Goal: Task Accomplishment & Management: Manage account settings

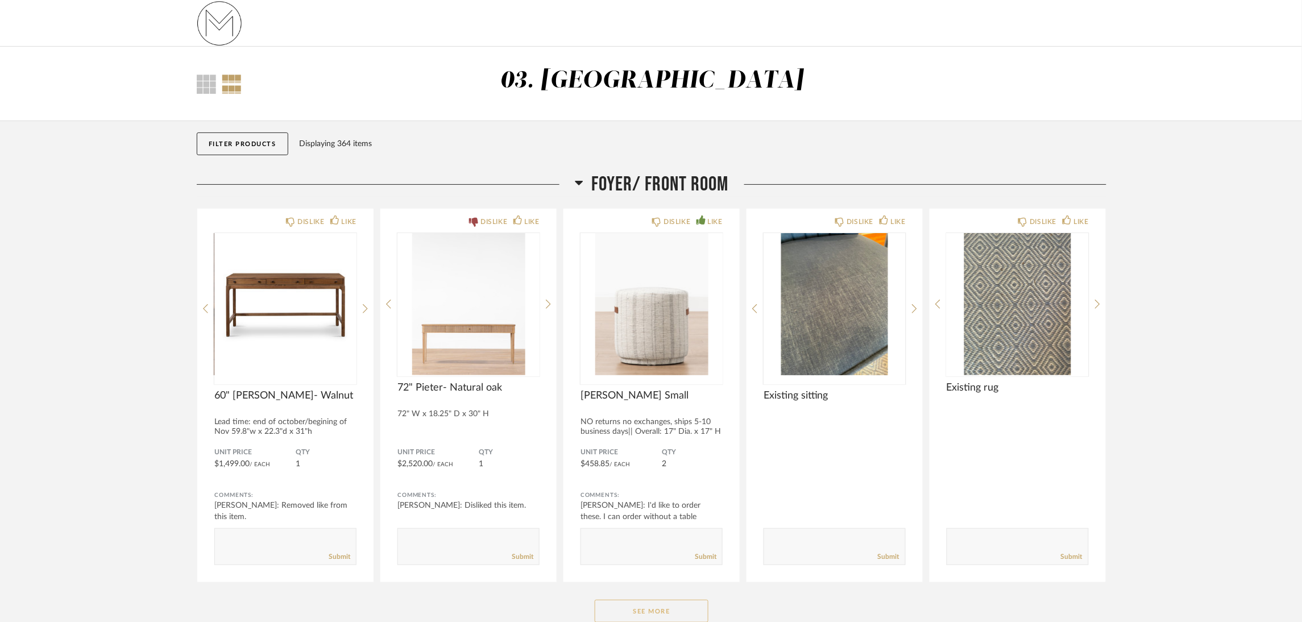
click at [675, 607] on button "See More" at bounding box center [652, 611] width 114 height 23
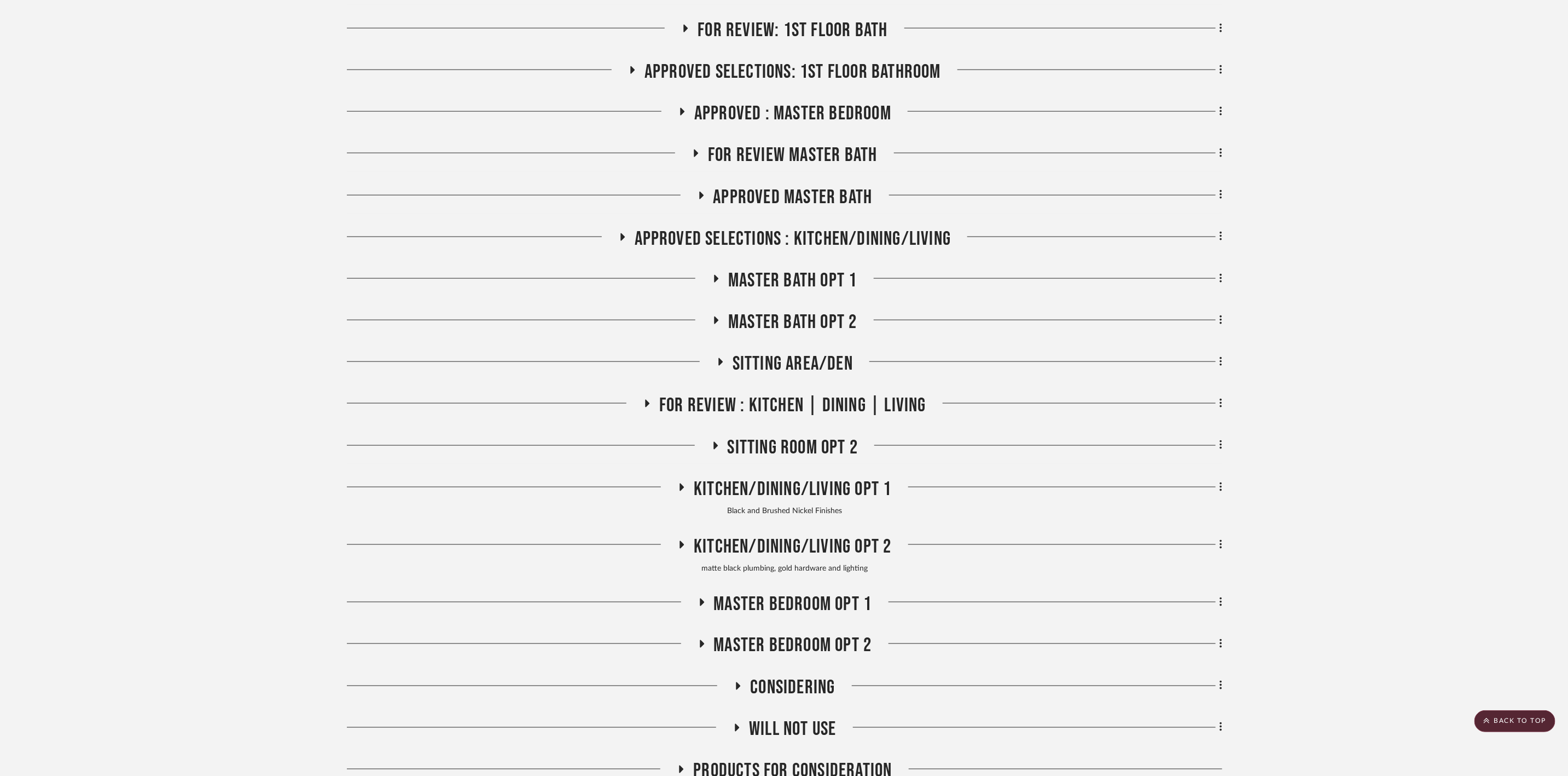
scroll to position [1059, 0]
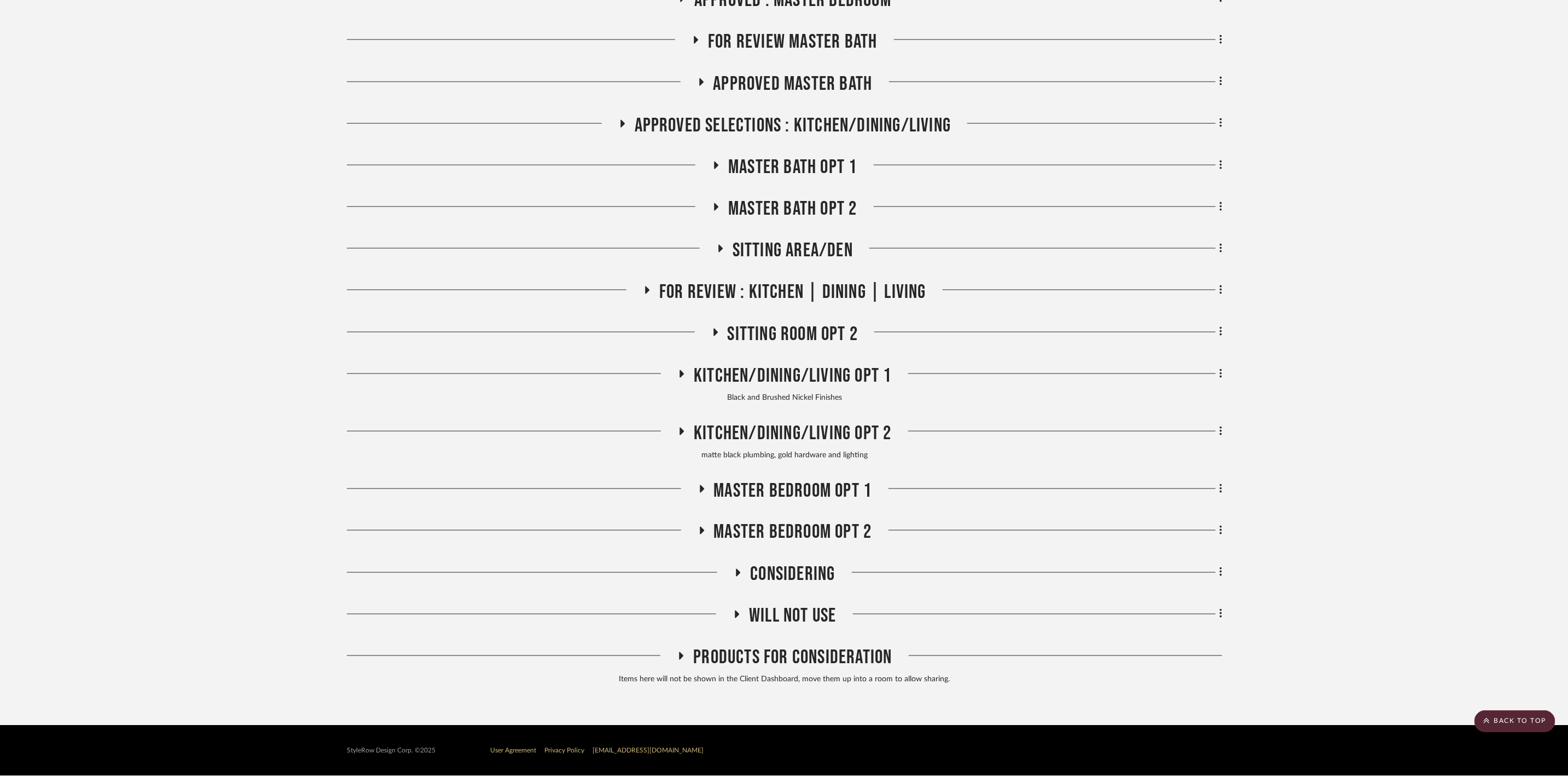
click at [813, 35] on span "FOR REVIEW Master Bath" at bounding box center [793, 41] width 169 height 23
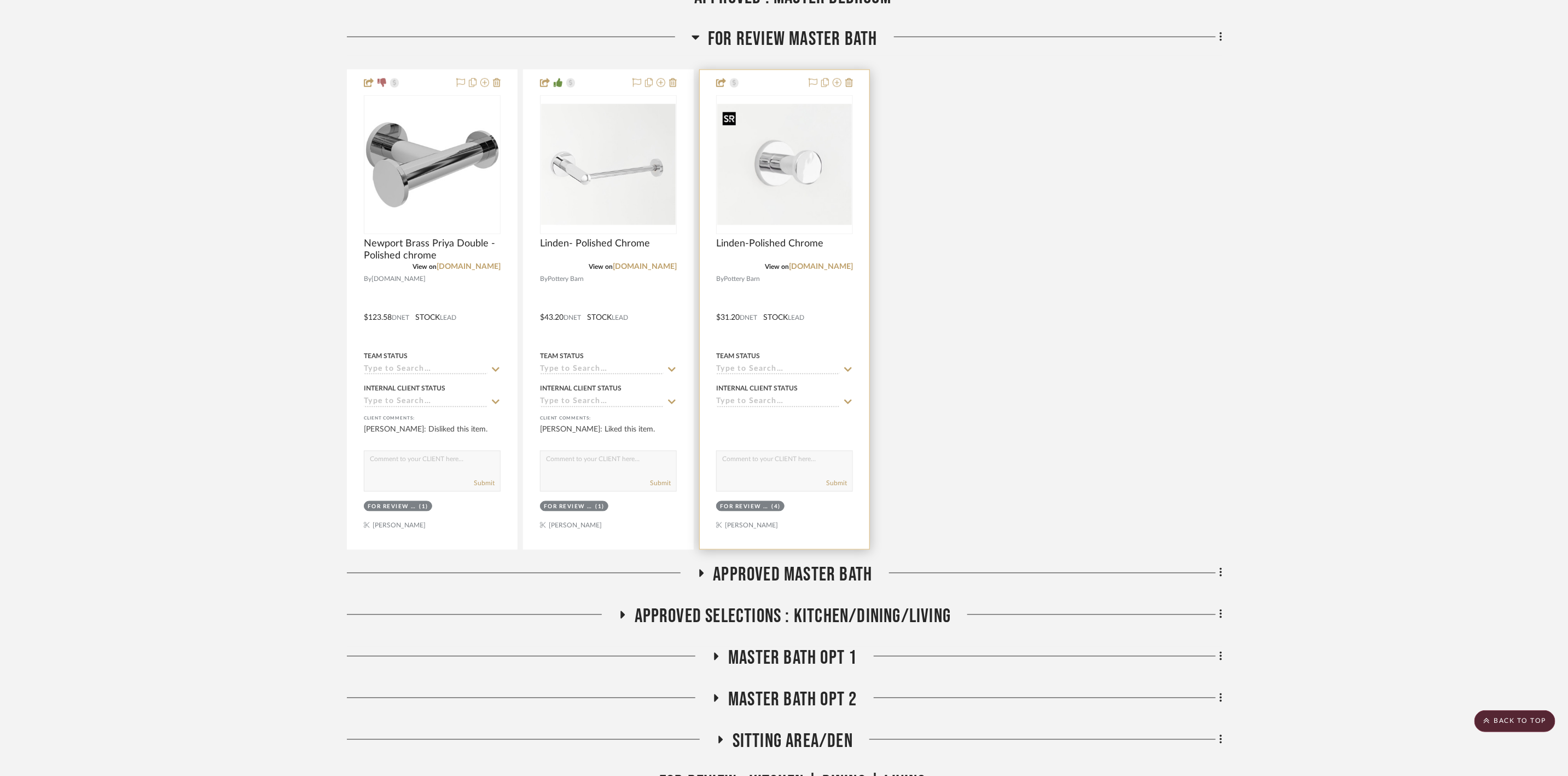
click at [0, 0] on img at bounding box center [0, 0] width 0 height 0
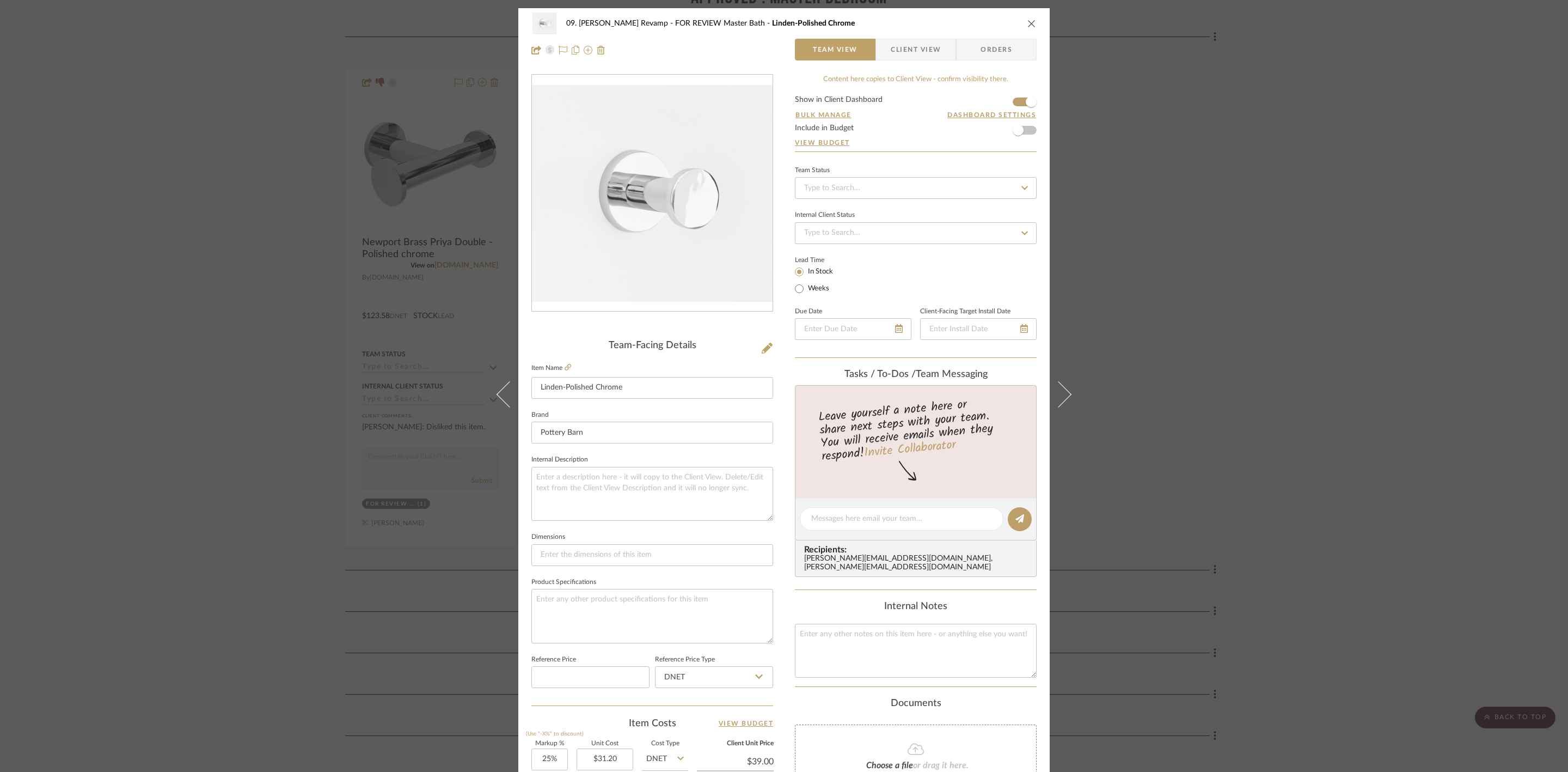
click at [916, 46] on span "Client View" at bounding box center [916, 49] width 50 height 22
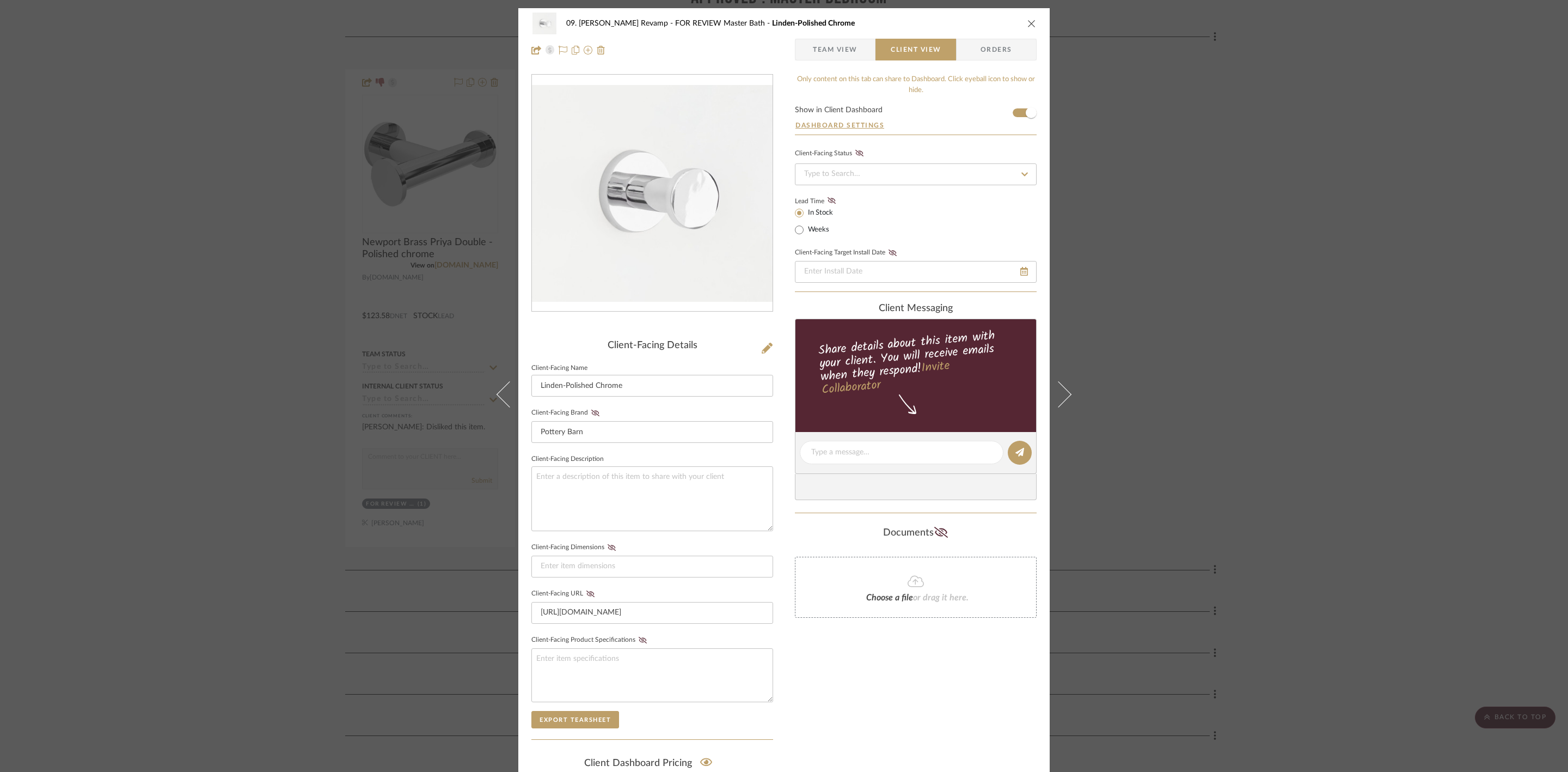
click at [1273, 232] on div "09. Jones Revamp FOR REVIEW Master Bath Linden-Polished Chrome Team View Client…" at bounding box center [784, 386] width 1568 height 772
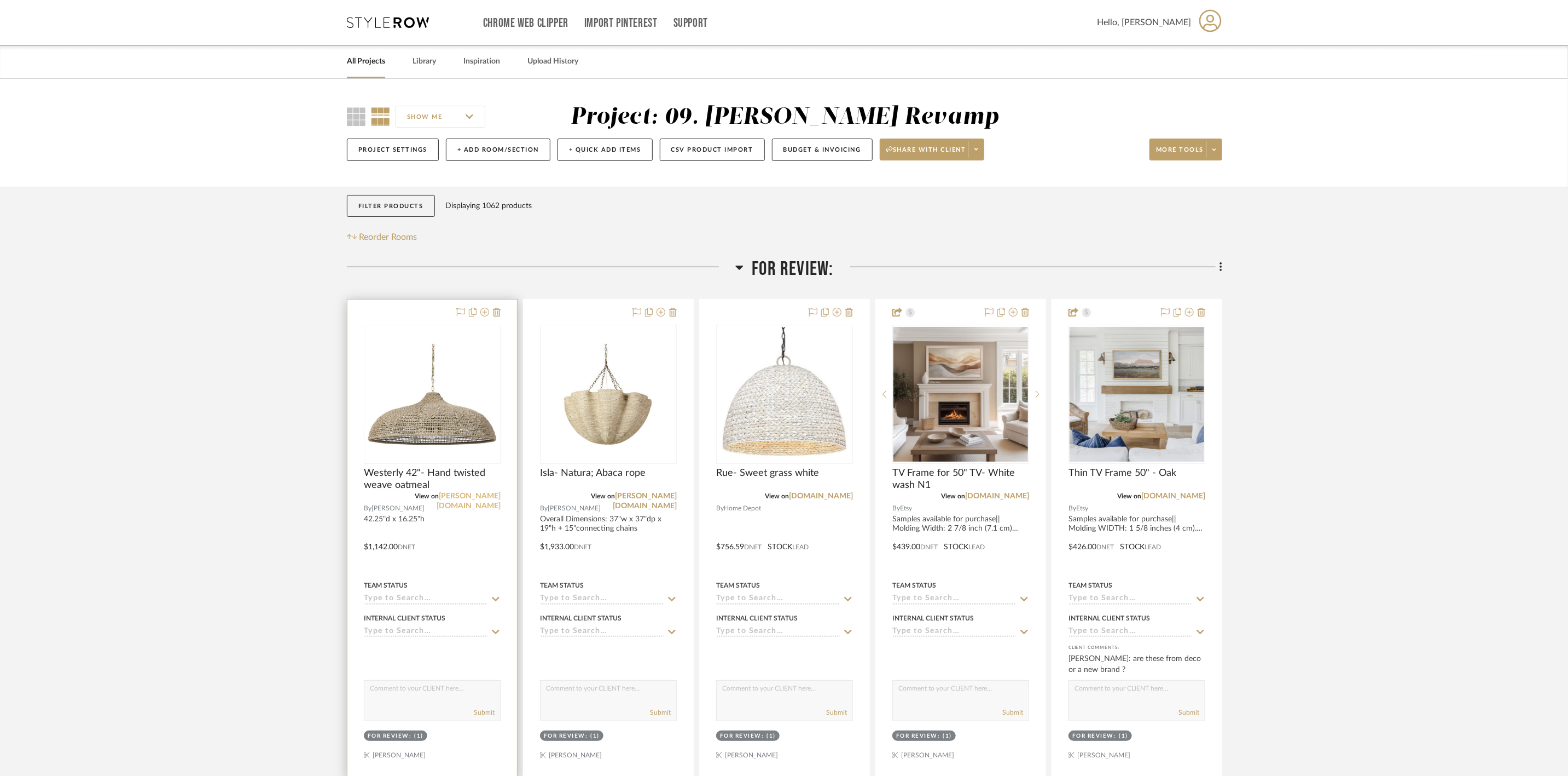
click at [479, 495] on link "[PERSON_NAME][DOMAIN_NAME]" at bounding box center [469, 501] width 64 height 17
click at [449, 376] on img "0" at bounding box center [432, 394] width 135 height 101
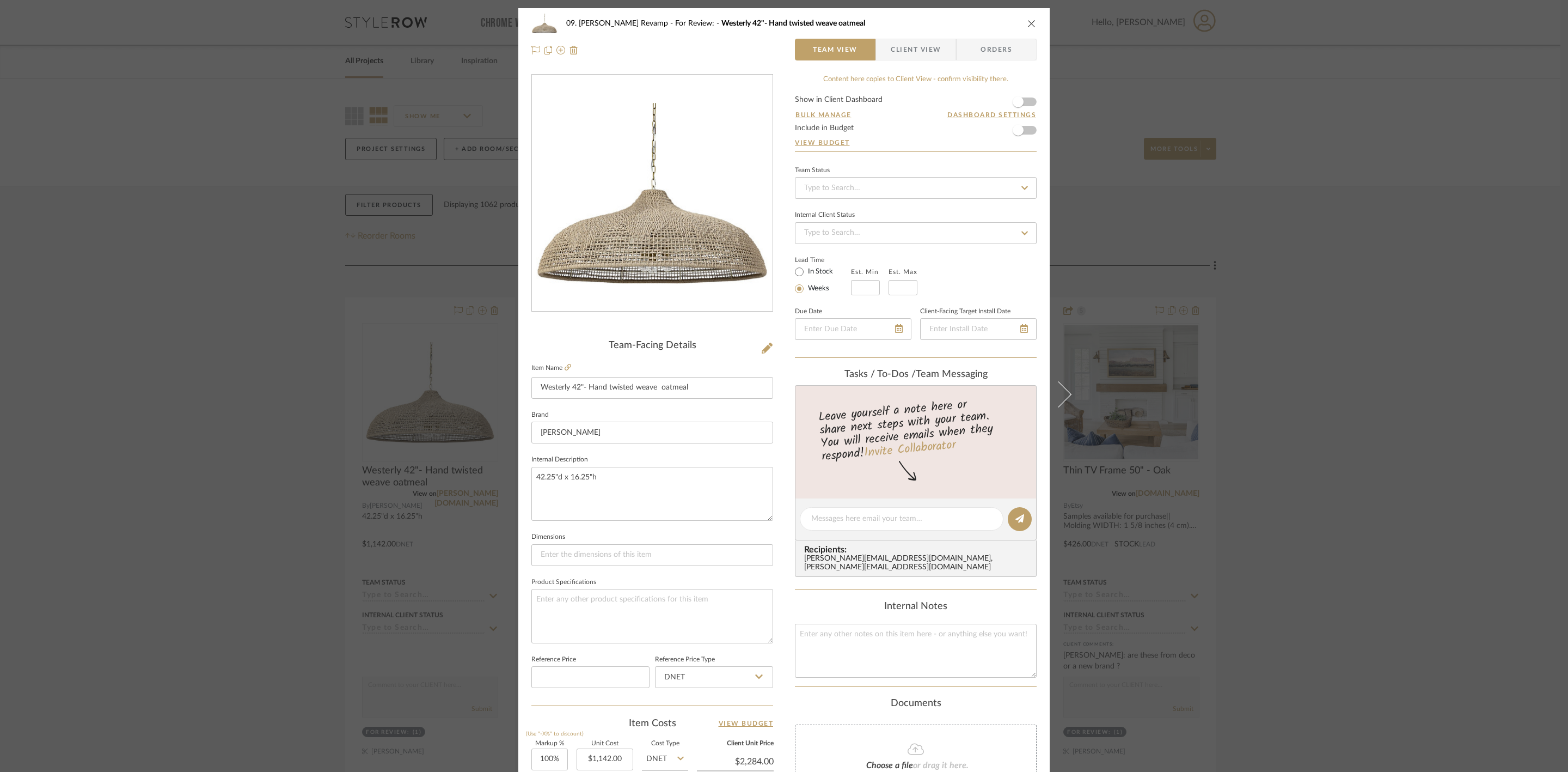
click at [821, 272] on label "In Stock" at bounding box center [819, 272] width 27 height 10
click at [806, 272] on input "In Stock" at bounding box center [800, 272] width 13 height 13
radio input "true"
click at [1317, 339] on div "09. Jones Revamp For Review: Westerly 42"- Hand twisted weave oatmeal Team View…" at bounding box center [784, 386] width 1568 height 772
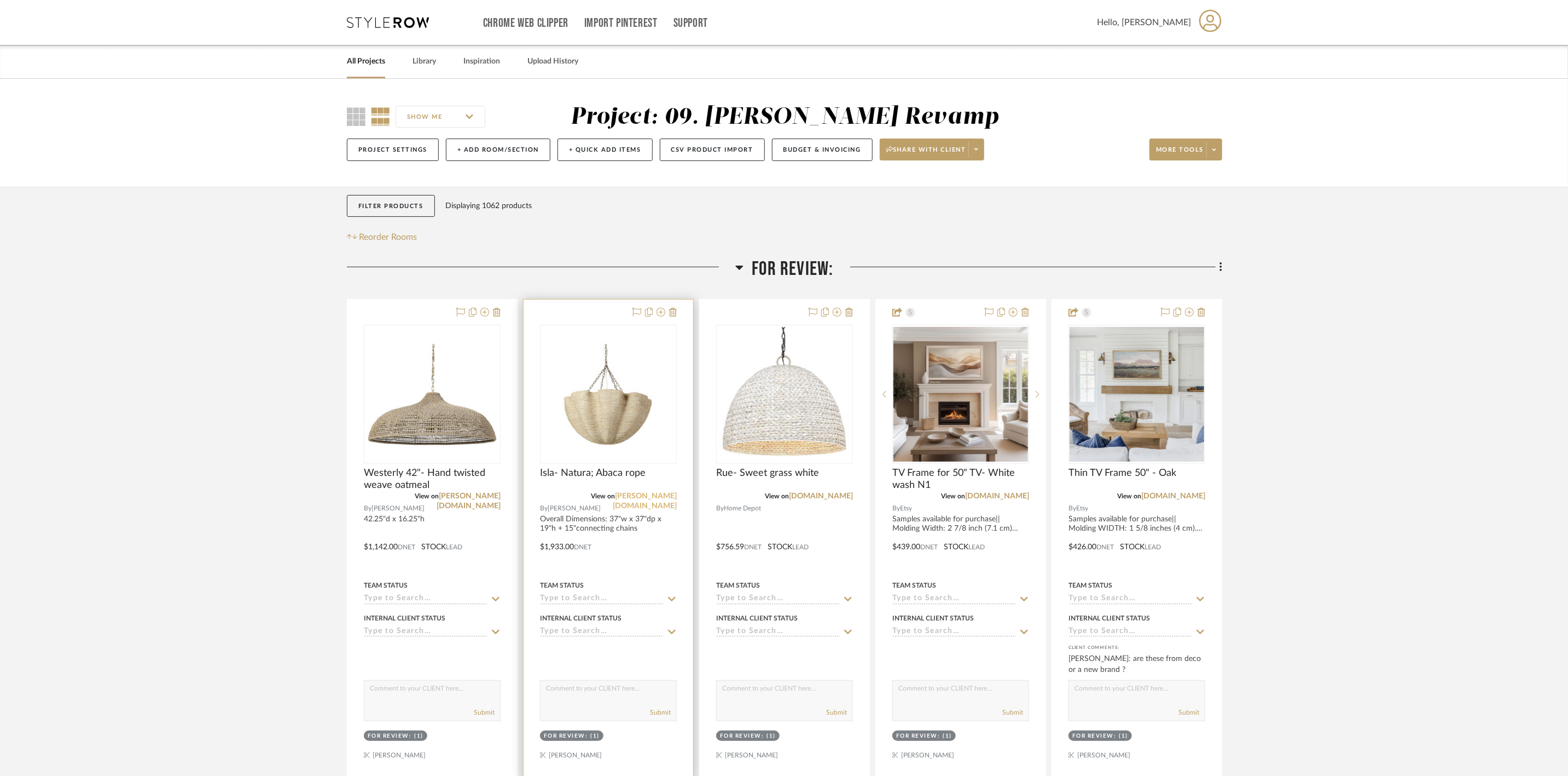
click at [660, 497] on link "[PERSON_NAME][DOMAIN_NAME]" at bounding box center [645, 501] width 64 height 17
click at [613, 423] on img "0" at bounding box center [608, 394] width 135 height 101
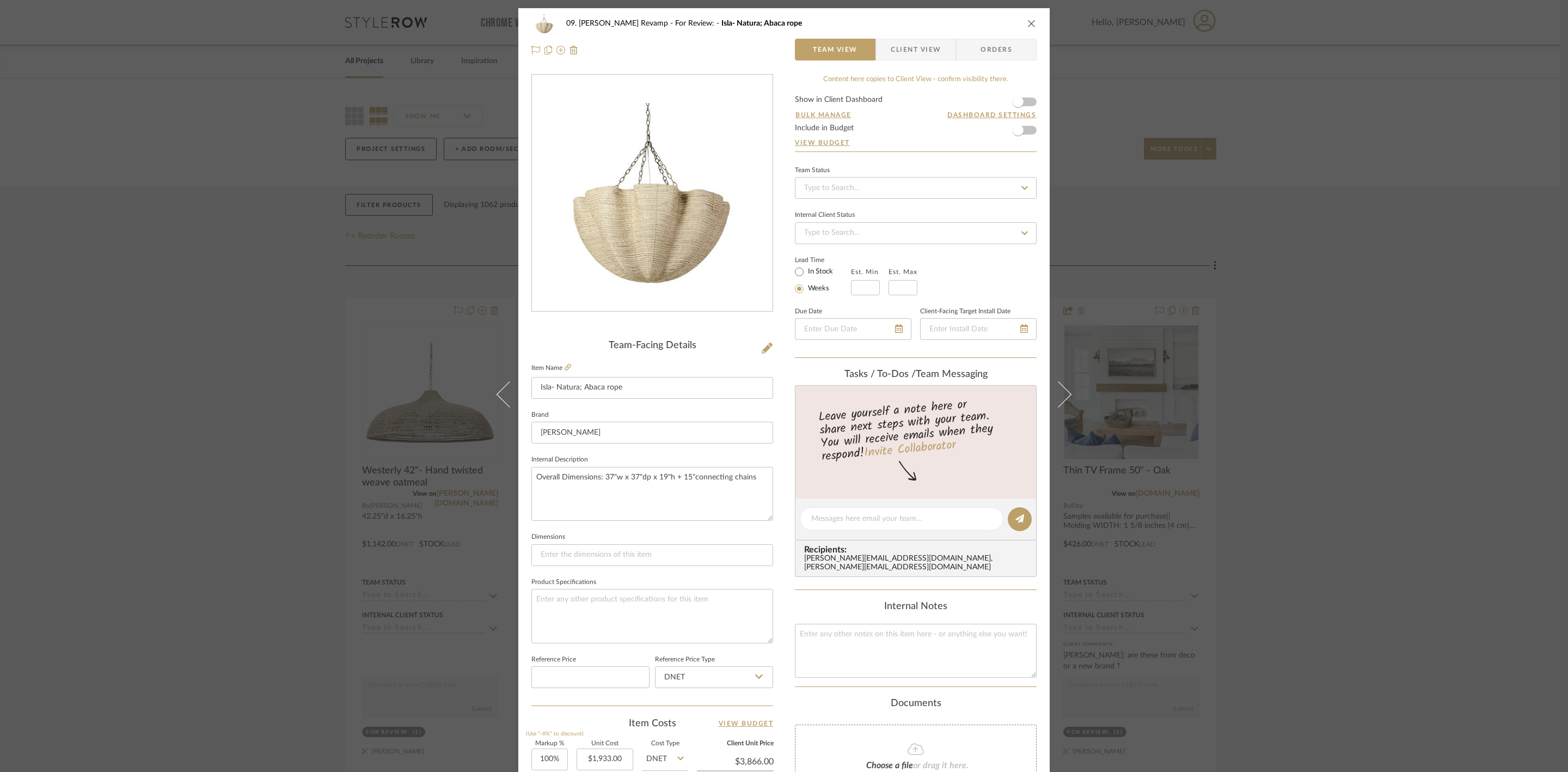
click at [820, 275] on label "In Stock" at bounding box center [819, 272] width 27 height 10
click at [806, 275] on input "In Stock" at bounding box center [800, 272] width 13 height 13
radio input "true"
click at [1405, 397] on div "09. Jones Revamp For Review: Isla- Natura; Abaca rope Team View Client View Ord…" at bounding box center [784, 386] width 1568 height 772
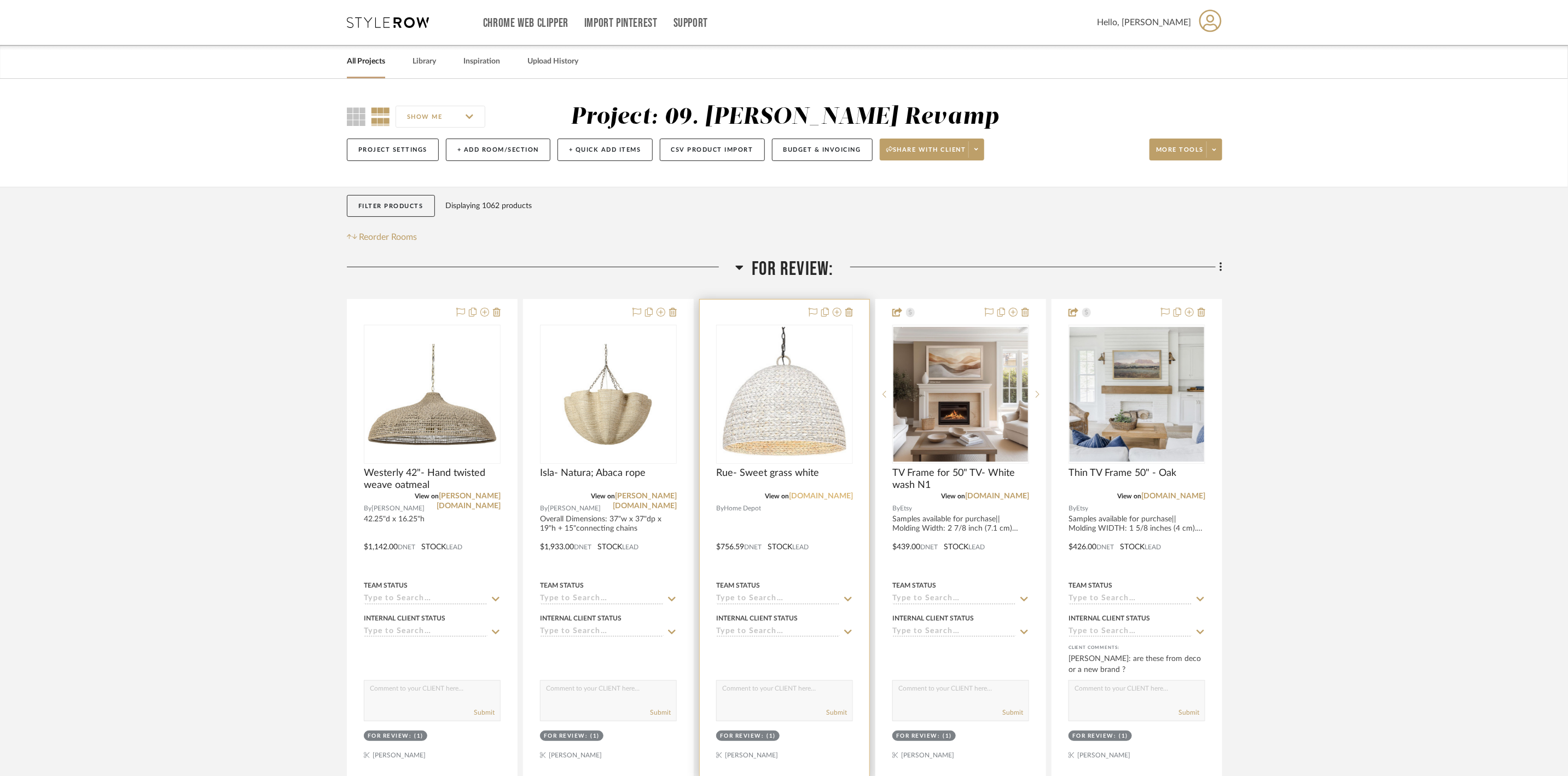
click at [814, 500] on link "homedepot.com" at bounding box center [821, 496] width 64 height 8
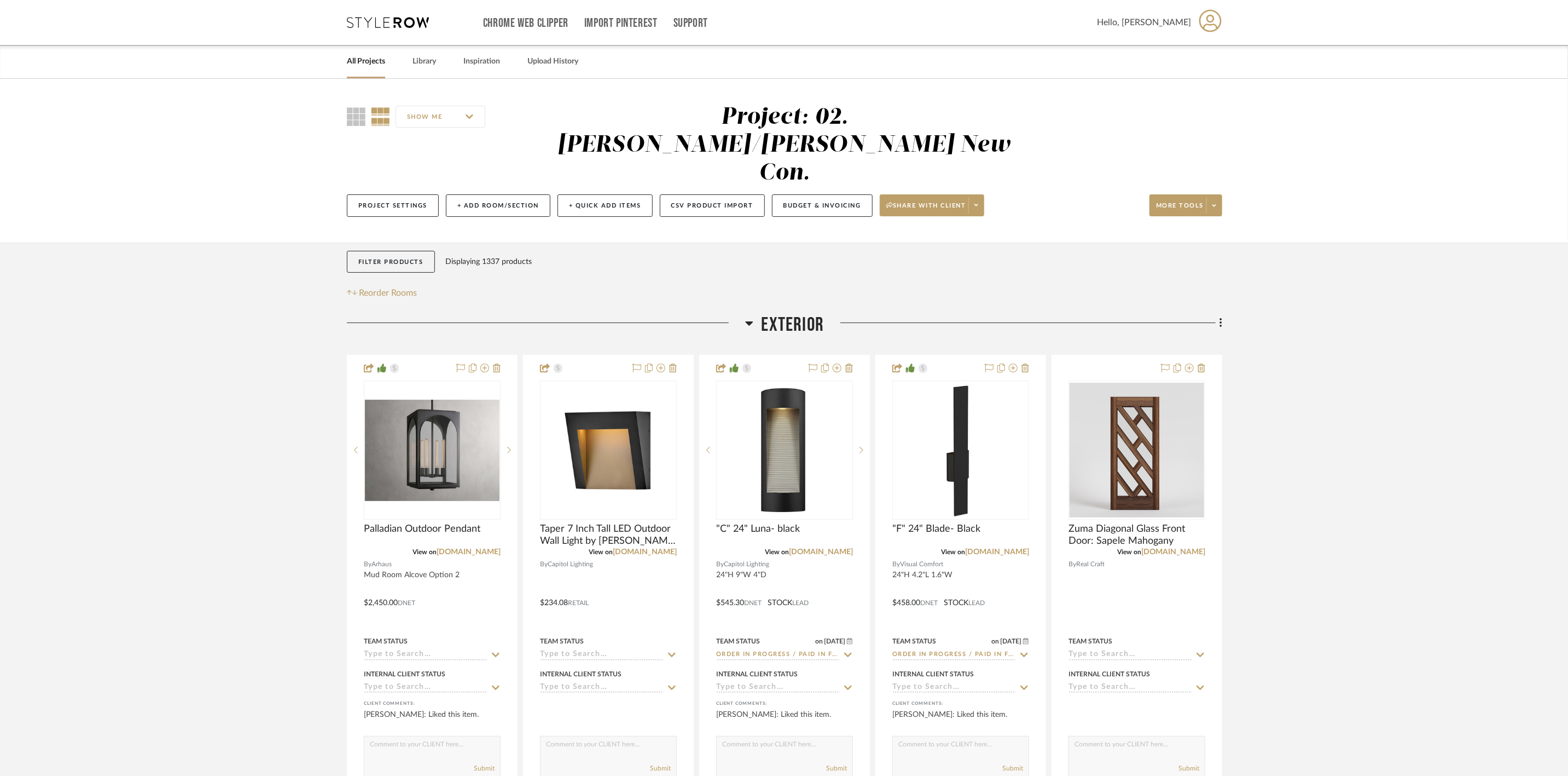
click at [790, 313] on span "Exterior" at bounding box center [792, 324] width 63 height 23
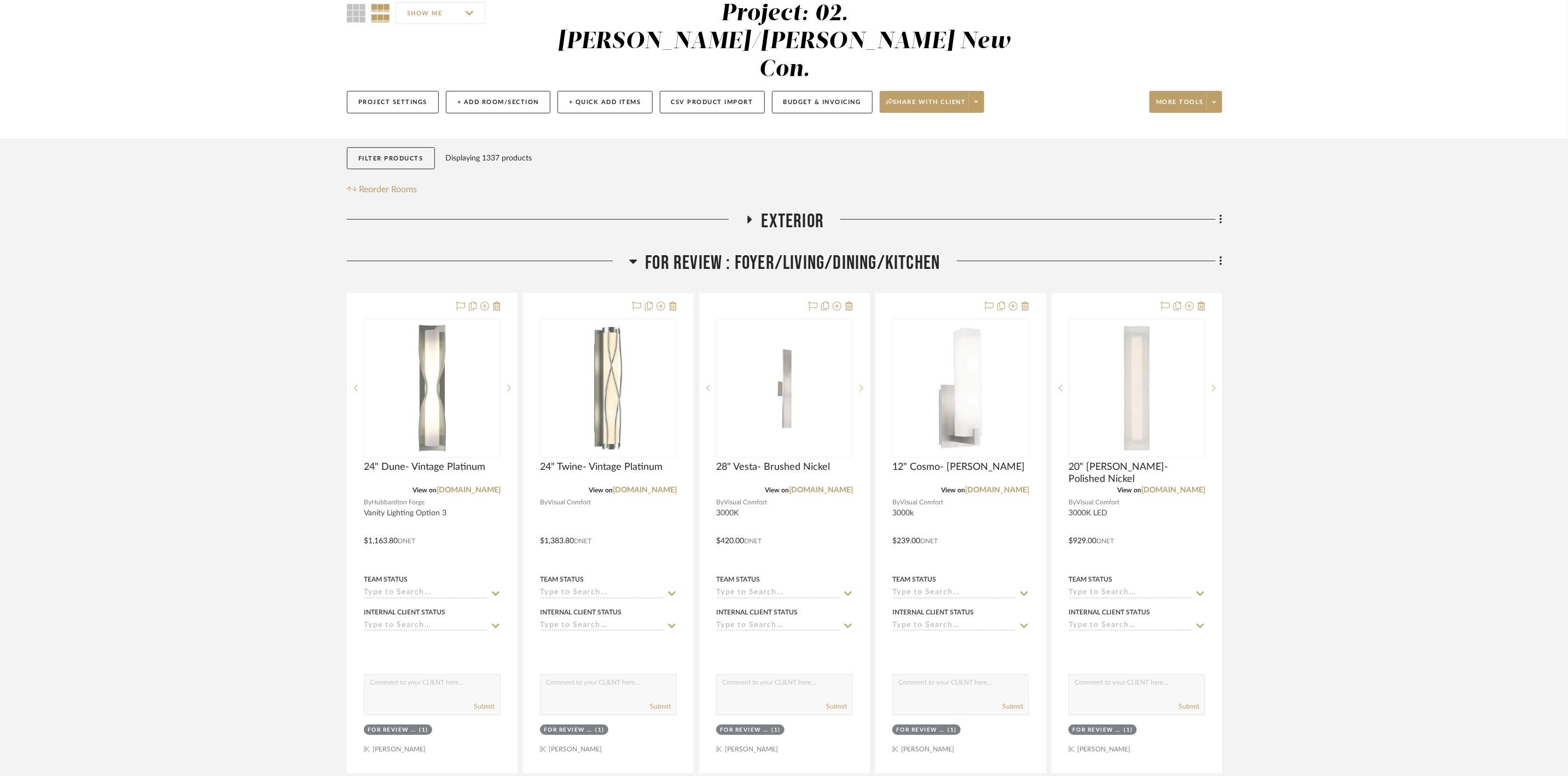
scroll to position [165, 0]
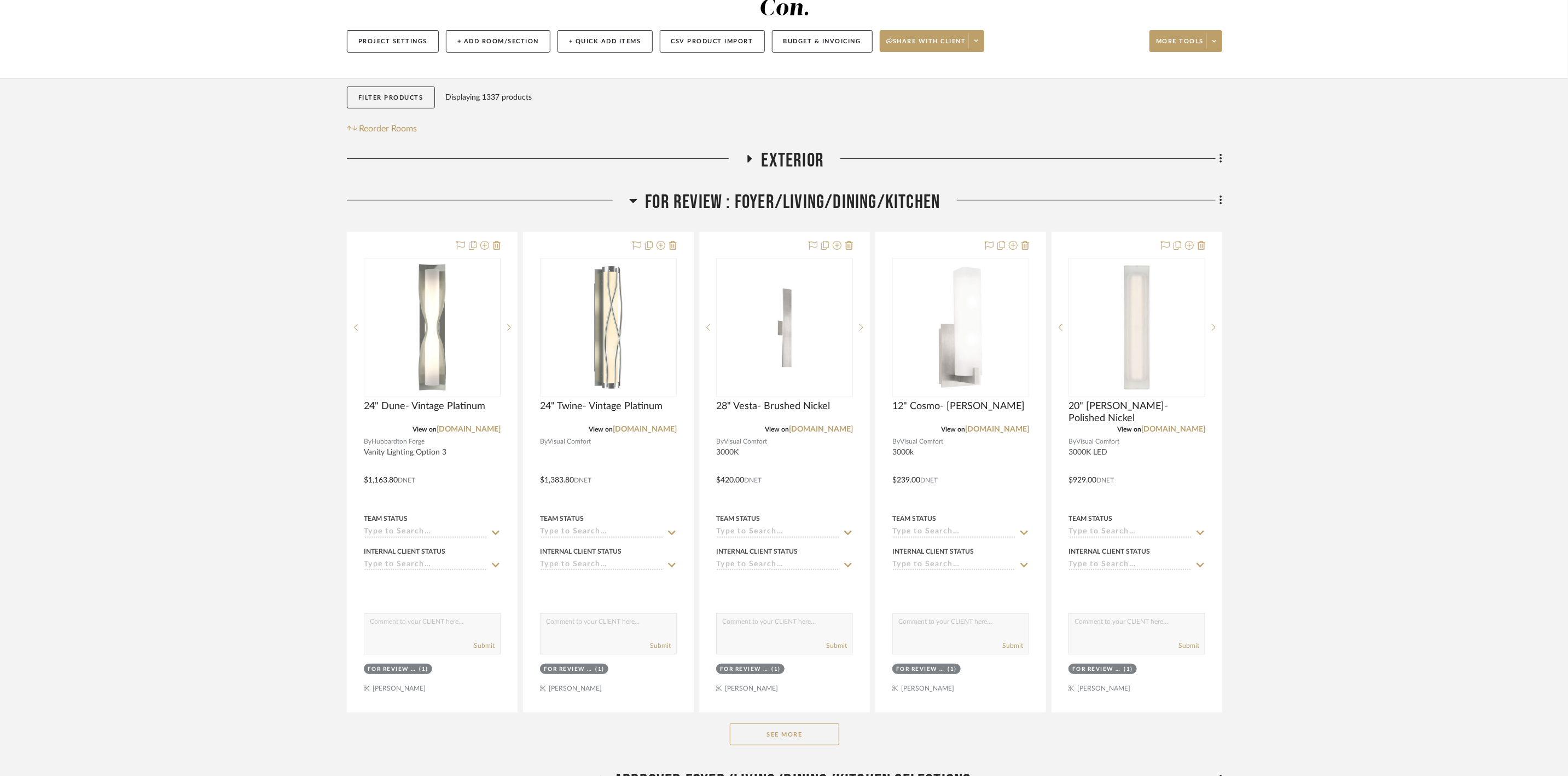
click at [813, 723] on button "See More" at bounding box center [784, 734] width 110 height 22
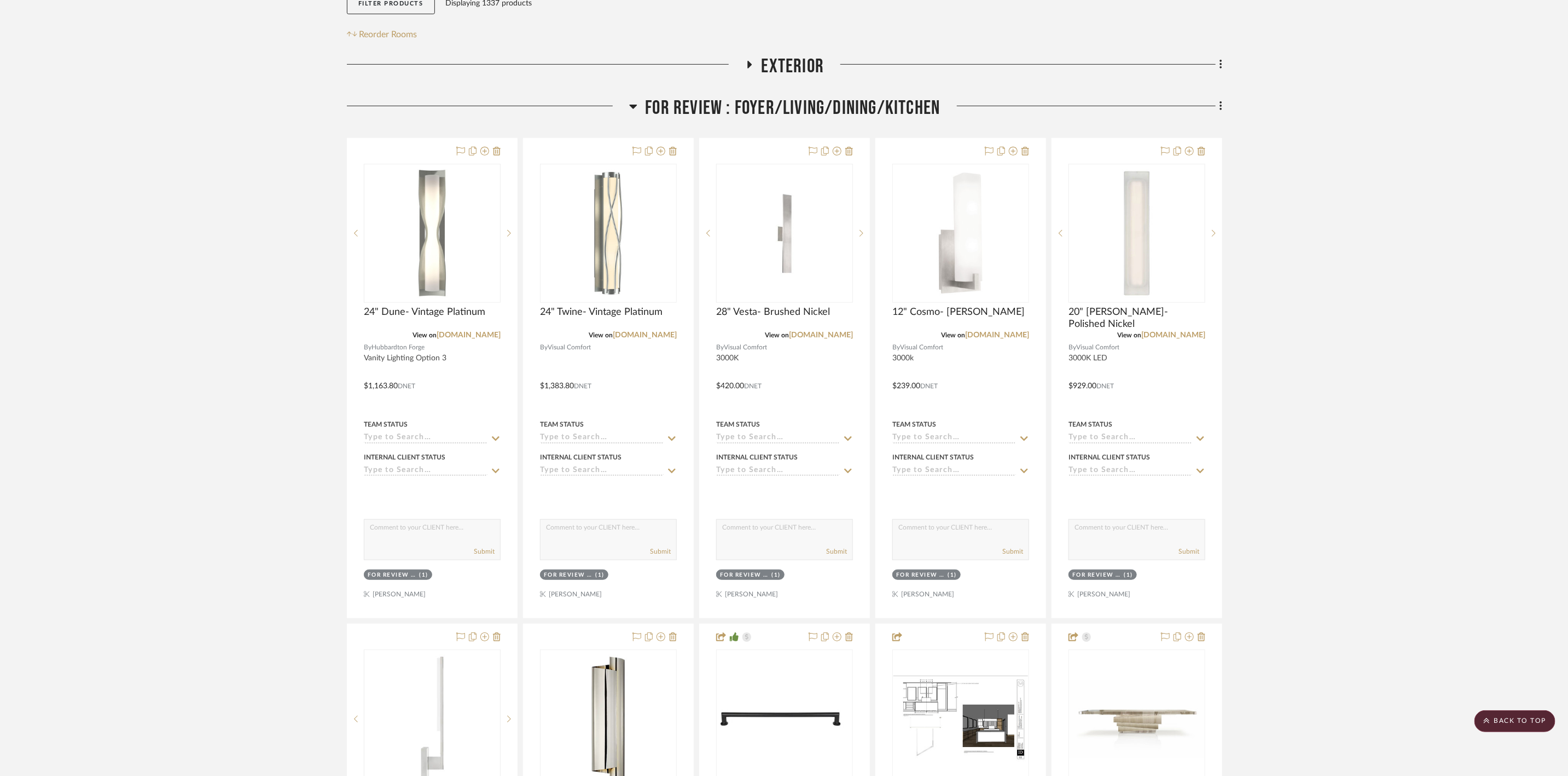
scroll to position [246, 0]
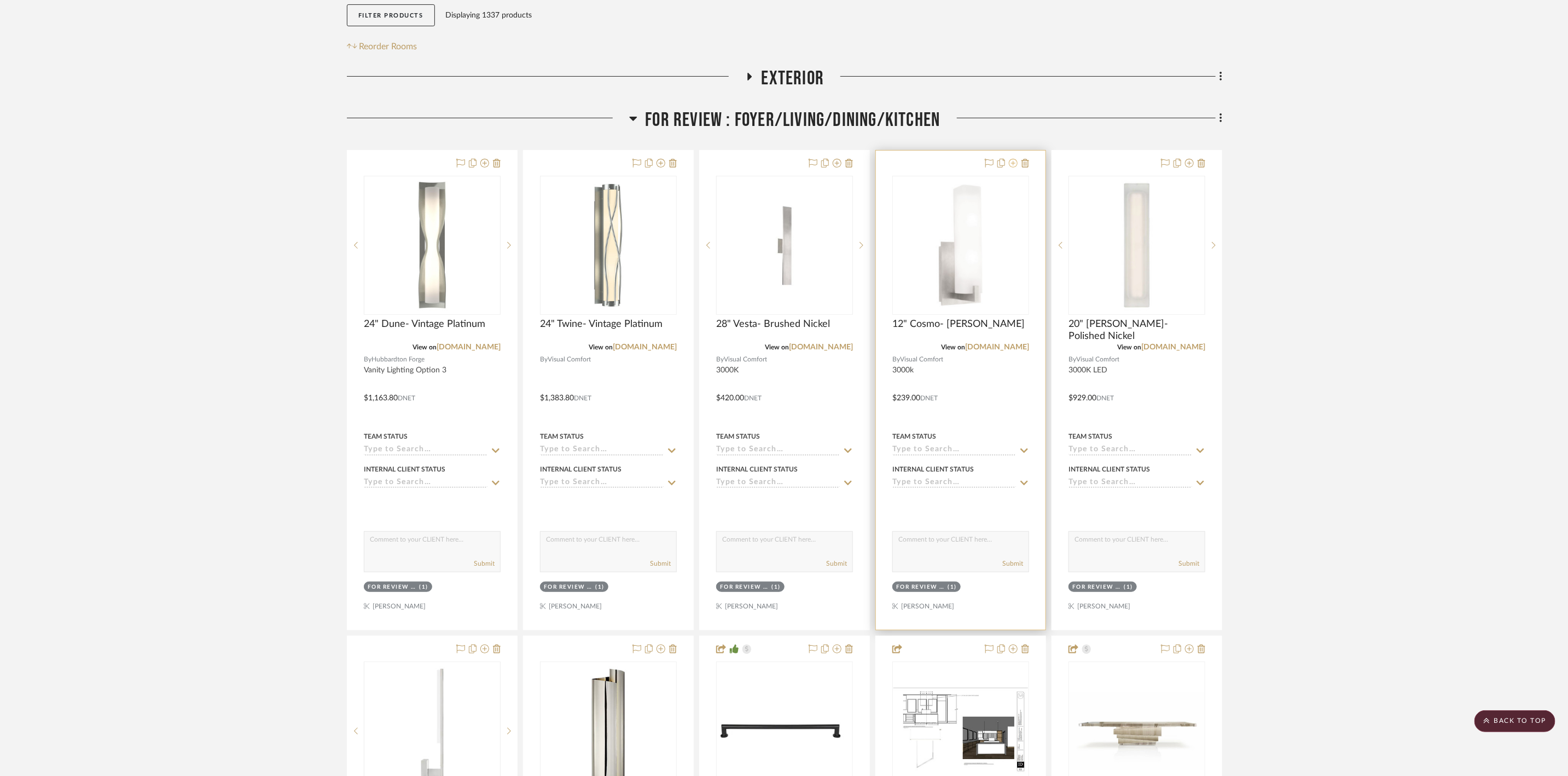
click at [1012, 159] on icon at bounding box center [1013, 163] width 9 height 9
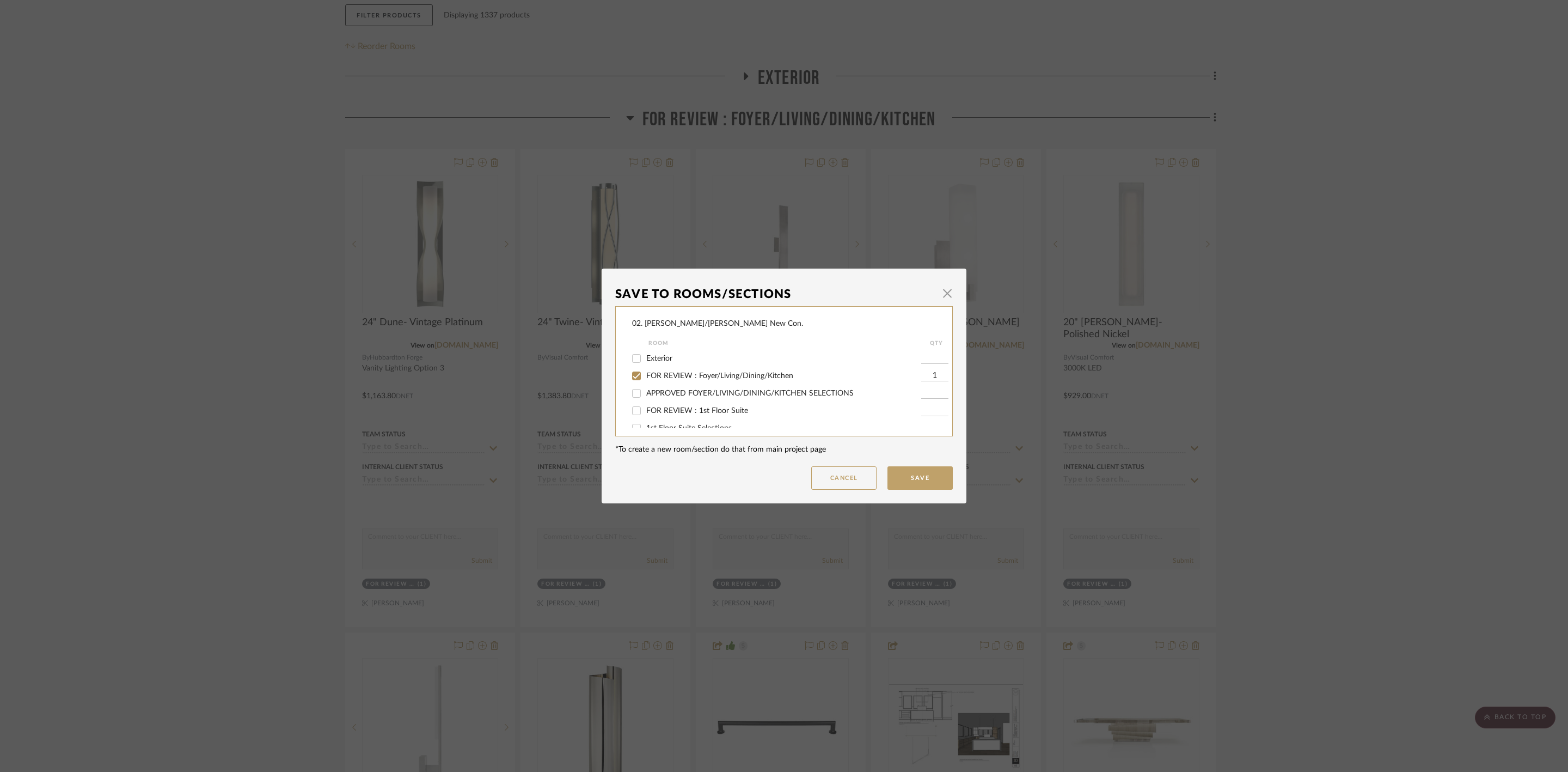
click at [720, 373] on span "FOR REVIEW : Foyer/Living/Dining/Kitchen" at bounding box center [719, 375] width 147 height 8
click at [646, 373] on input "FOR REVIEW : Foyer/Living/Dining/Kitchen" at bounding box center [637, 375] width 17 height 17
checkbox input "false"
click at [666, 419] on span "Will NOT Use" at bounding box center [670, 417] width 46 height 8
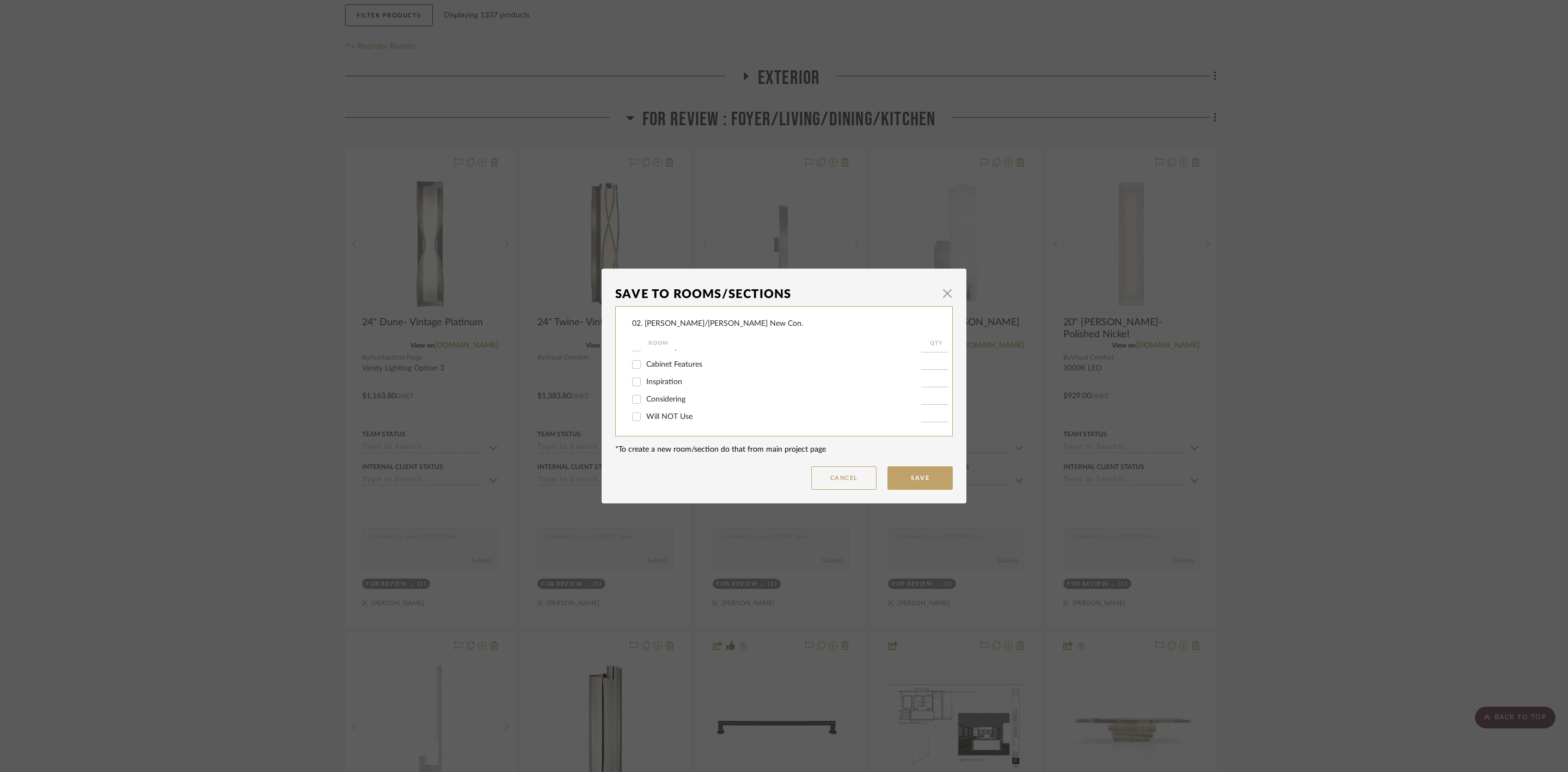
click at [646, 419] on input "Will NOT Use" at bounding box center [637, 417] width 17 height 17
checkbox input "true"
type input "1"
click at [897, 479] on button "Save" at bounding box center [920, 478] width 65 height 23
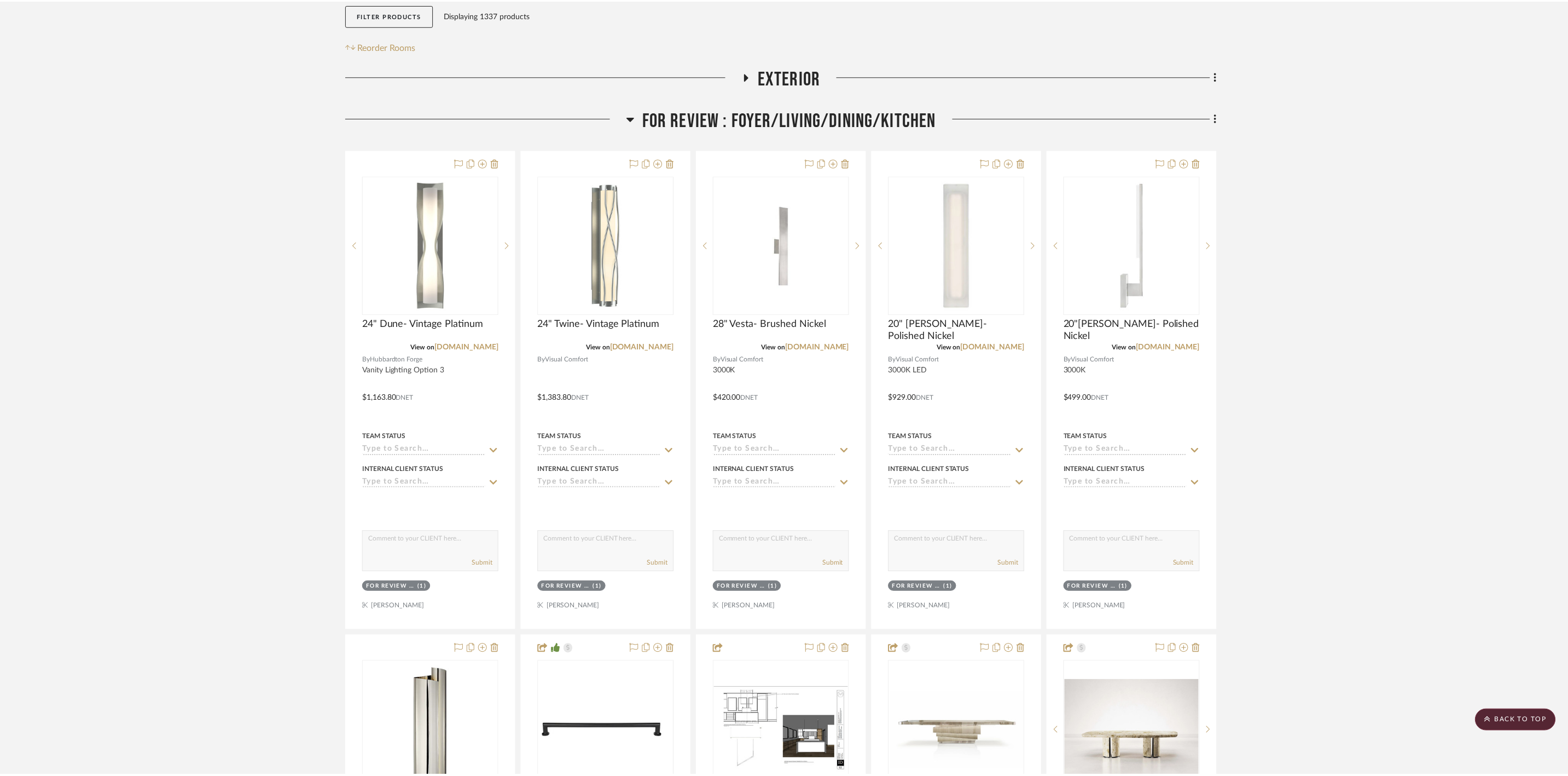
scroll to position [246, 0]
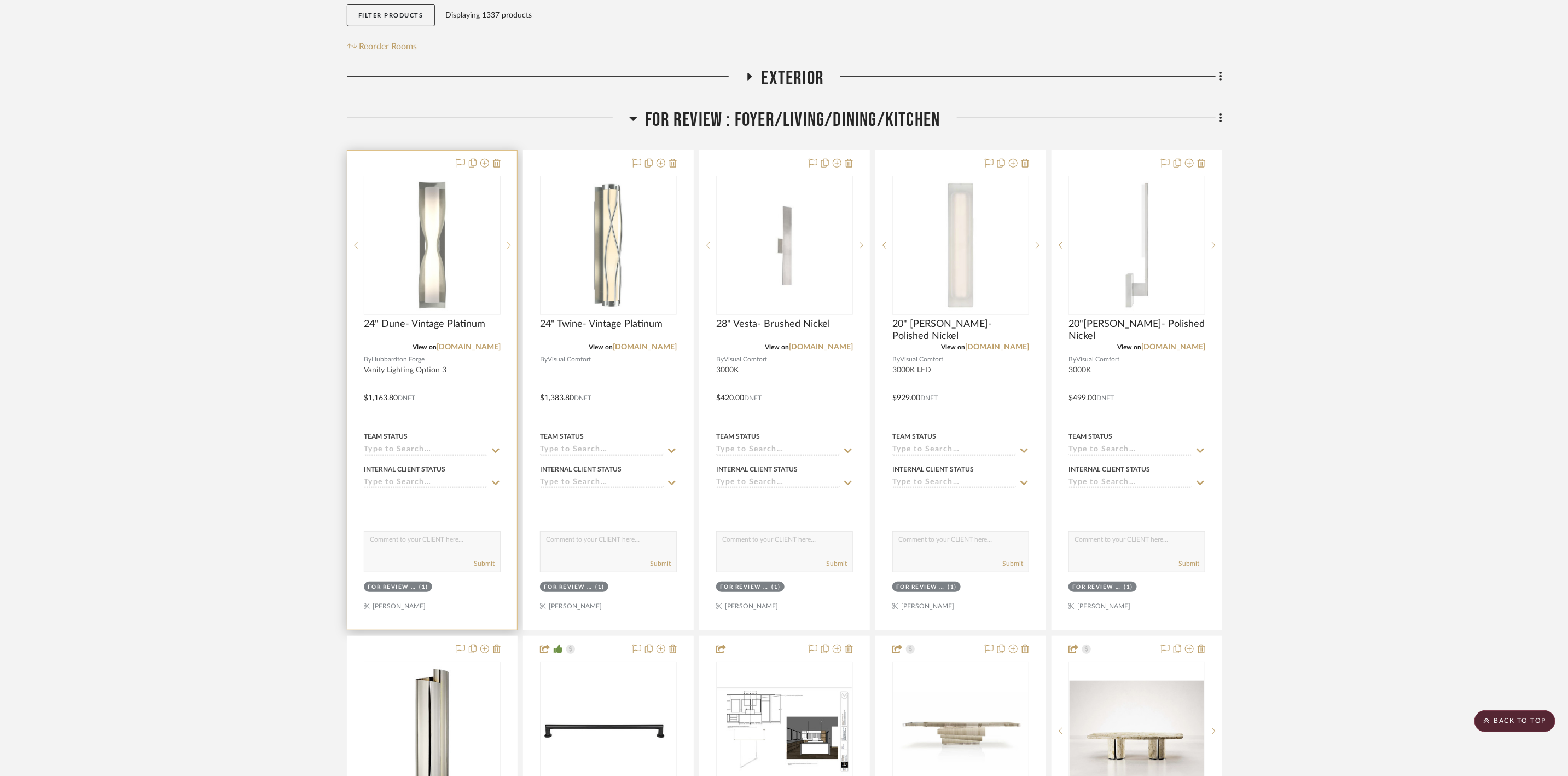
click at [507, 213] on div at bounding box center [508, 245] width 16 height 139
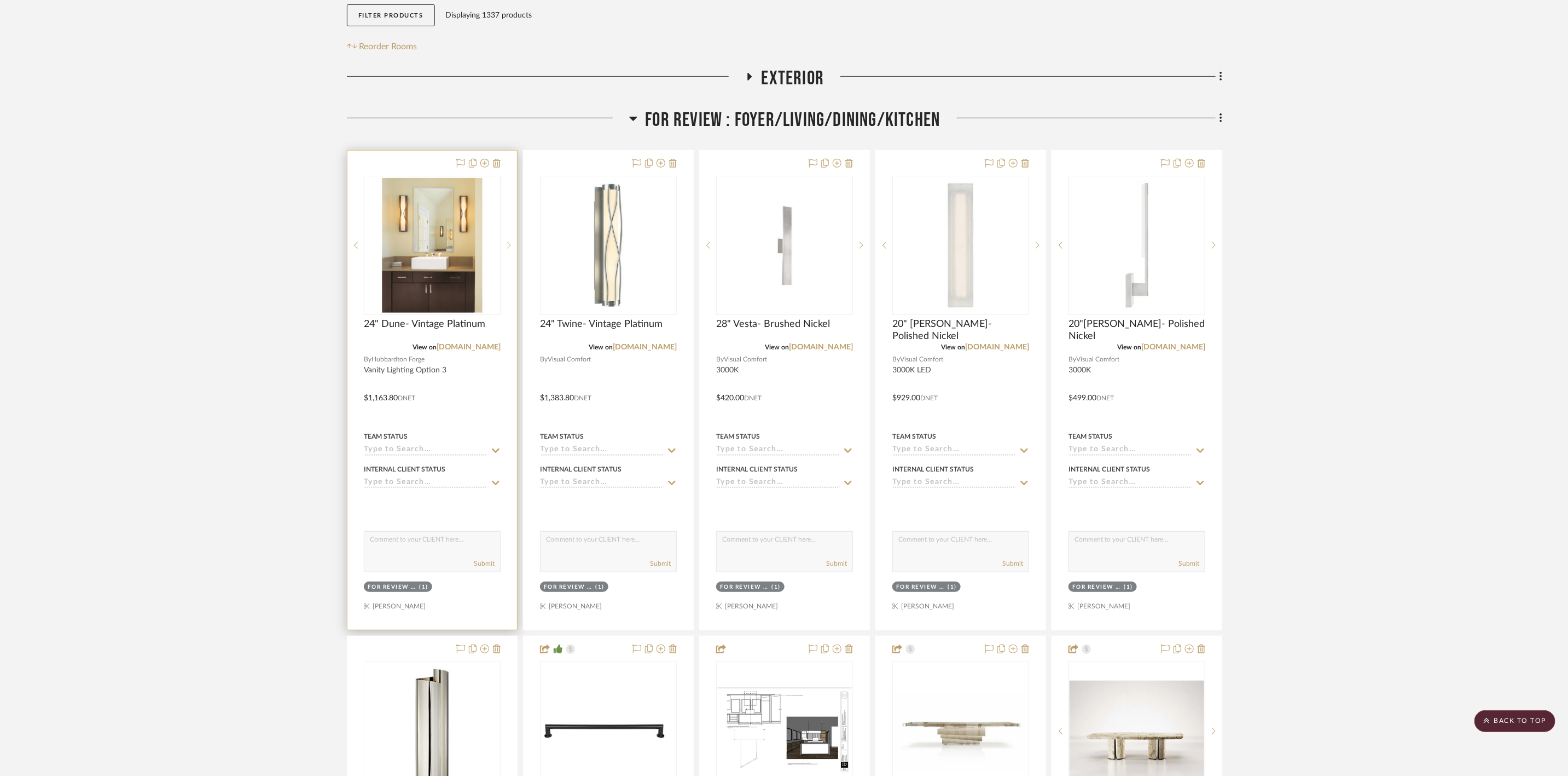
click at [504, 213] on div at bounding box center [508, 245] width 16 height 139
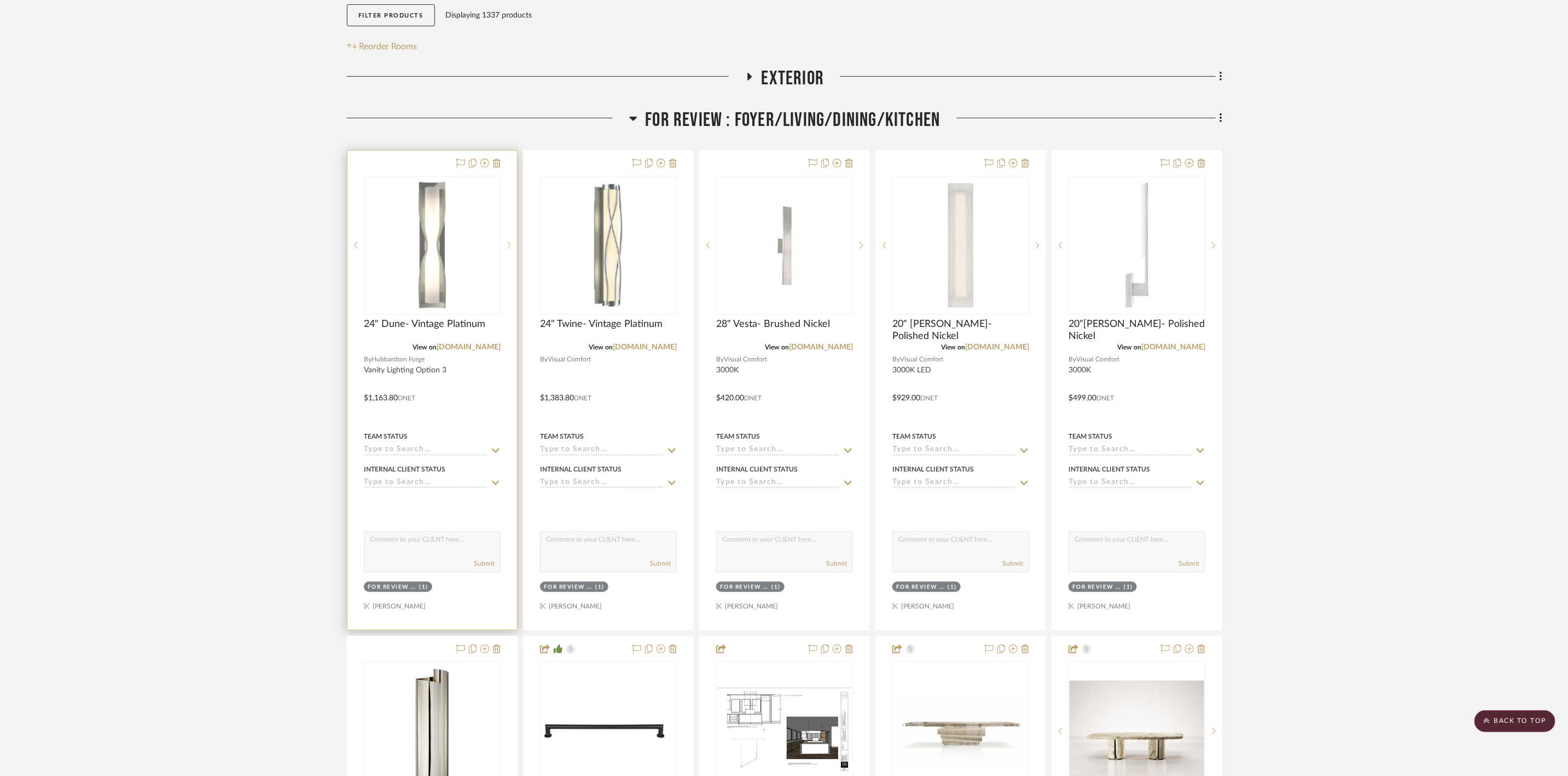
click at [504, 213] on div at bounding box center [508, 245] width 16 height 139
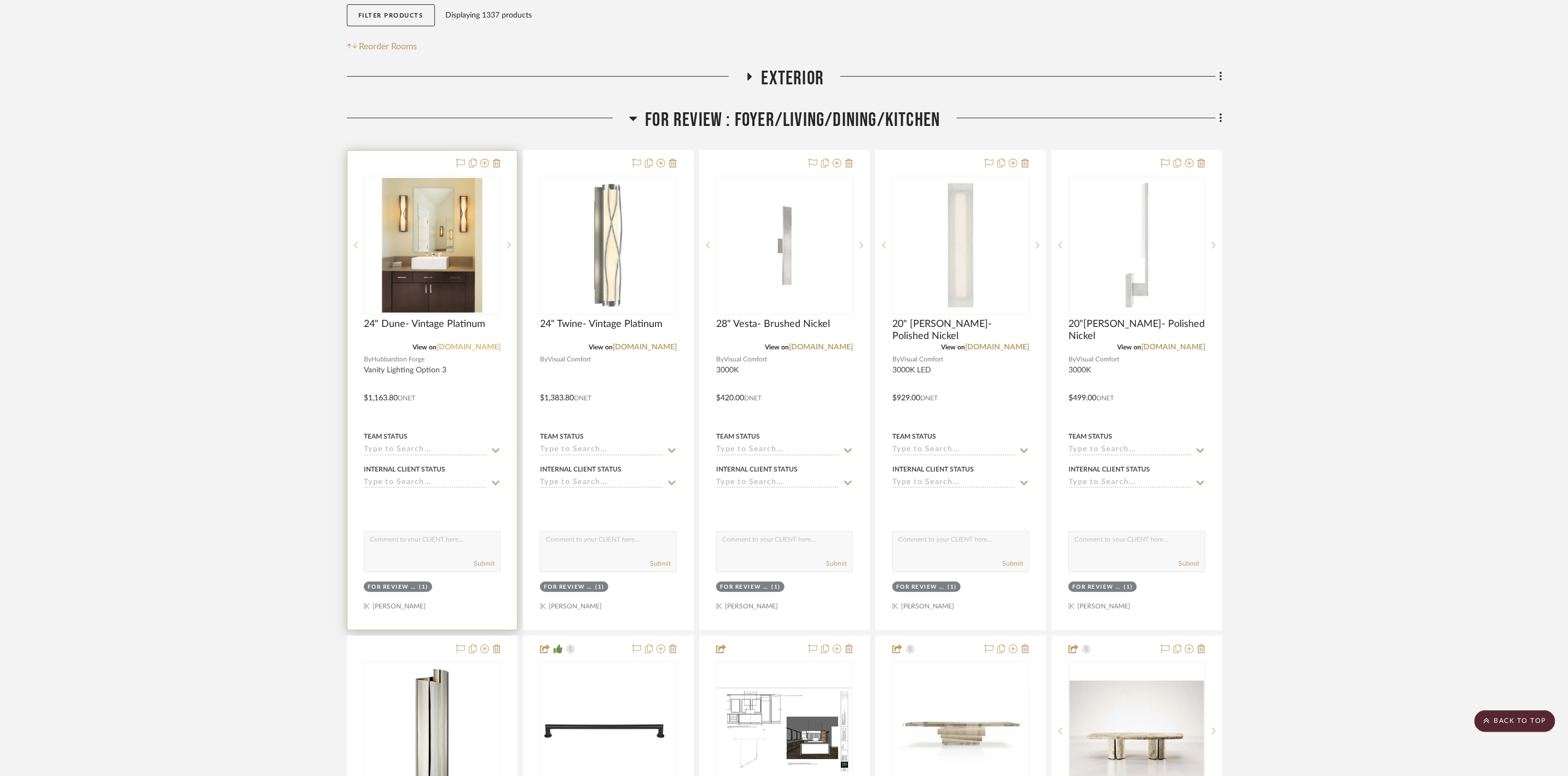
click at [472, 343] on link "[DOMAIN_NAME]" at bounding box center [469, 347] width 64 height 8
click at [651, 343] on link "[DOMAIN_NAME]" at bounding box center [645, 347] width 64 height 8
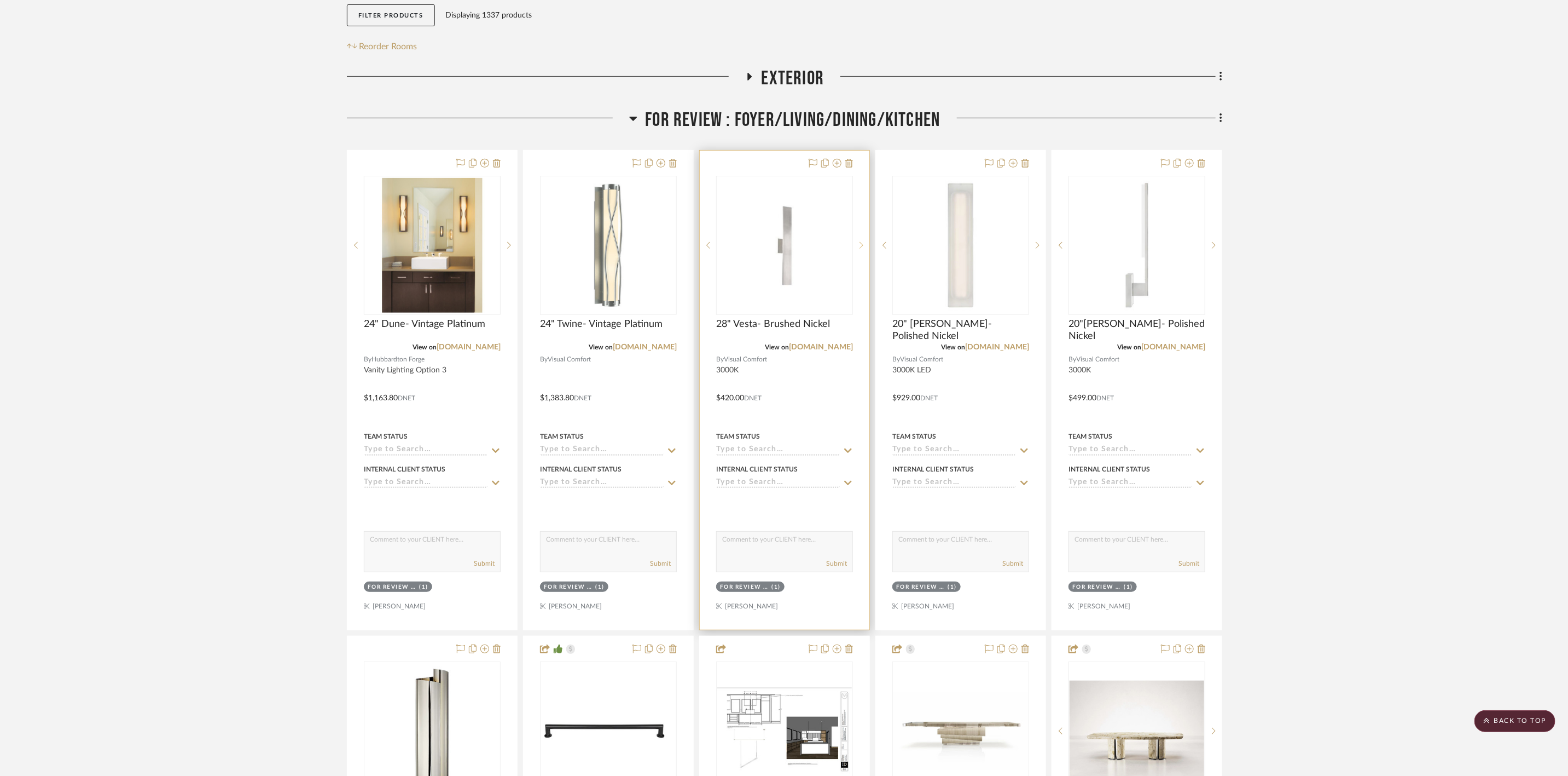
click at [858, 242] on sr-next-btn at bounding box center [861, 246] width 16 height 8
click at [822, 343] on link "[DOMAIN_NAME]" at bounding box center [821, 347] width 64 height 8
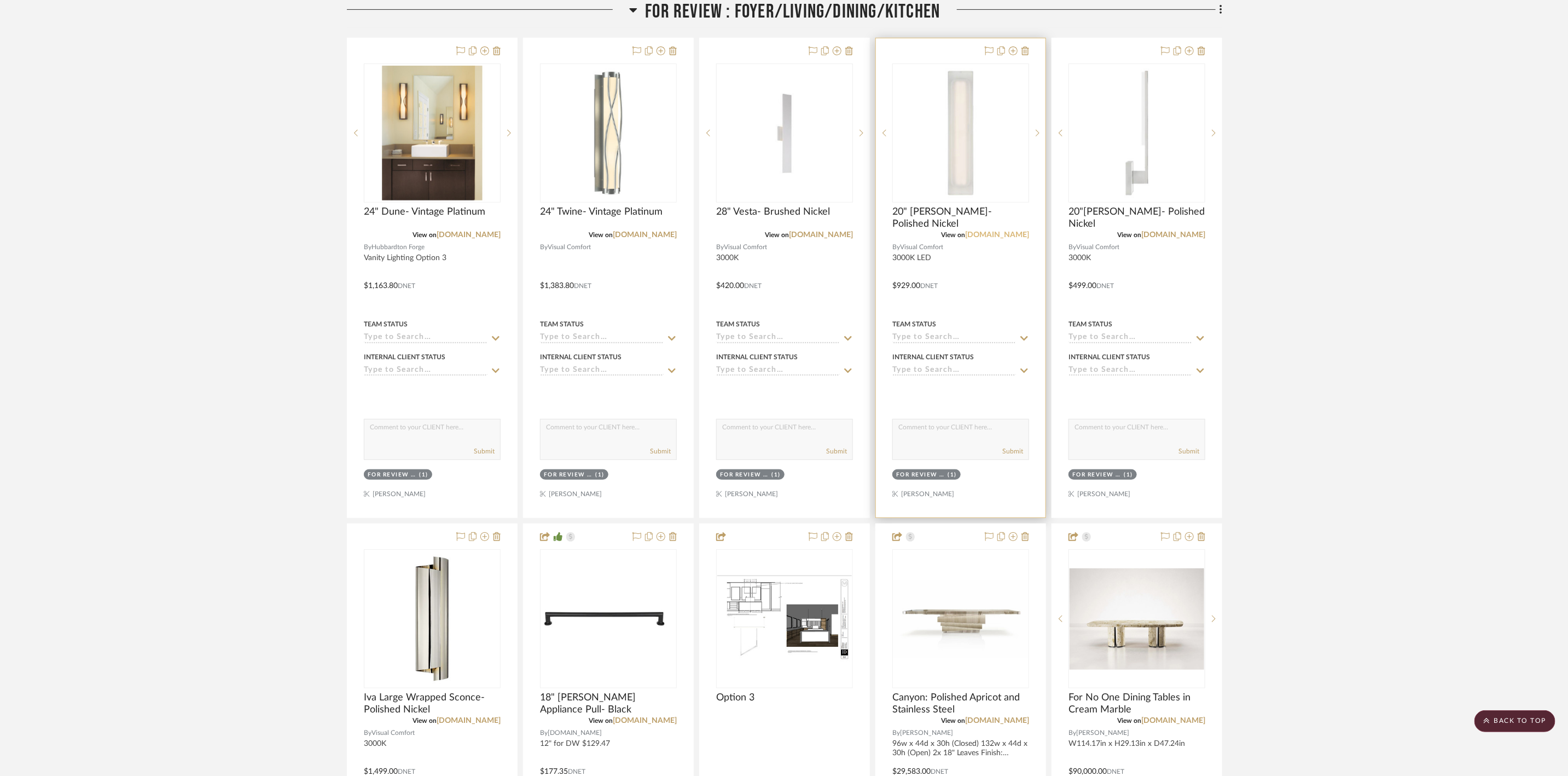
scroll to position [410, 0]
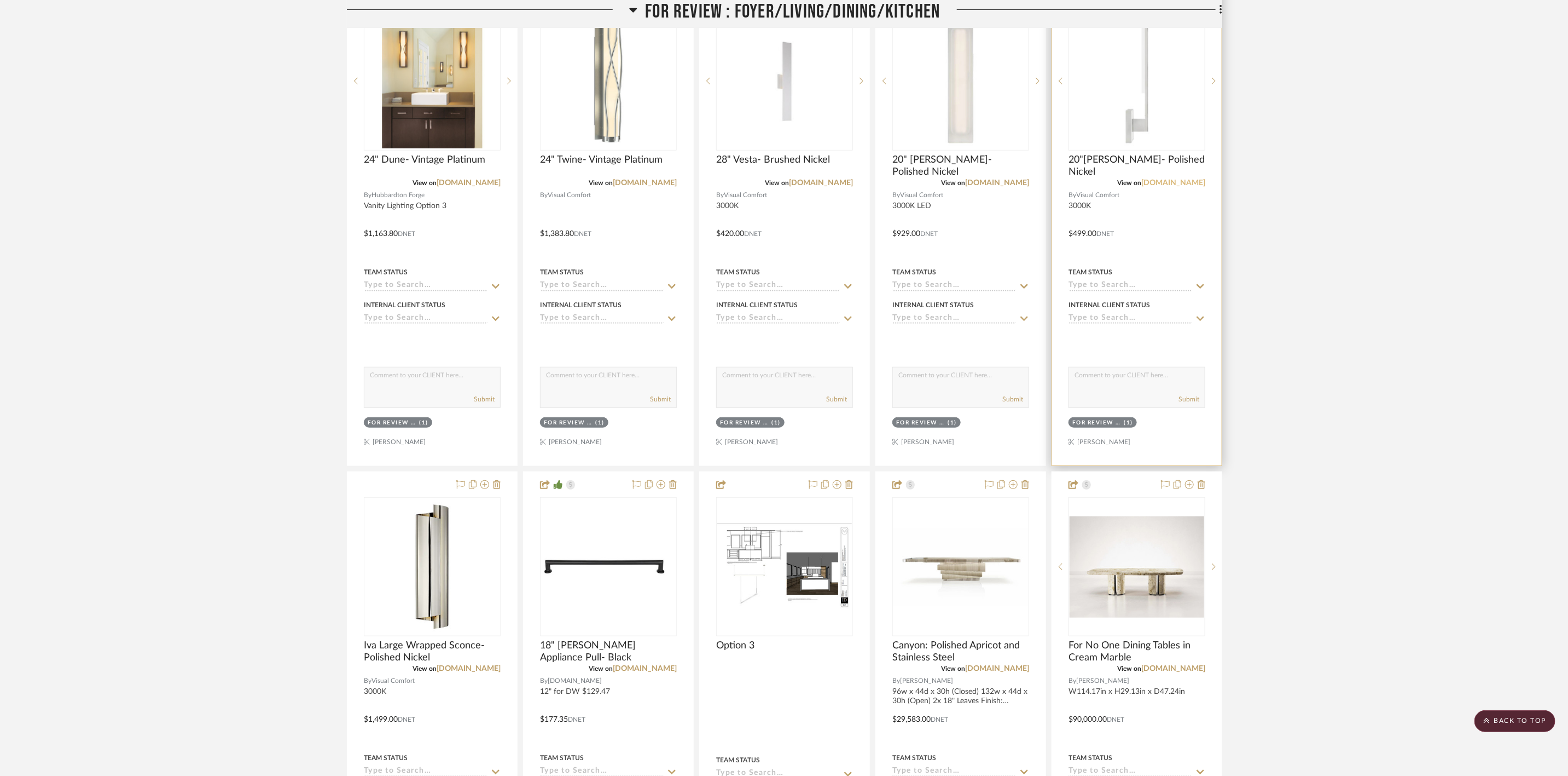
click at [1168, 179] on link "[DOMAIN_NAME]" at bounding box center [1173, 183] width 64 height 8
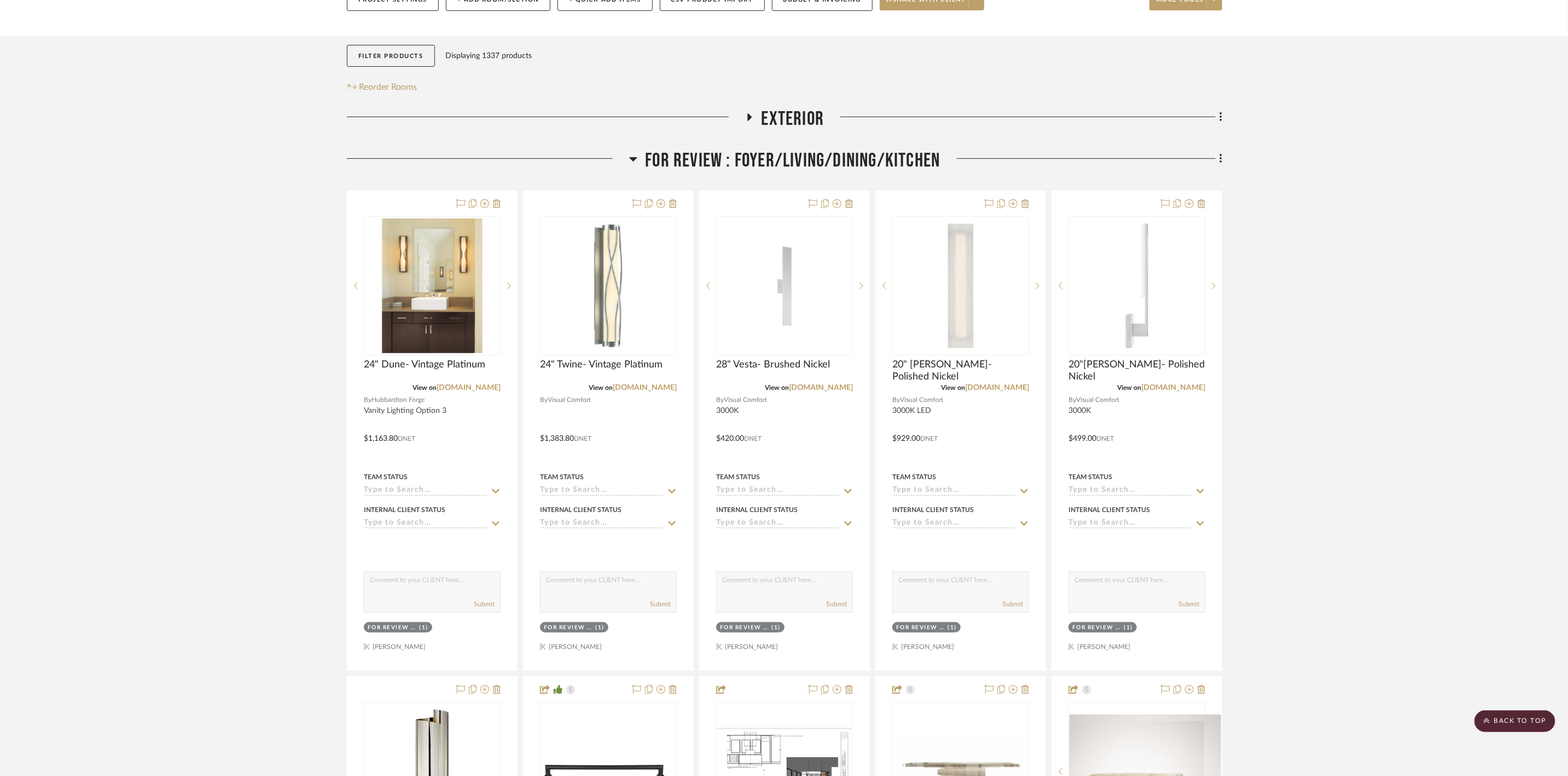
scroll to position [165, 0]
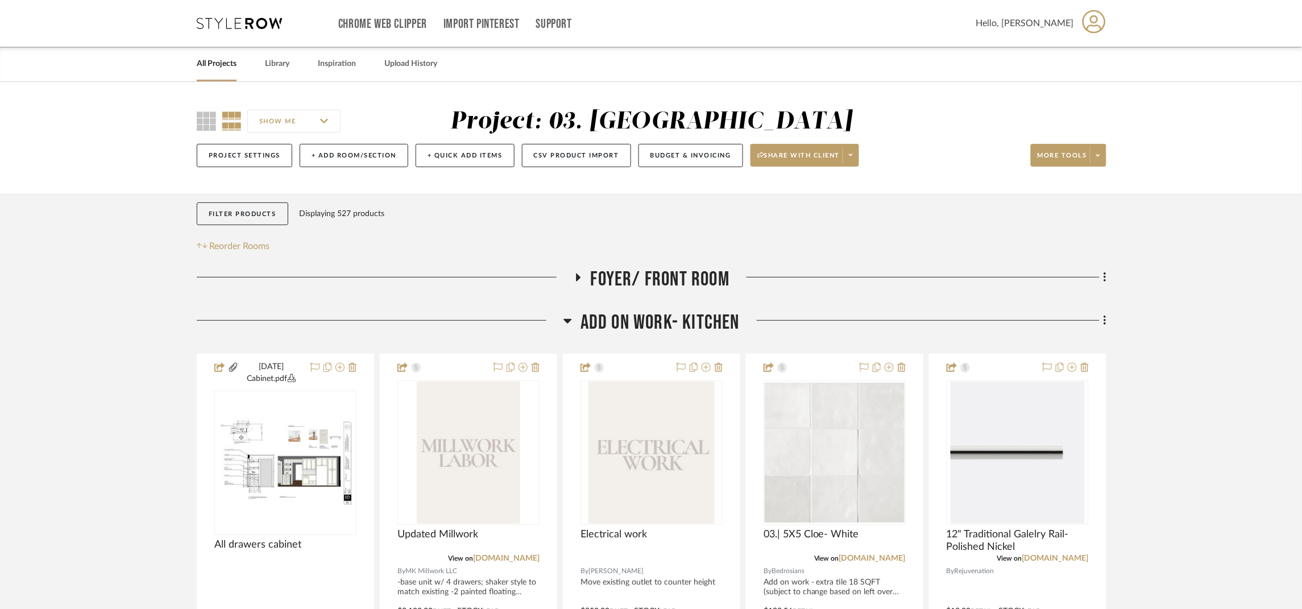
click at [222, 63] on link "All Projects" at bounding box center [217, 63] width 40 height 15
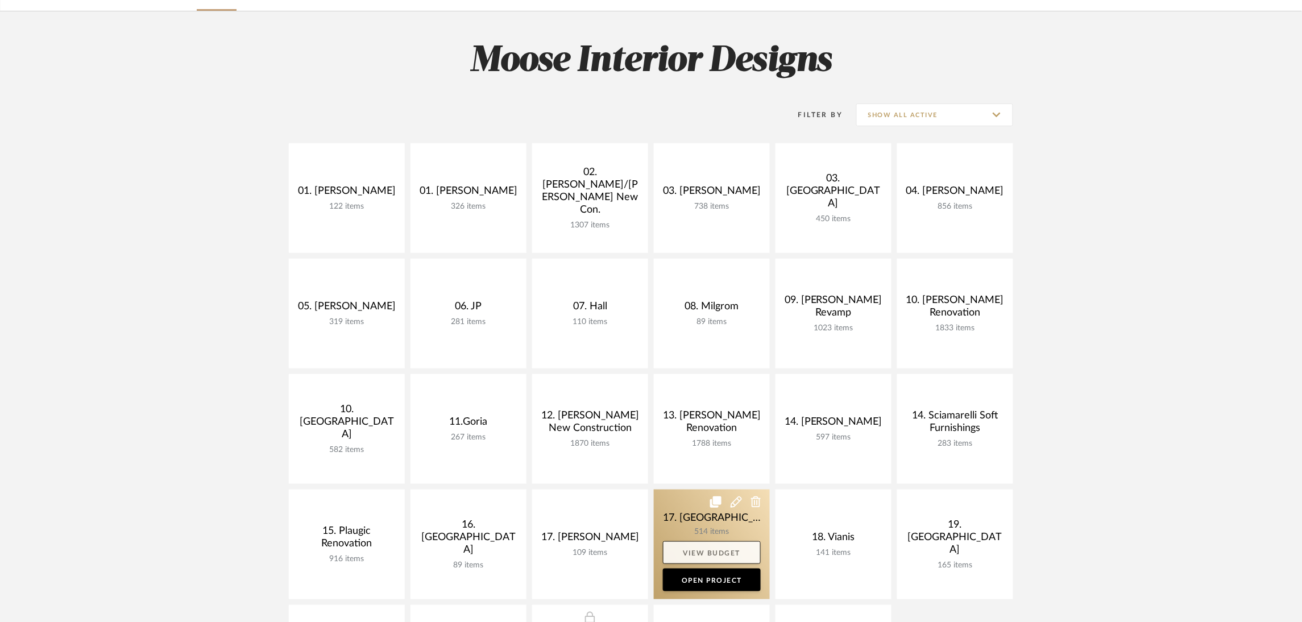
scroll to position [85, 0]
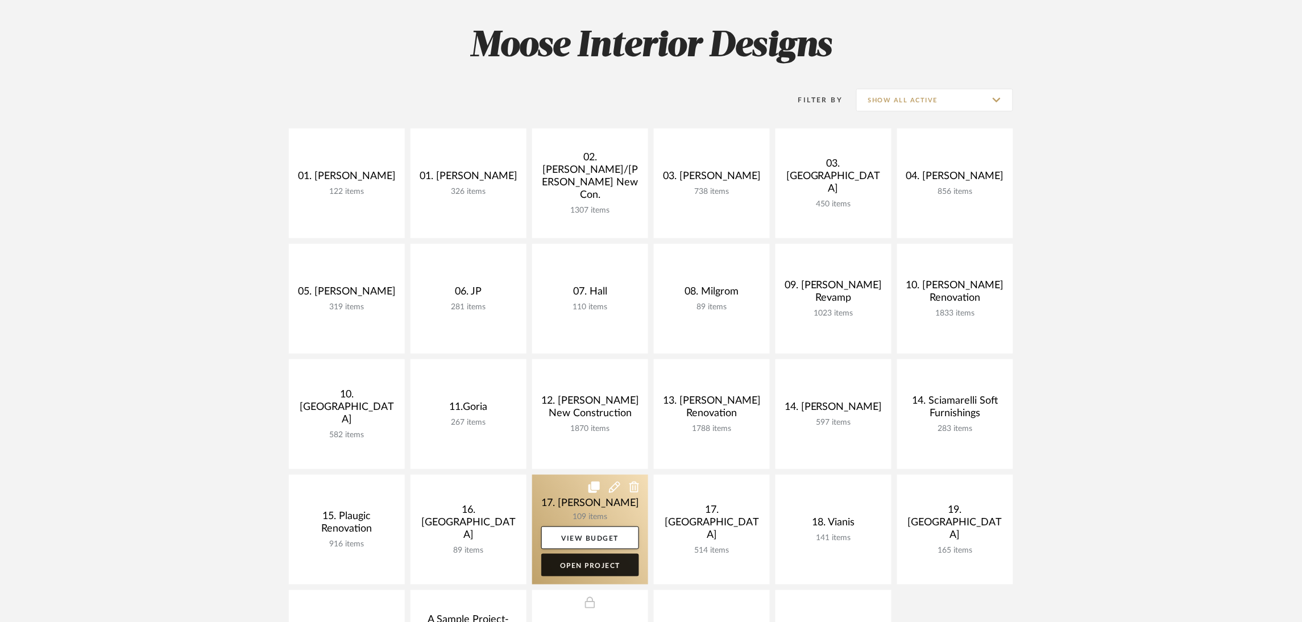
click at [585, 561] on link "Open Project" at bounding box center [590, 565] width 98 height 23
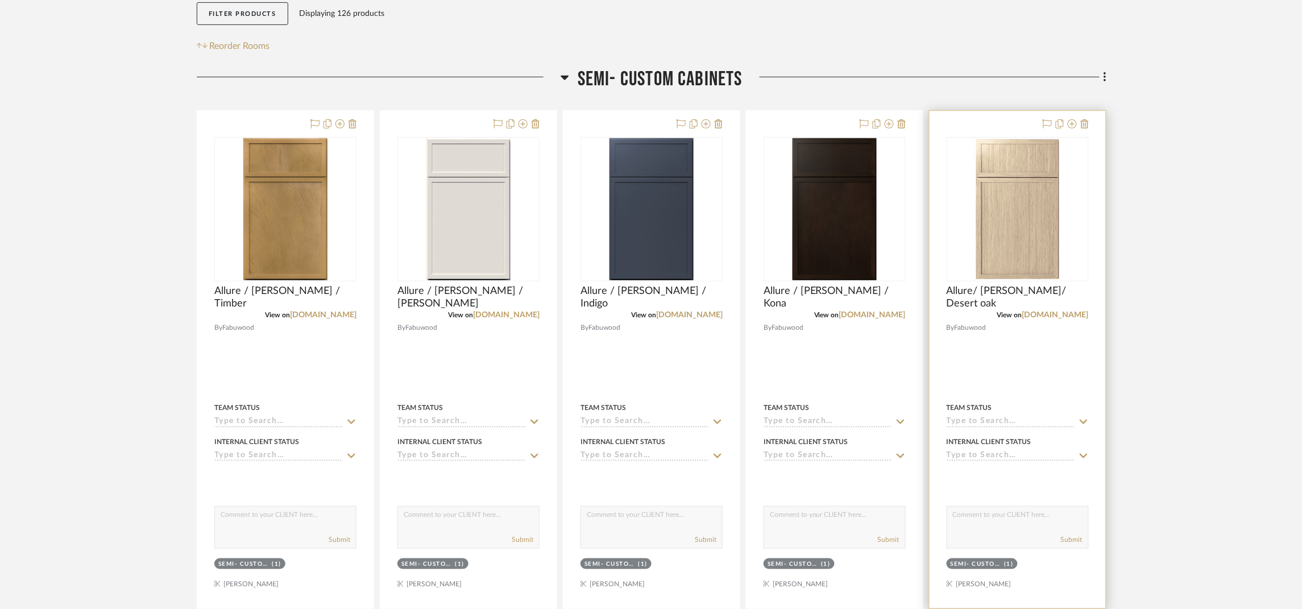
scroll to position [255, 0]
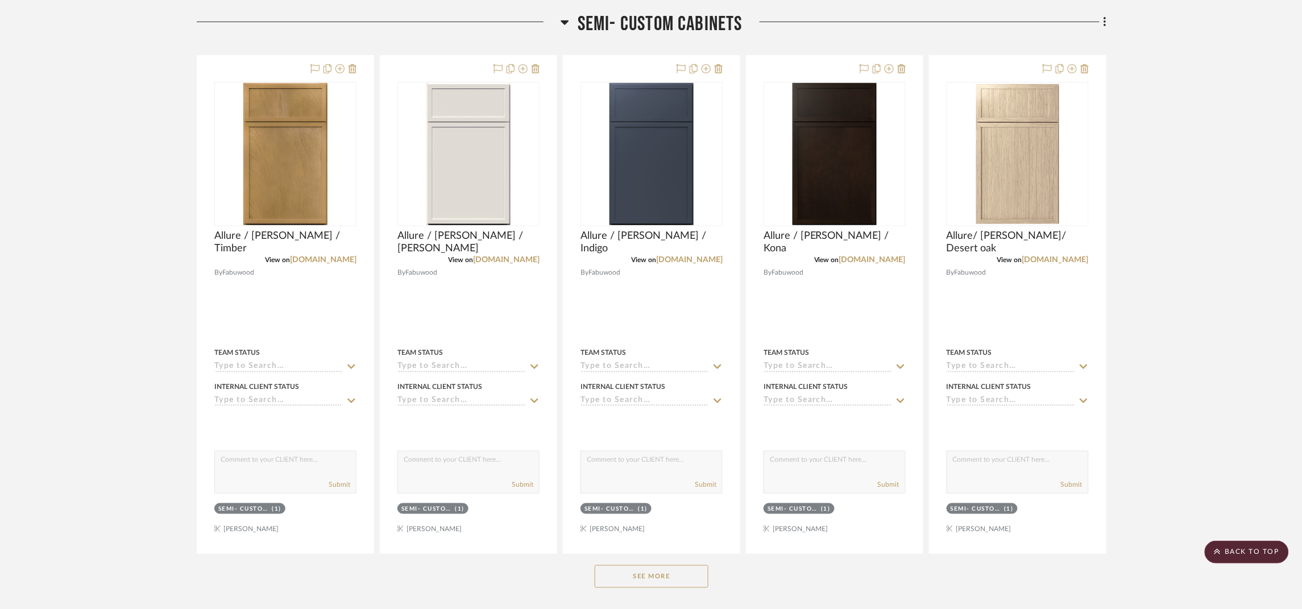
click at [692, 580] on button "See More" at bounding box center [652, 576] width 114 height 23
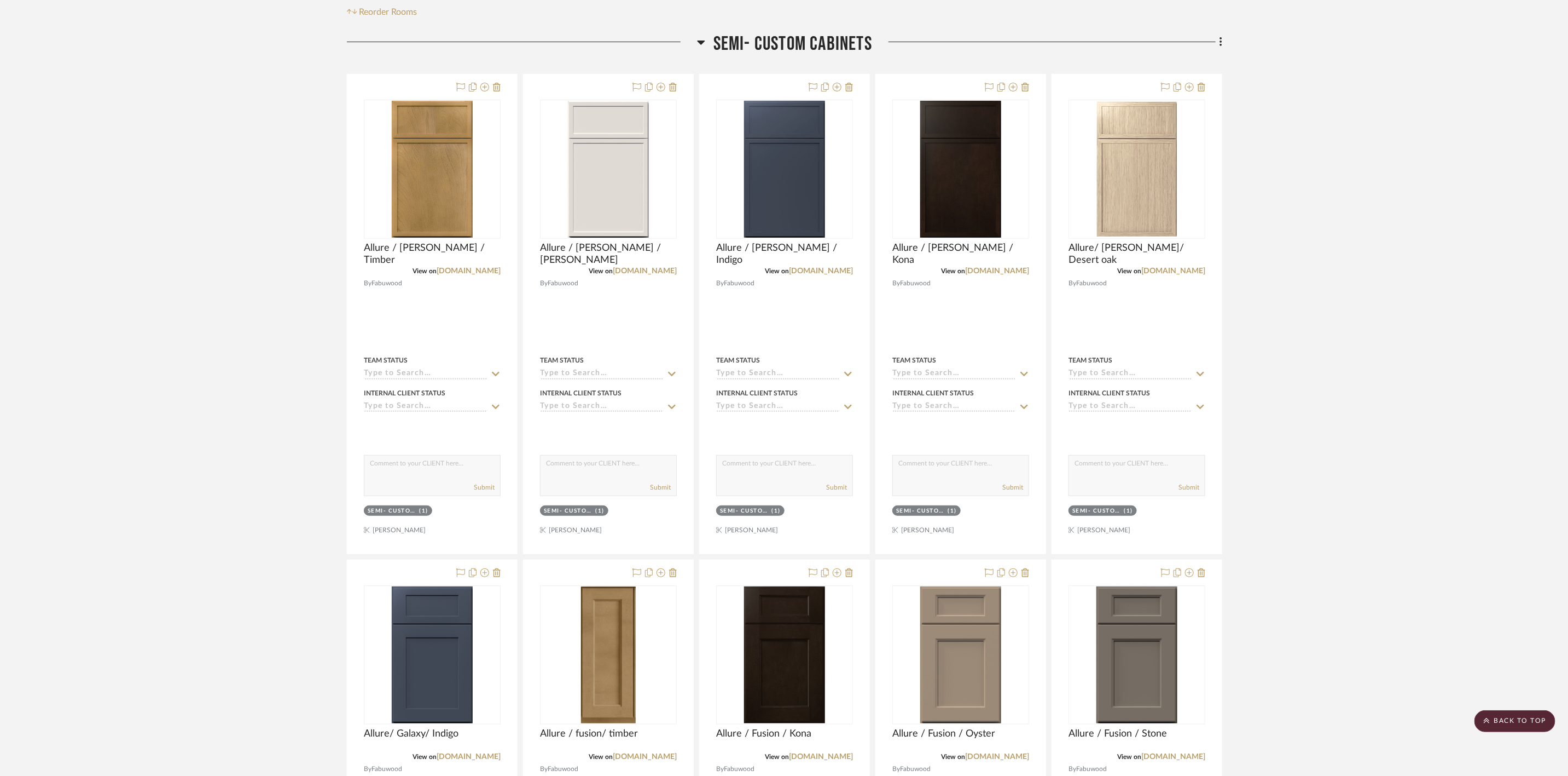
scroll to position [88, 0]
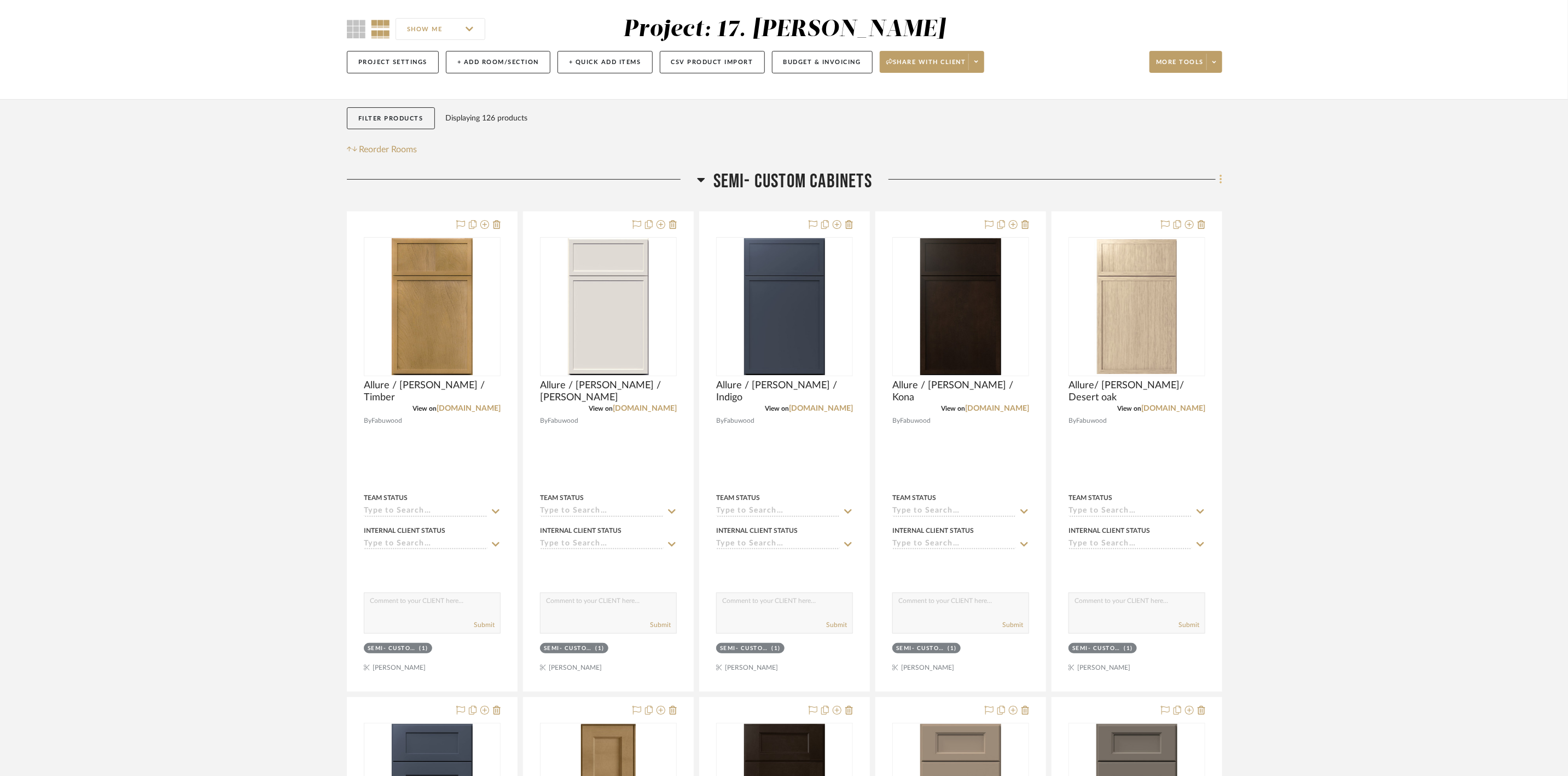
click at [1220, 179] on icon at bounding box center [1221, 179] width 3 height 13
click at [1177, 287] on span "Rename Room" at bounding box center [1165, 286] width 49 height 10
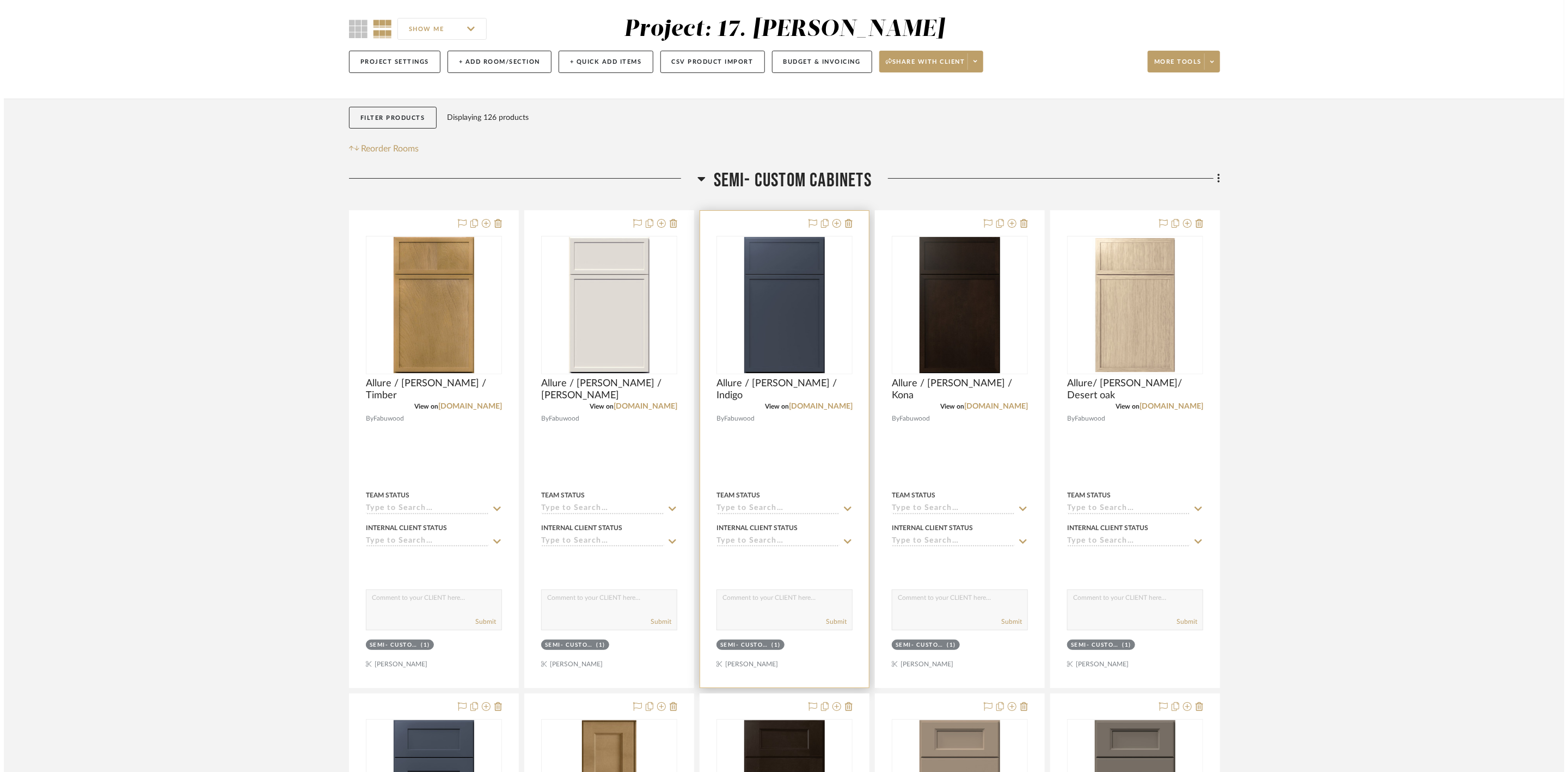
scroll to position [0, 0]
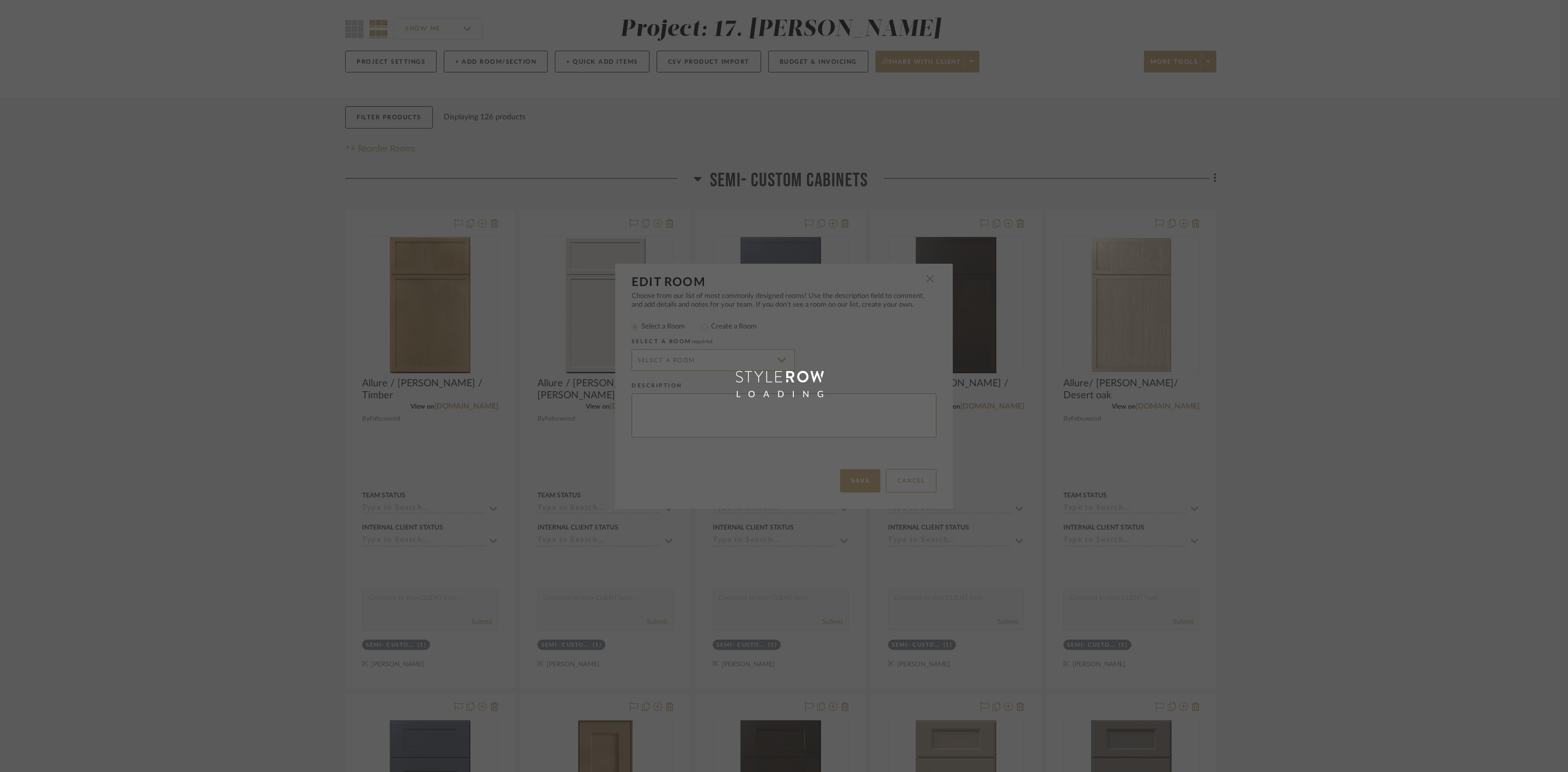
click at [762, 409] on div "LOADING" at bounding box center [784, 386] width 337 height 245
radio input "false"
radio input "true"
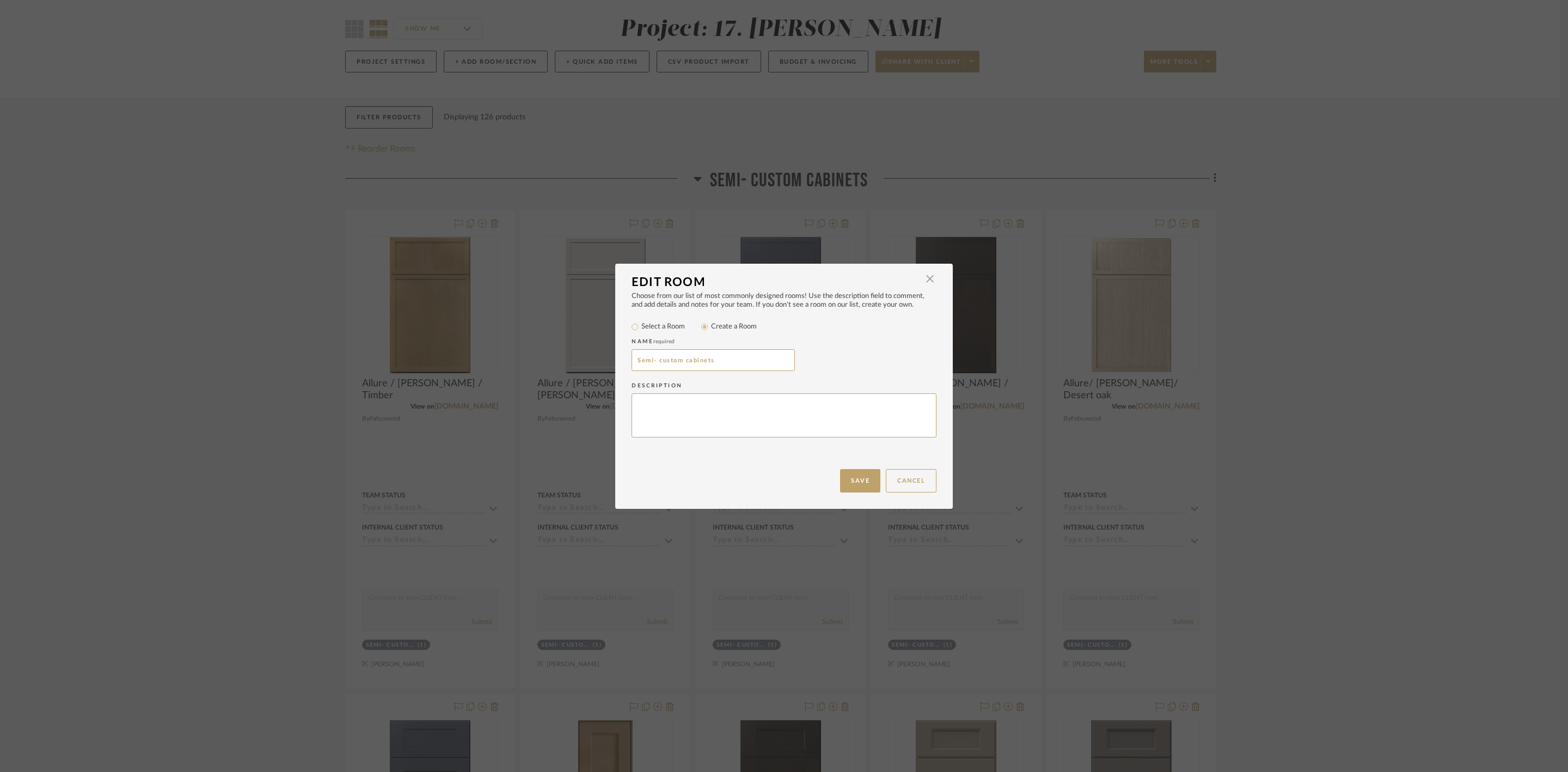
click at [708, 405] on textarea at bounding box center [784, 415] width 305 height 44
type textarea "For MB Vanity and/or Coffee Bar"
click at [856, 472] on button "Save" at bounding box center [860, 480] width 40 height 23
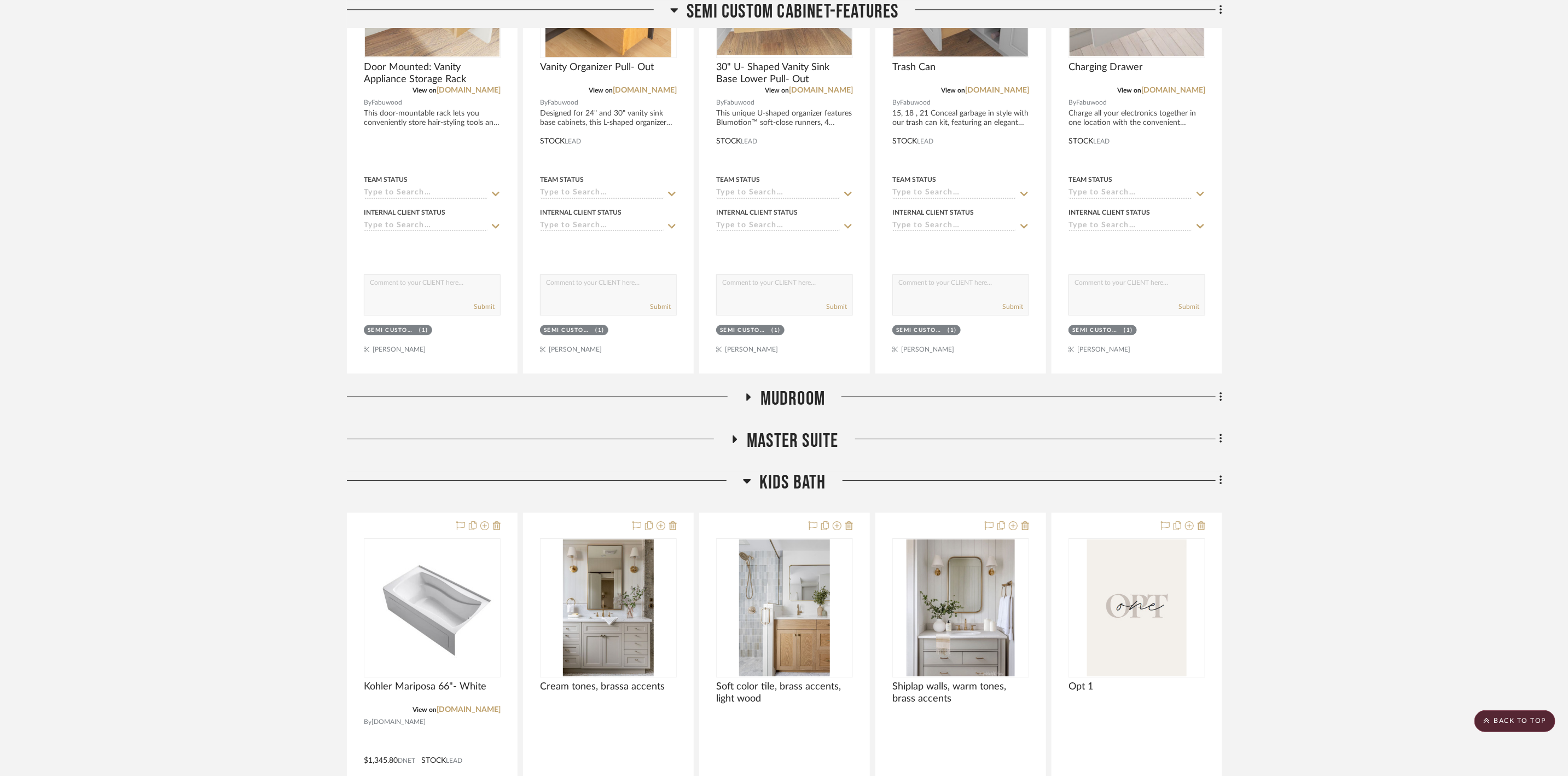
scroll to position [2469, 0]
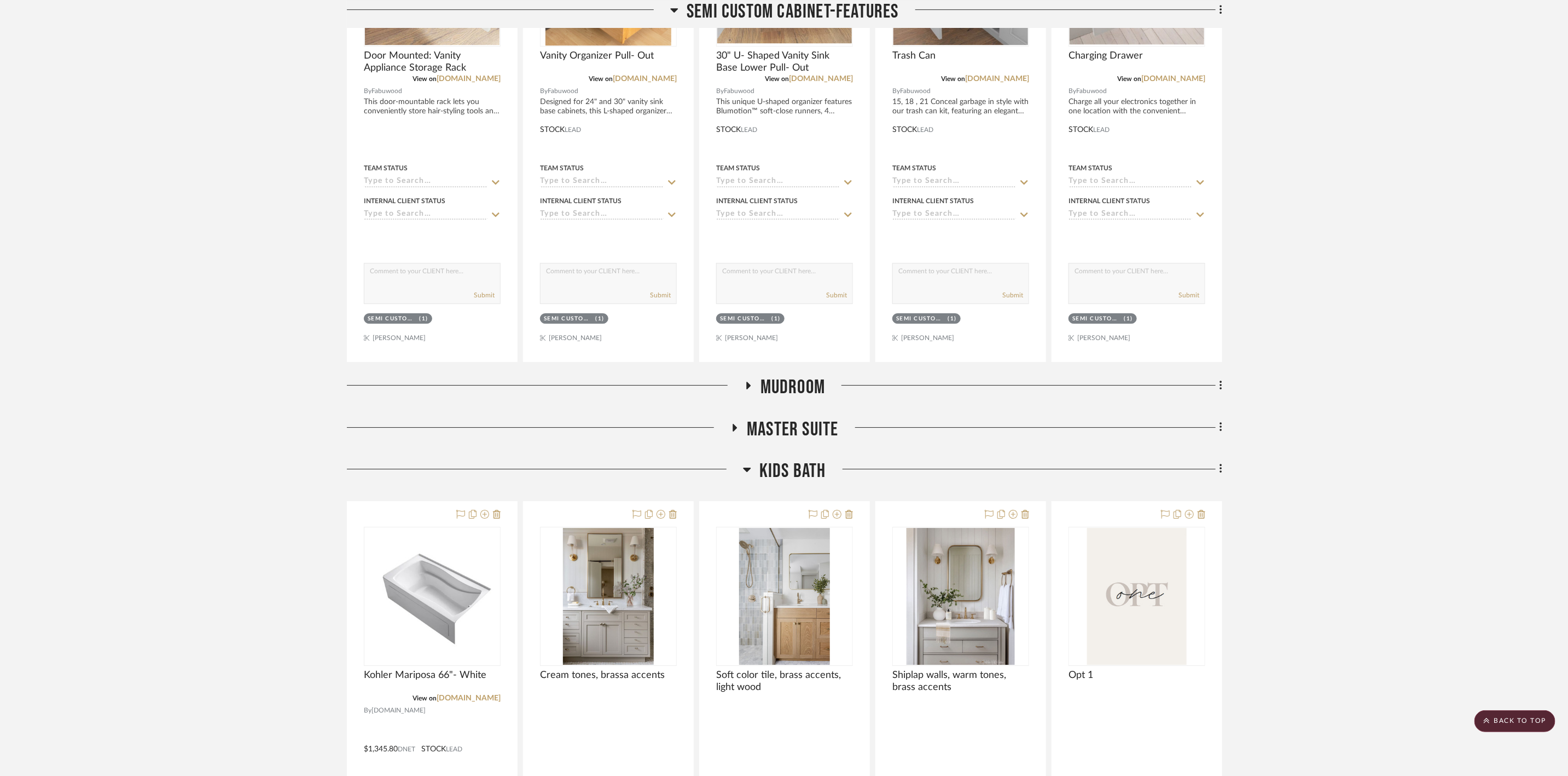
click at [777, 391] on span "Mudroom" at bounding box center [792, 387] width 64 height 23
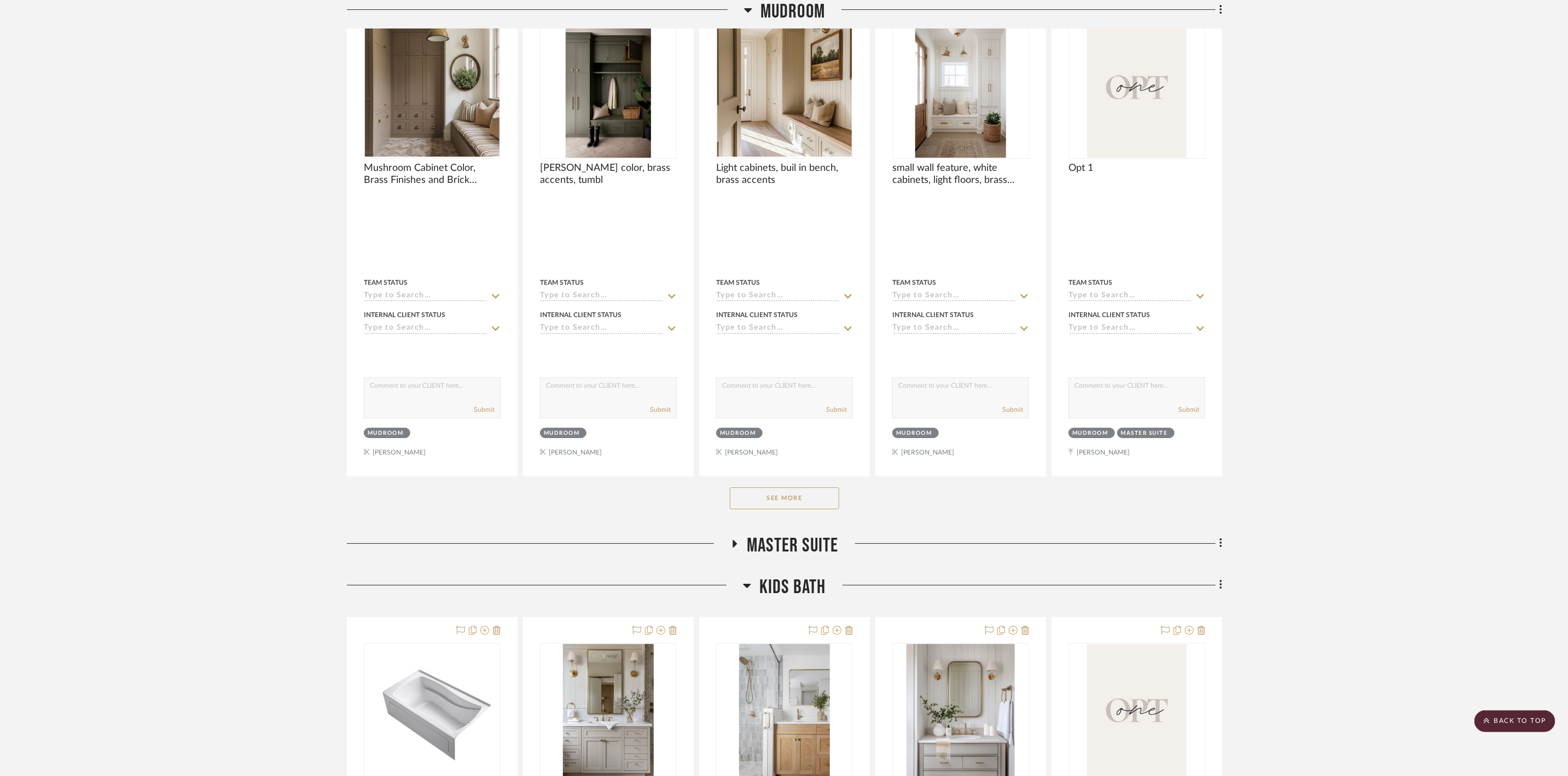
scroll to position [2962, 0]
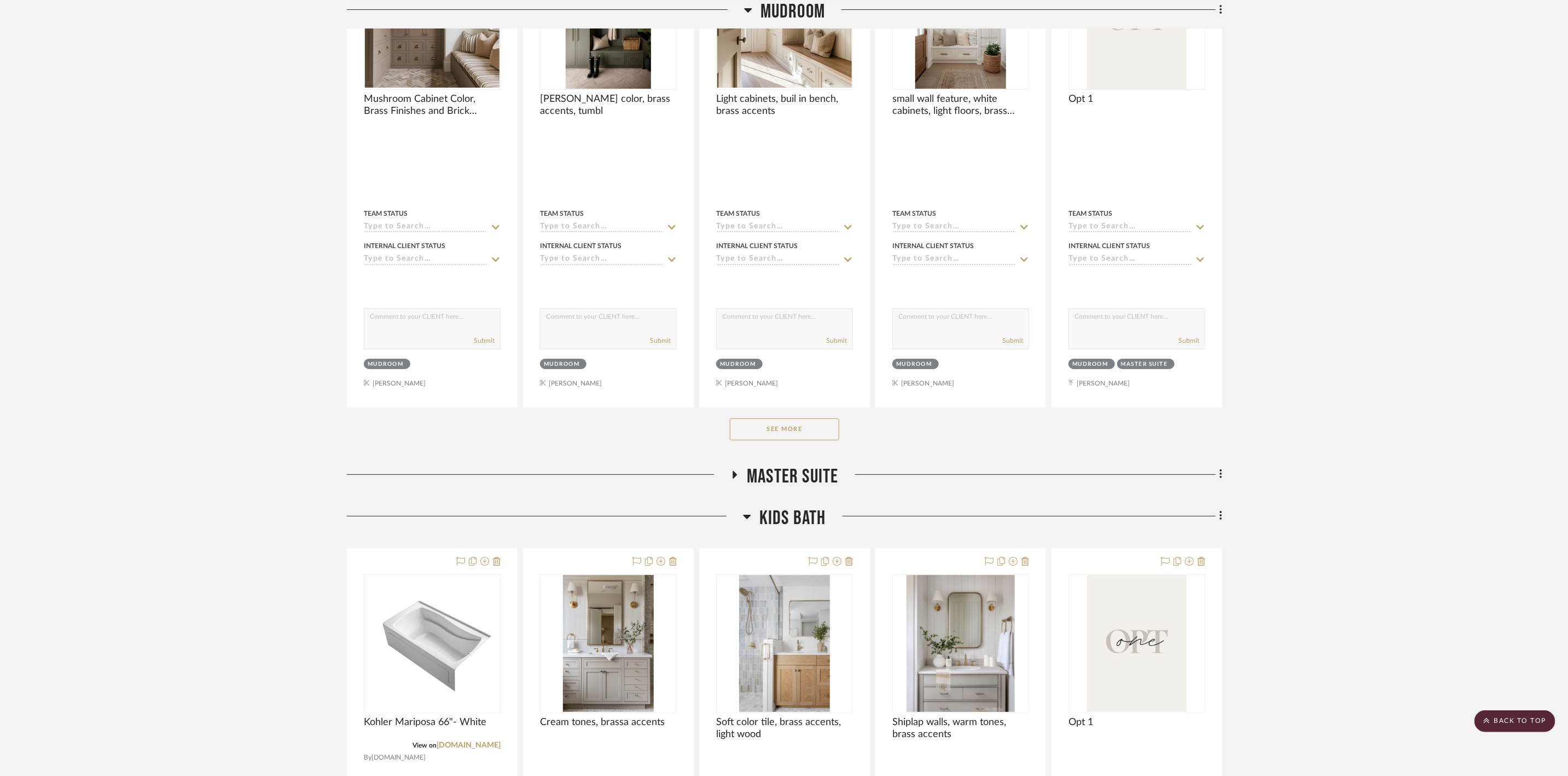
click at [779, 488] on span "Master Suite" at bounding box center [792, 477] width 91 height 23
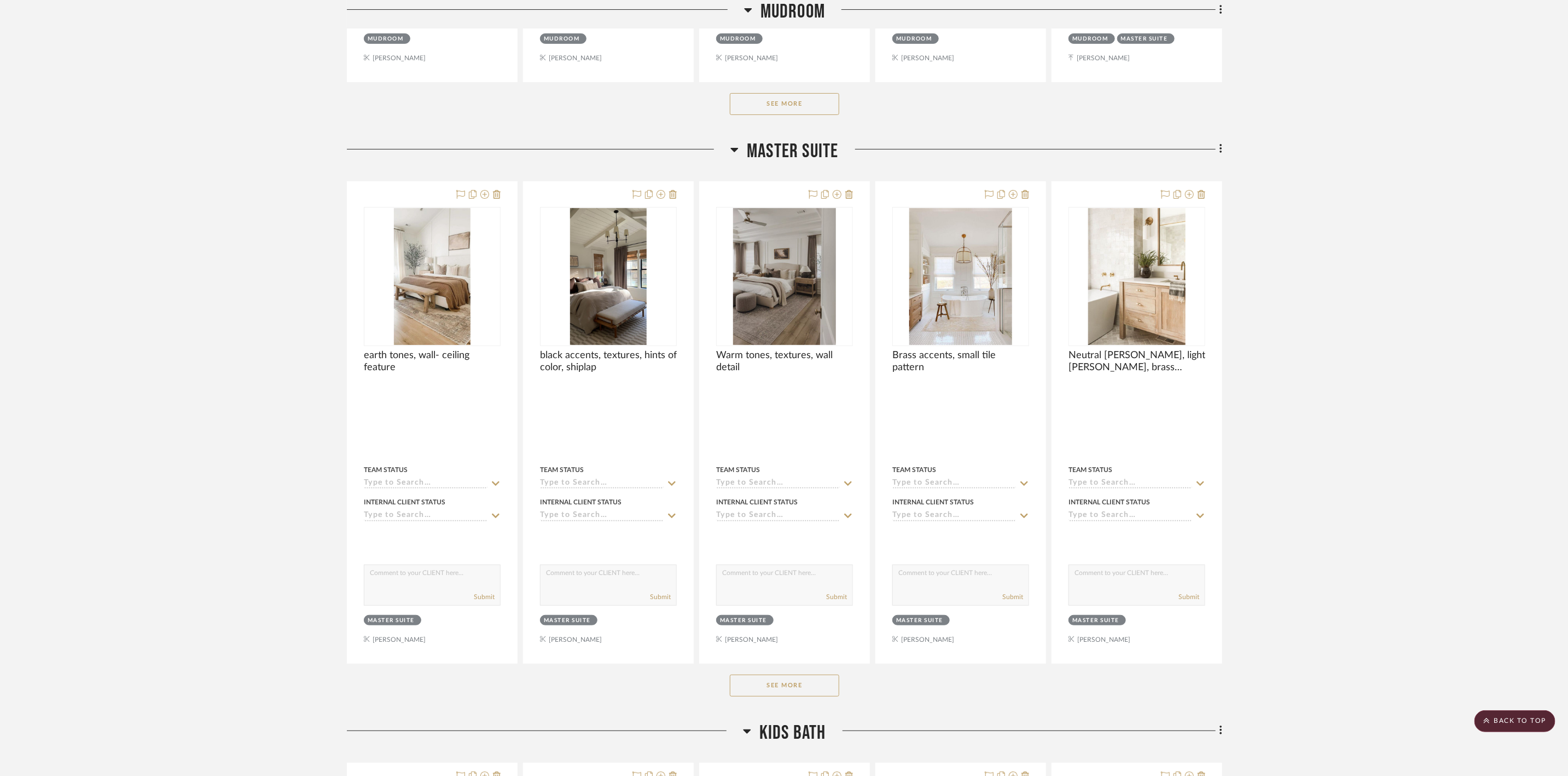
scroll to position [3290, 0]
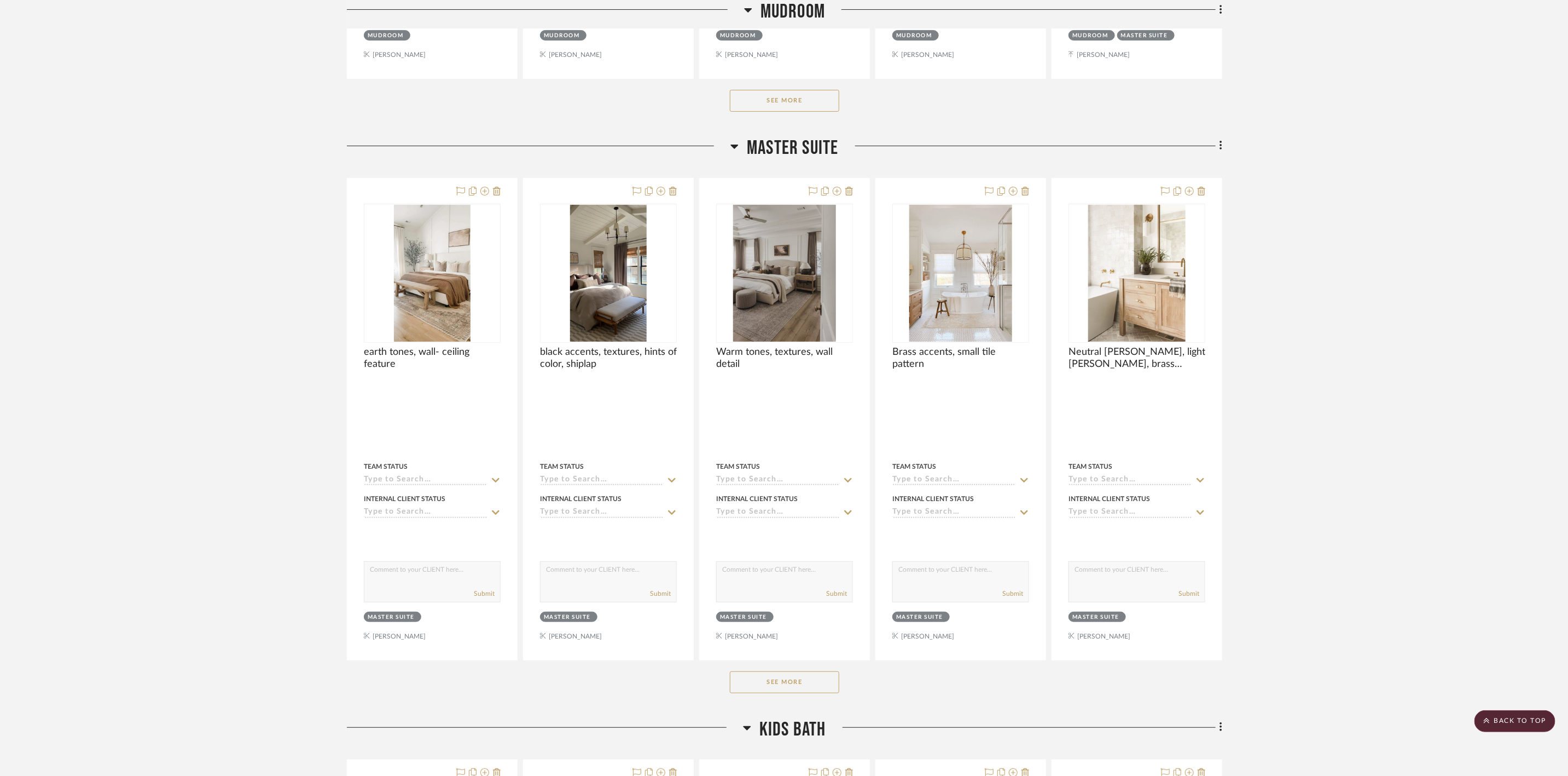
click at [758, 585] on button "See More" at bounding box center [784, 682] width 110 height 22
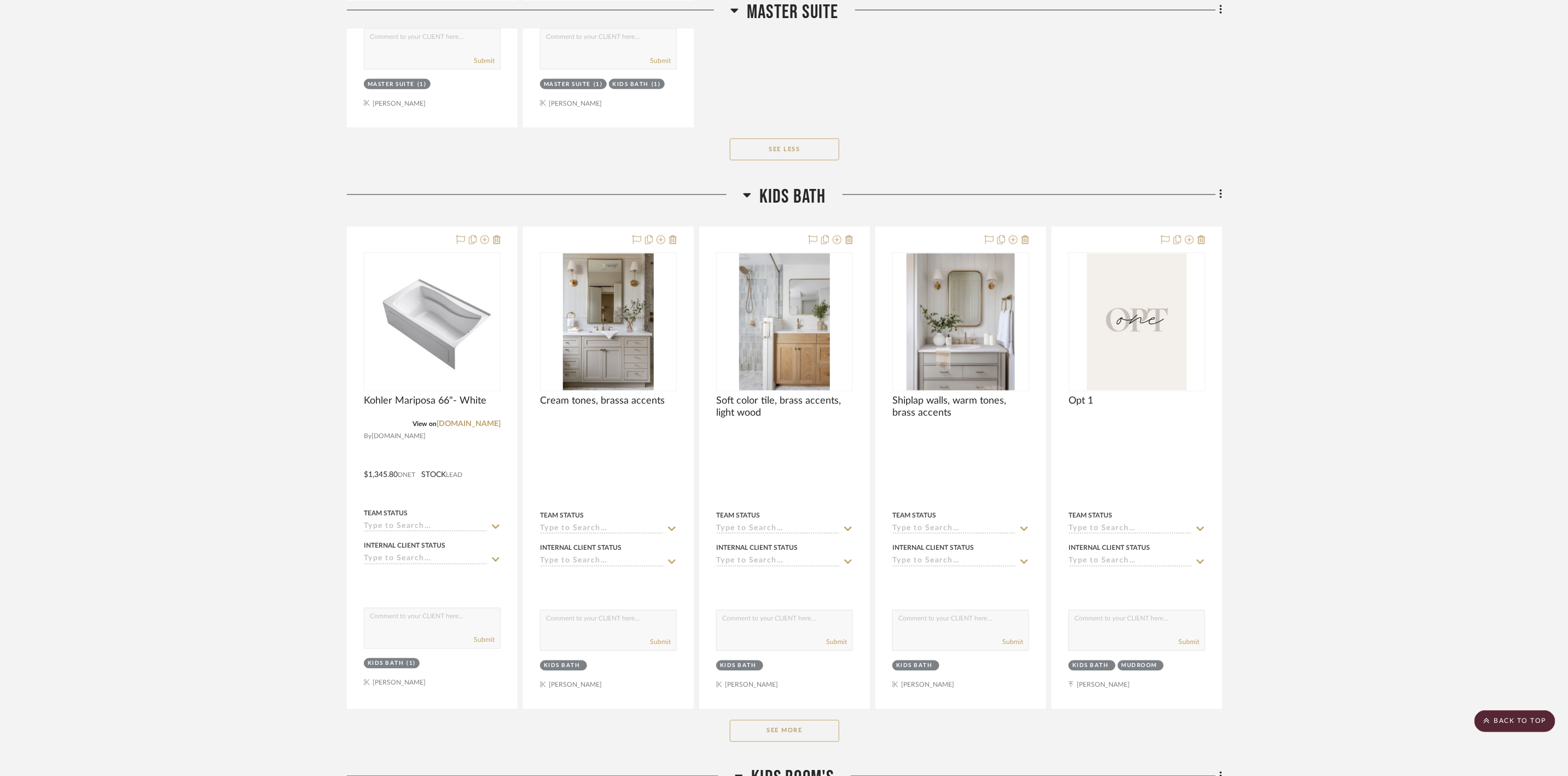
scroll to position [7230, 0]
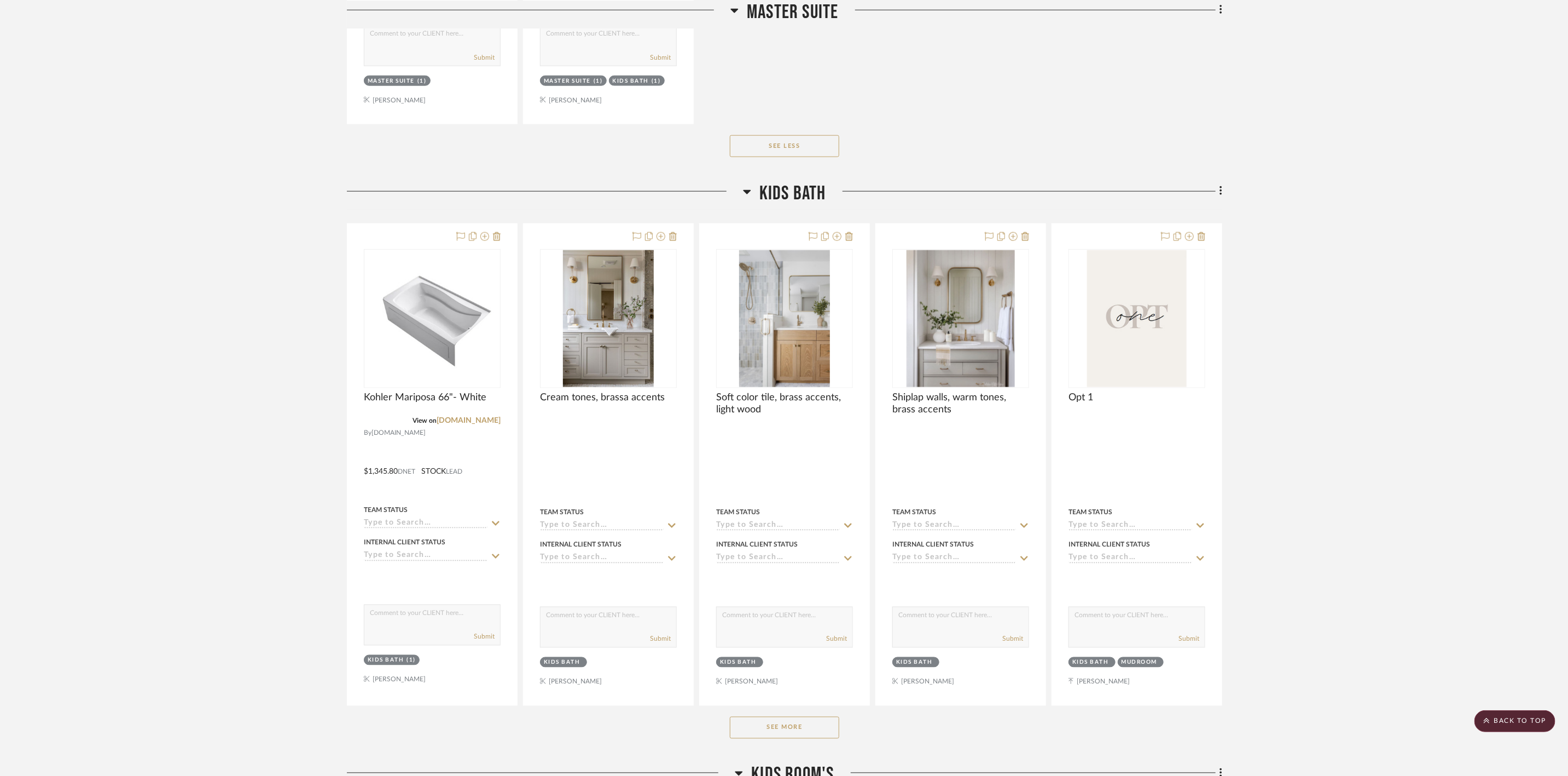
click at [788, 585] on button "See More" at bounding box center [784, 727] width 110 height 22
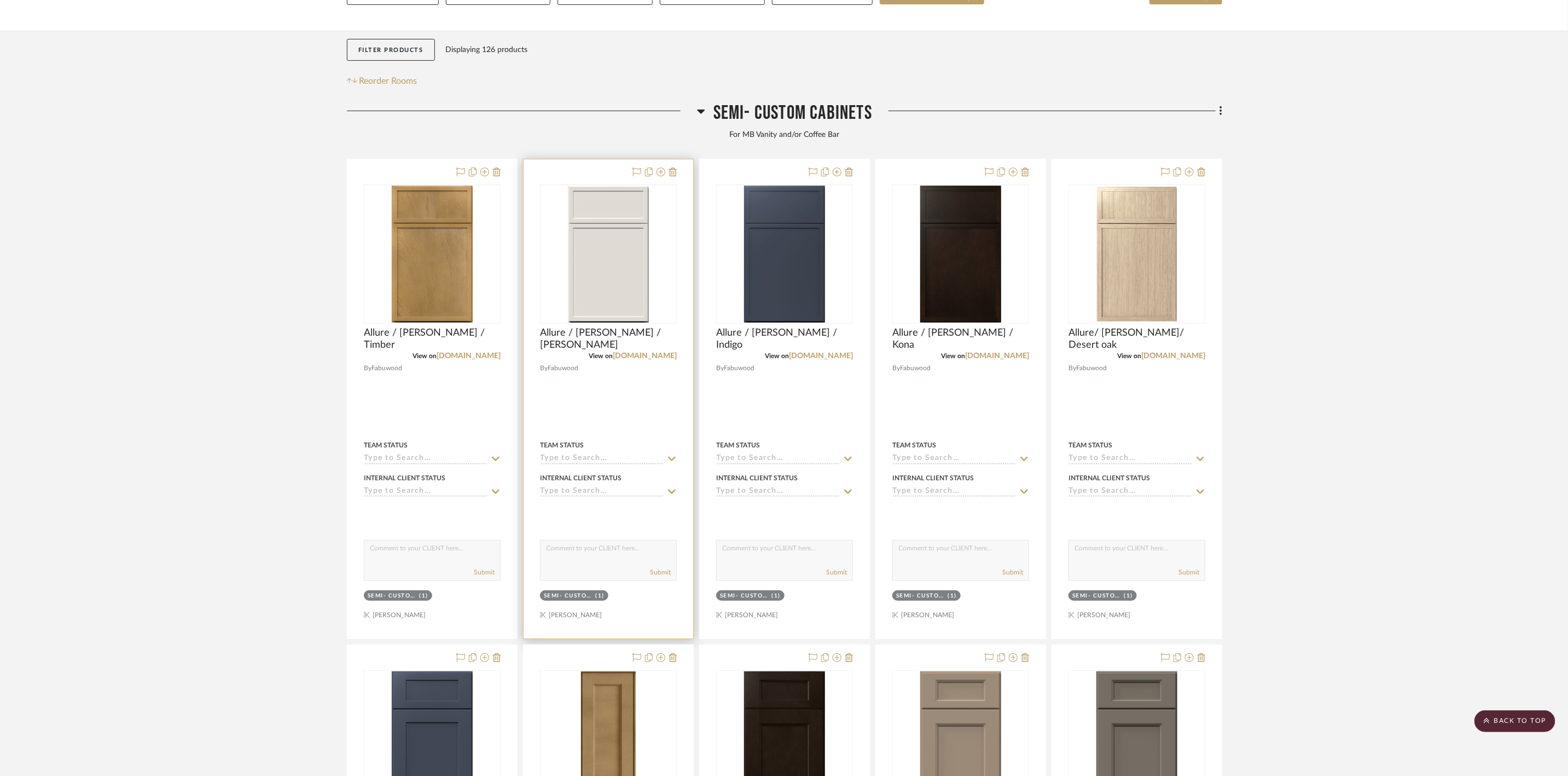
scroll to position [0, 0]
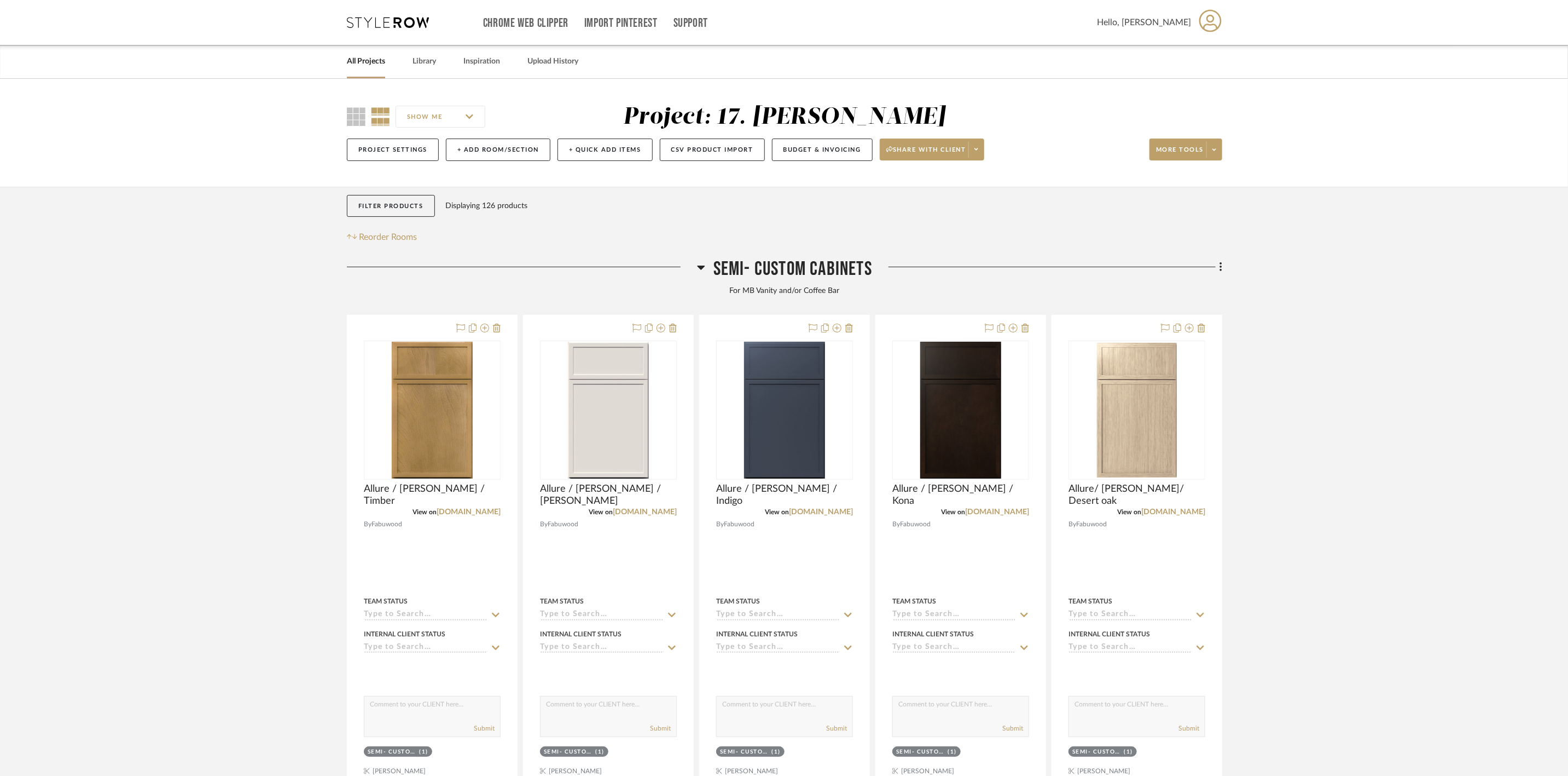
drag, startPoint x: 349, startPoint y: 112, endPoint x: 386, endPoint y: 121, distance: 38.1
click at [349, 112] on icon at bounding box center [355, 116] width 18 height 18
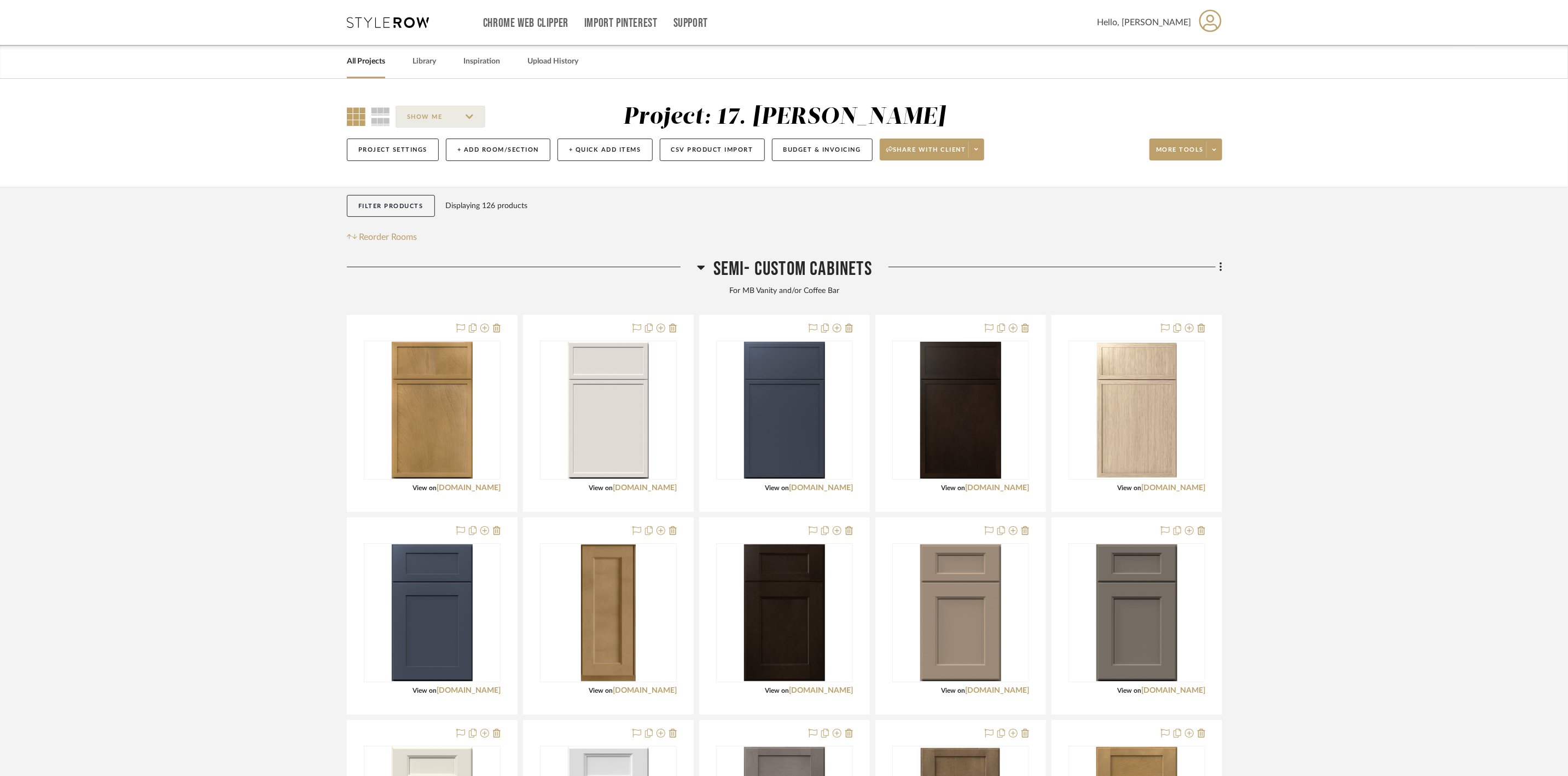
click at [829, 265] on span "Semi- custom cabinets" at bounding box center [792, 269] width 159 height 23
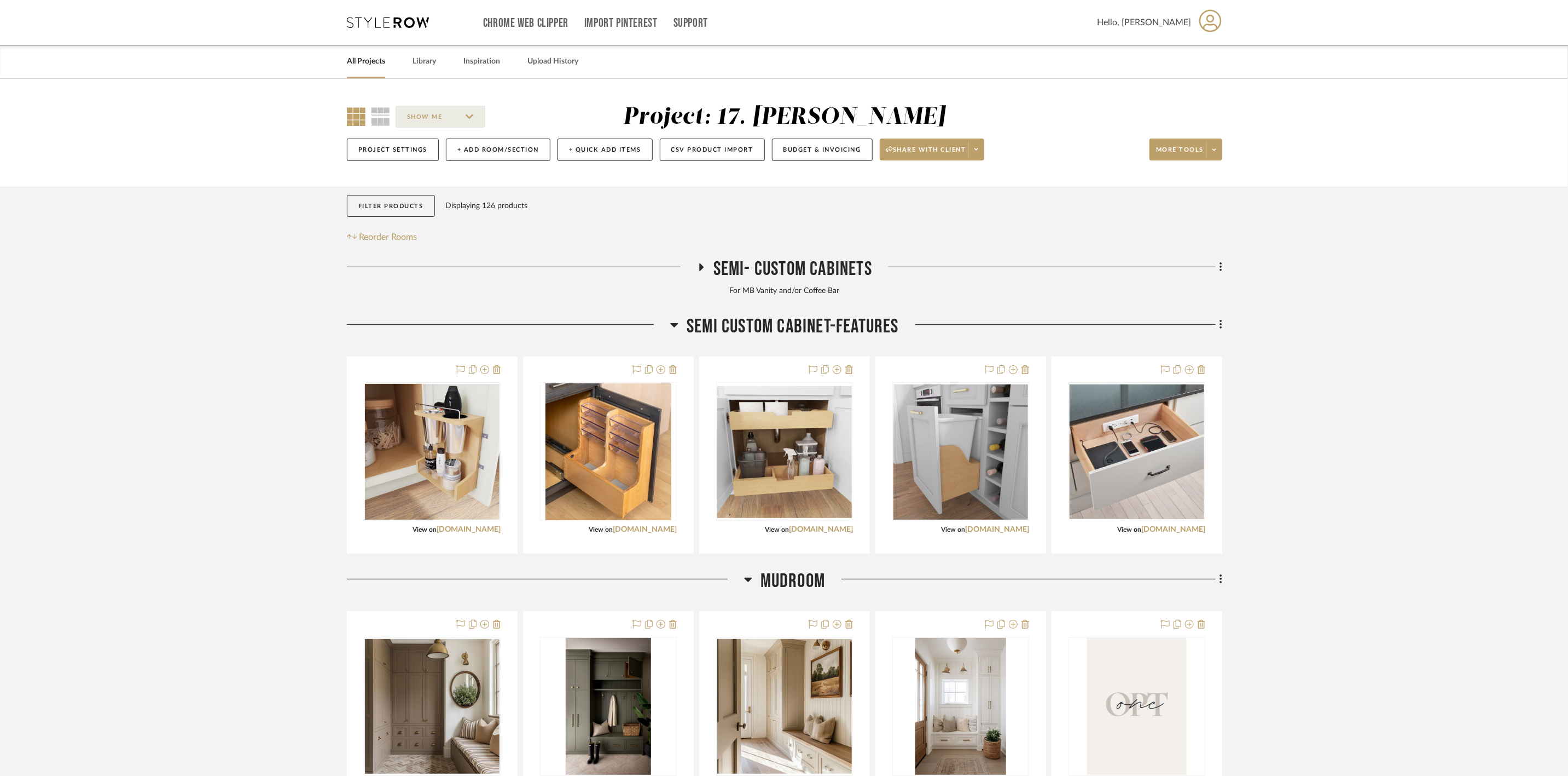
click at [850, 315] on span "Semi custom cabinet-features" at bounding box center [792, 326] width 213 height 23
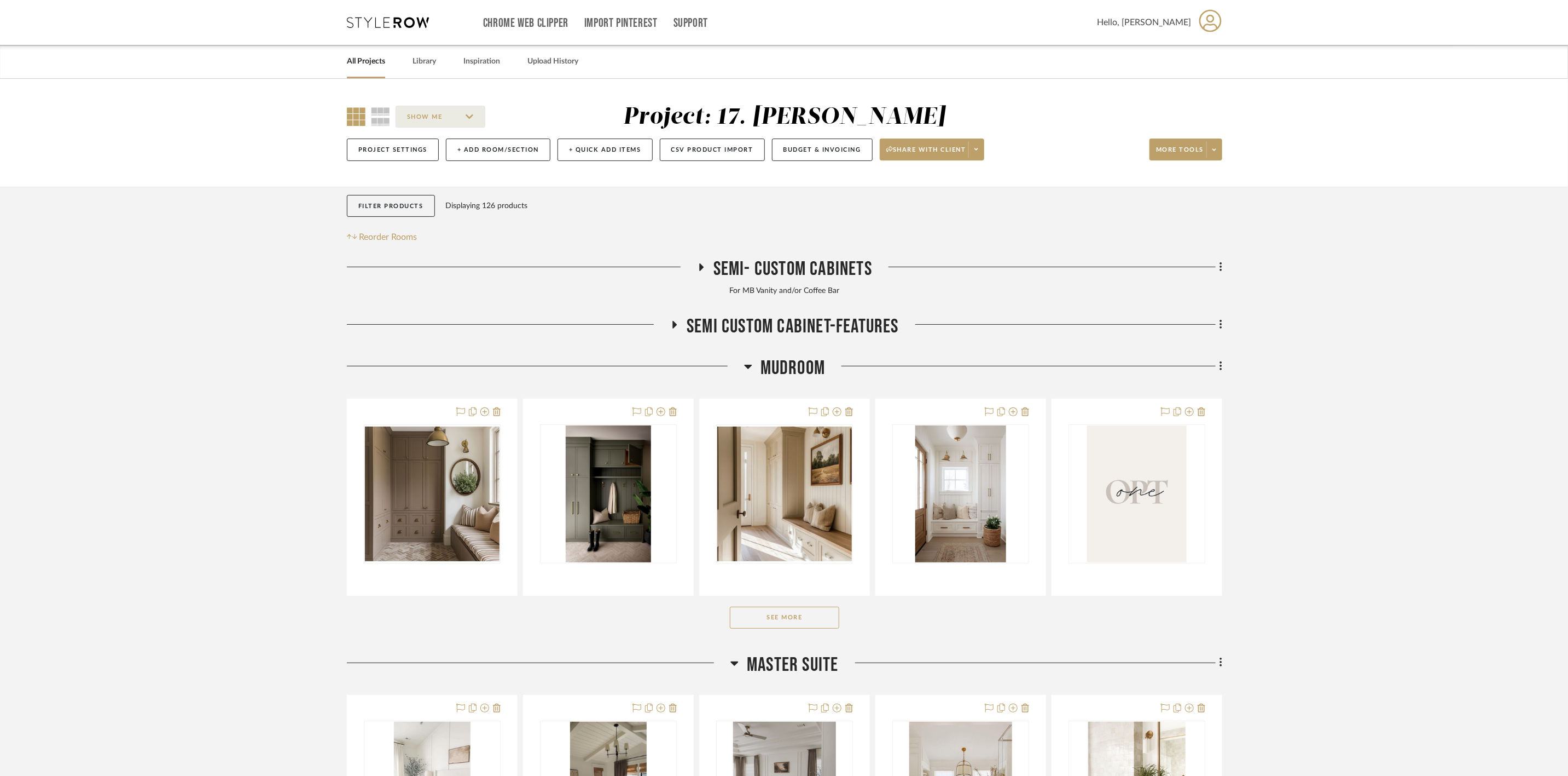
click at [793, 362] on span "Mudroom" at bounding box center [792, 368] width 64 height 23
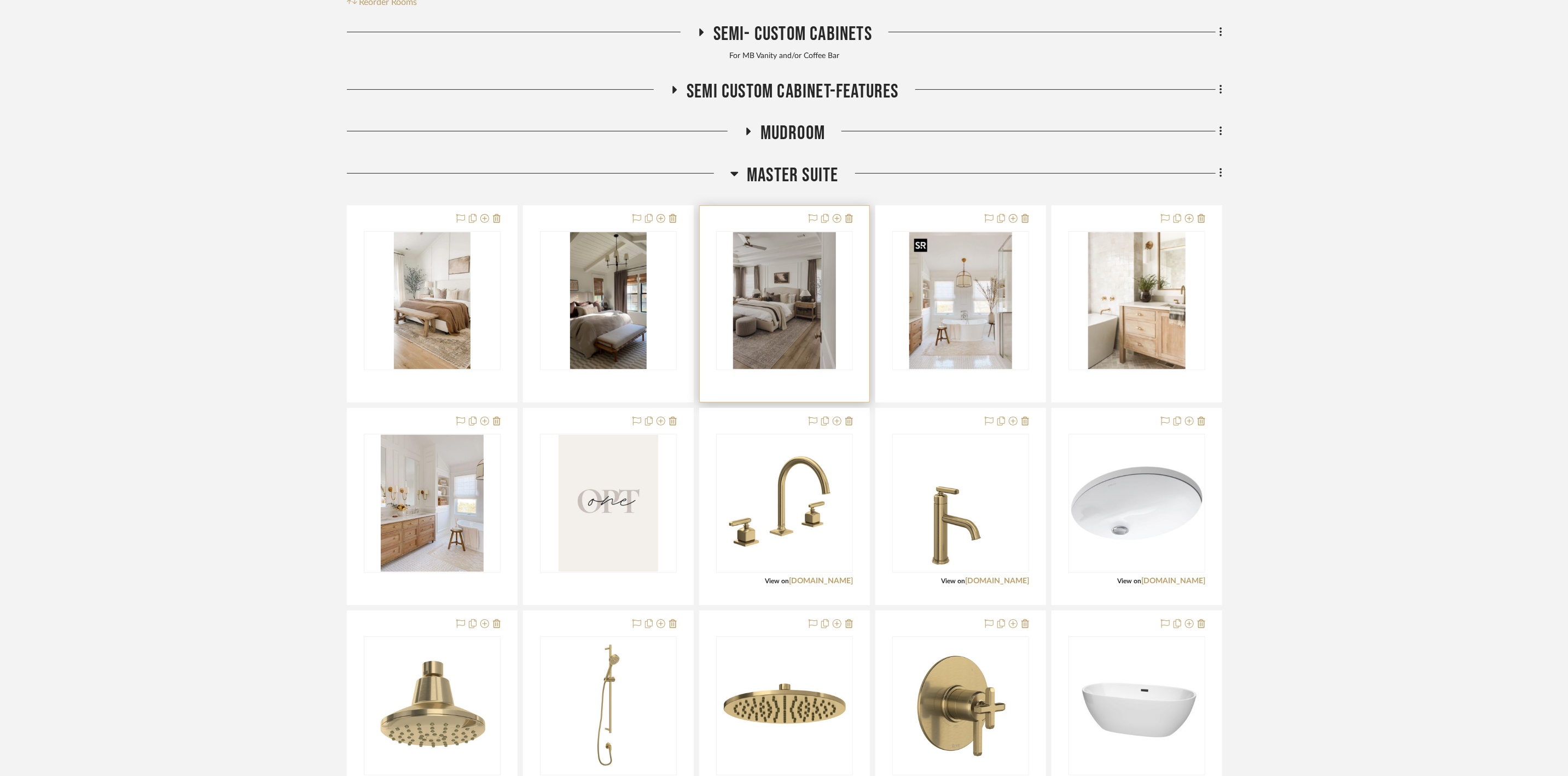
scroll to position [246, 0]
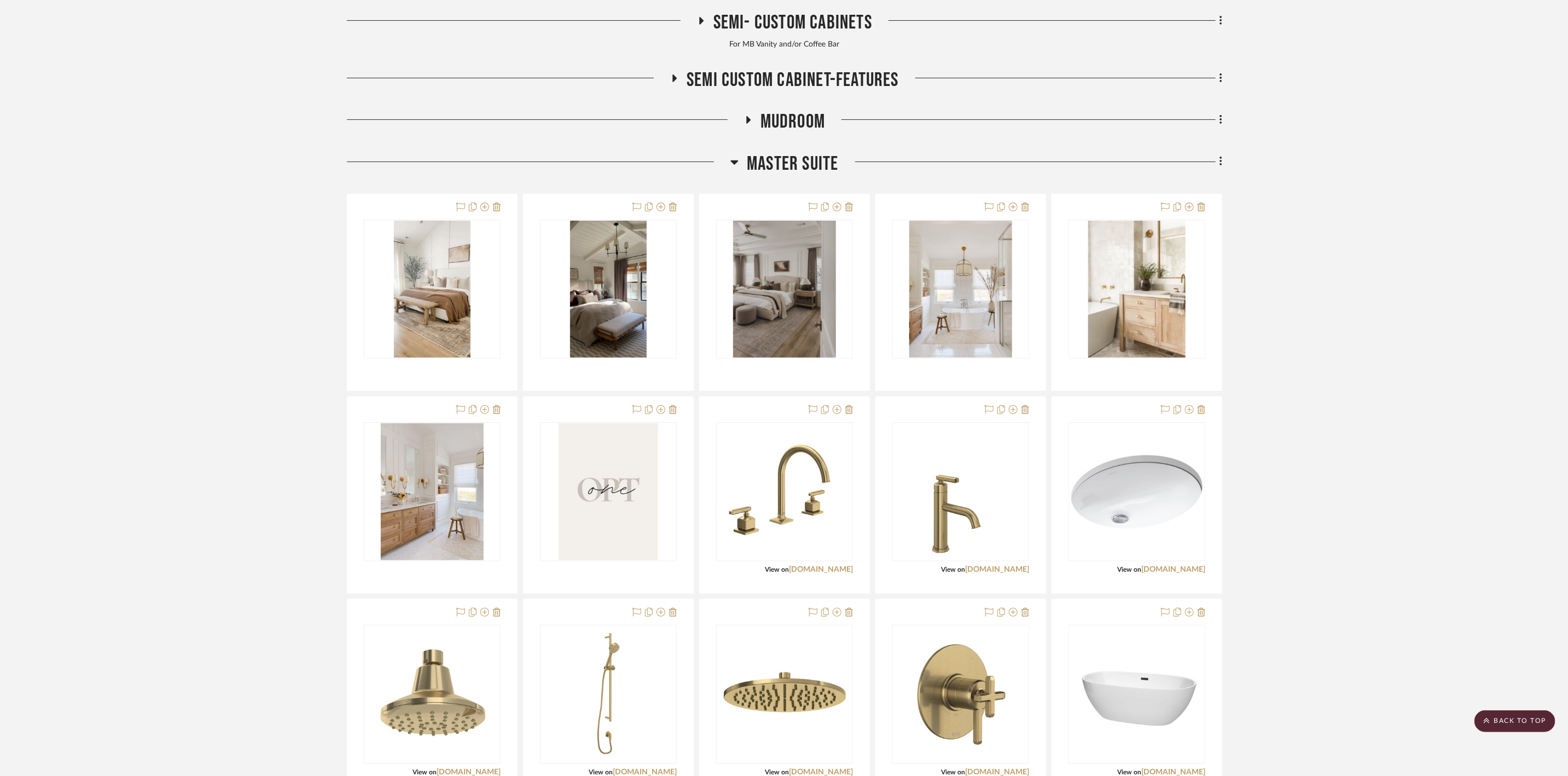
click at [798, 158] on span "Master Suite" at bounding box center [792, 164] width 91 height 23
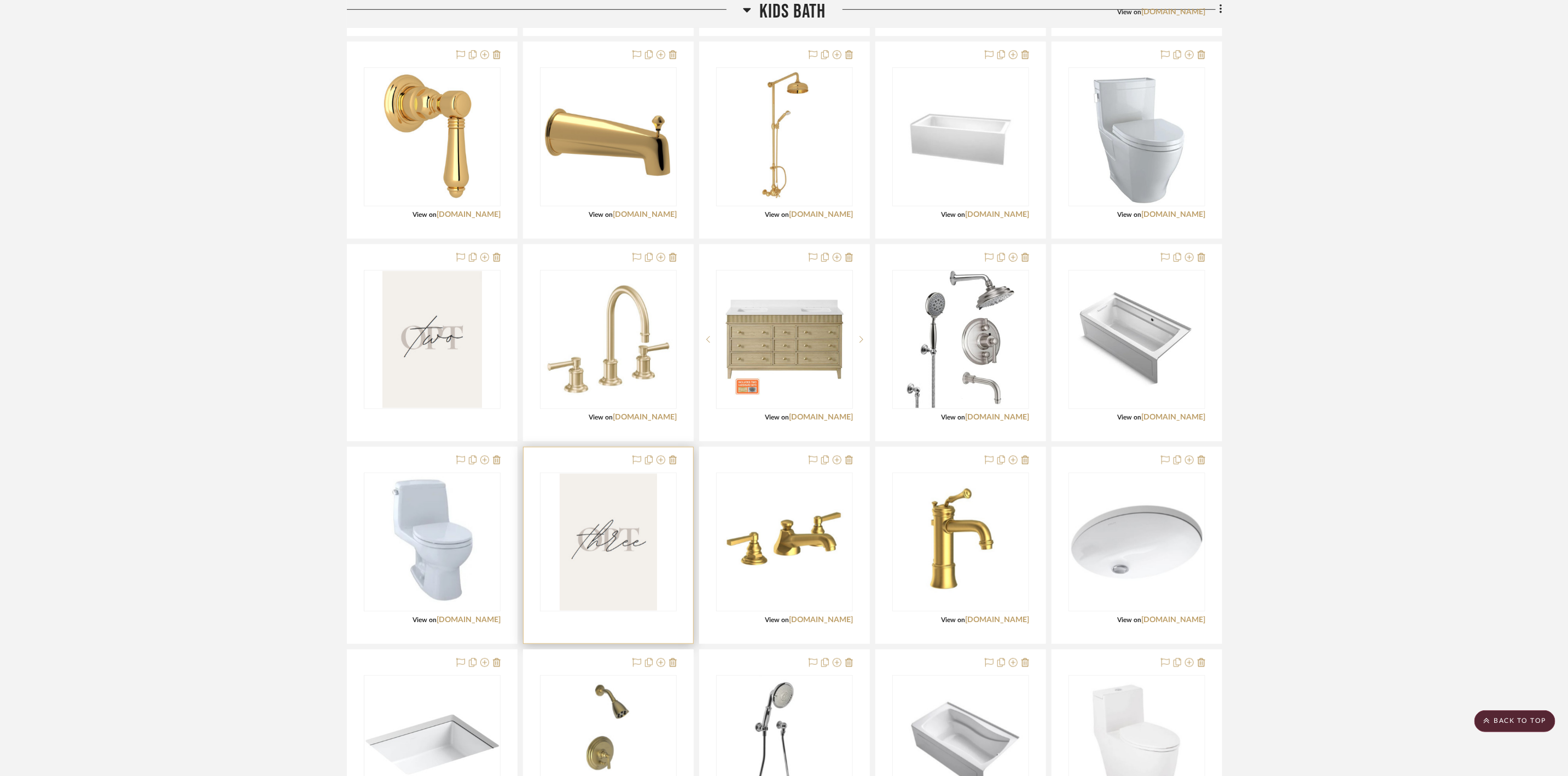
scroll to position [657, 0]
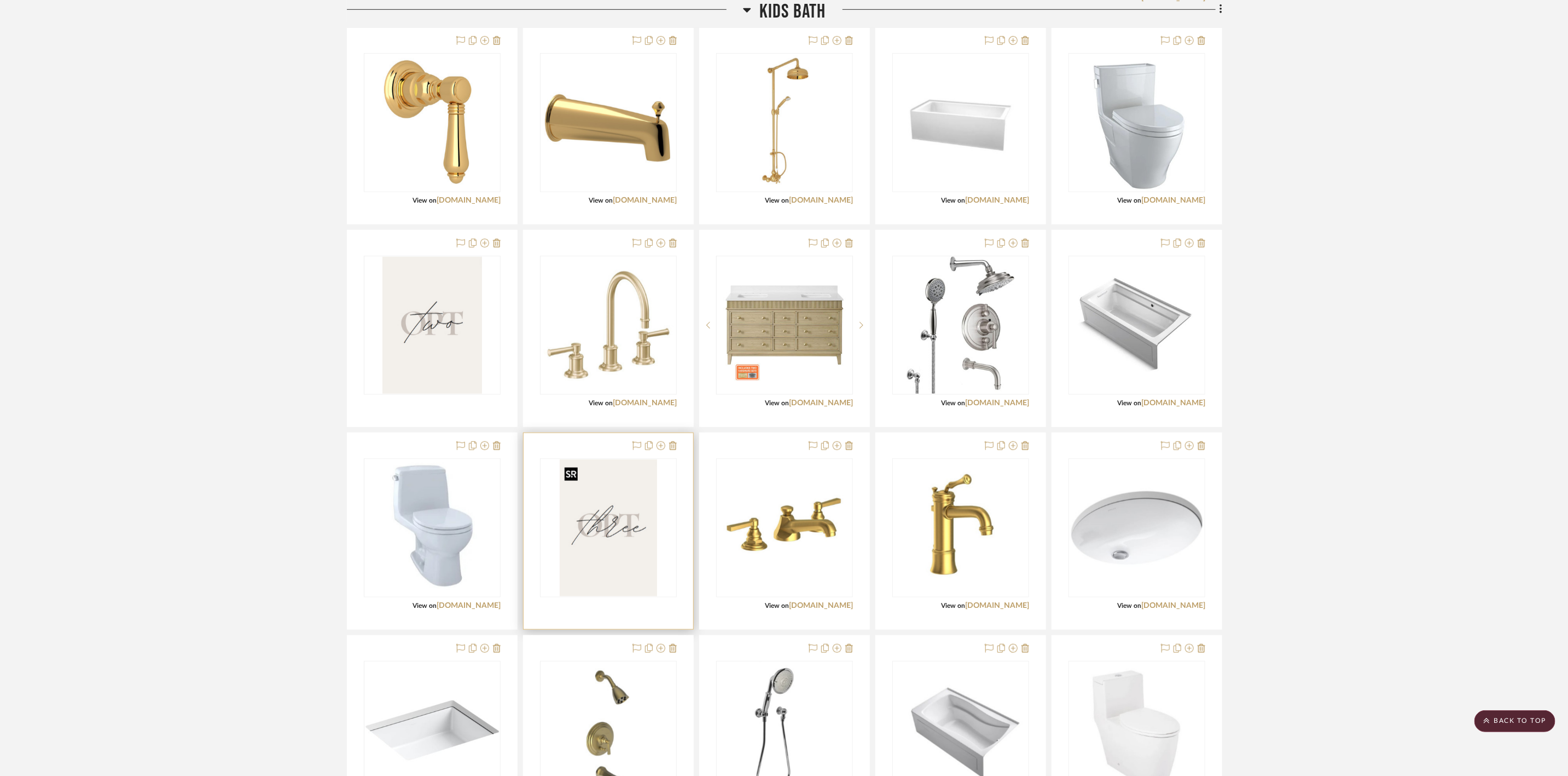
click at [634, 565] on img "0" at bounding box center [608, 528] width 97 height 137
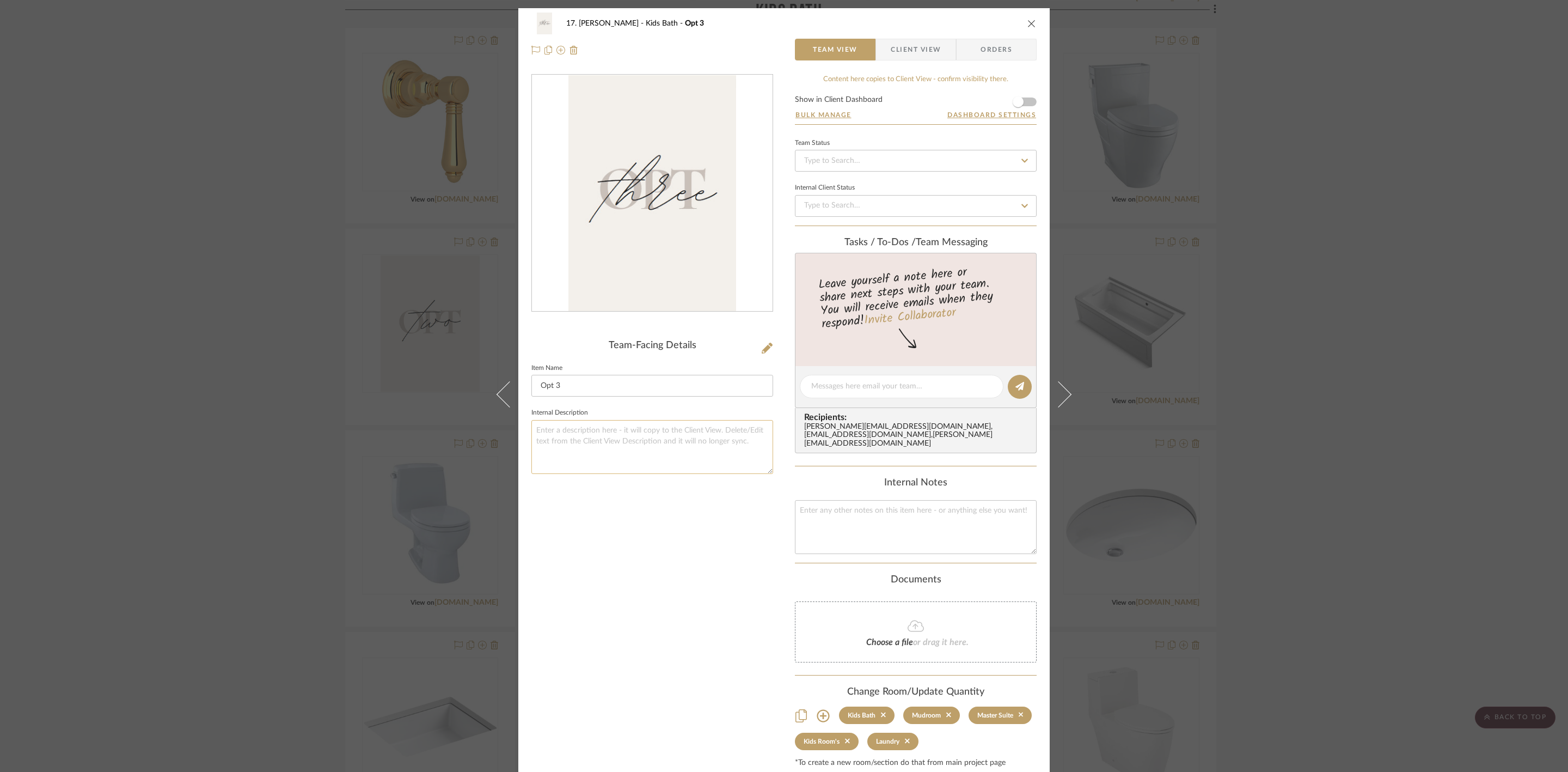
click at [586, 443] on textarea at bounding box center [652, 446] width 241 height 54
type textarea "If you did Semi-Cabinets"
click at [671, 526] on div "Team-Facing Details Item Name Opt 3 Internal Description If you did Semi-Cabine…" at bounding box center [652, 420] width 241 height 693
click at [1246, 444] on div "17. Hurley Kids Bath Opt 3 Team View Client View Orders Team-Facing Details Ite…" at bounding box center [784, 386] width 1568 height 772
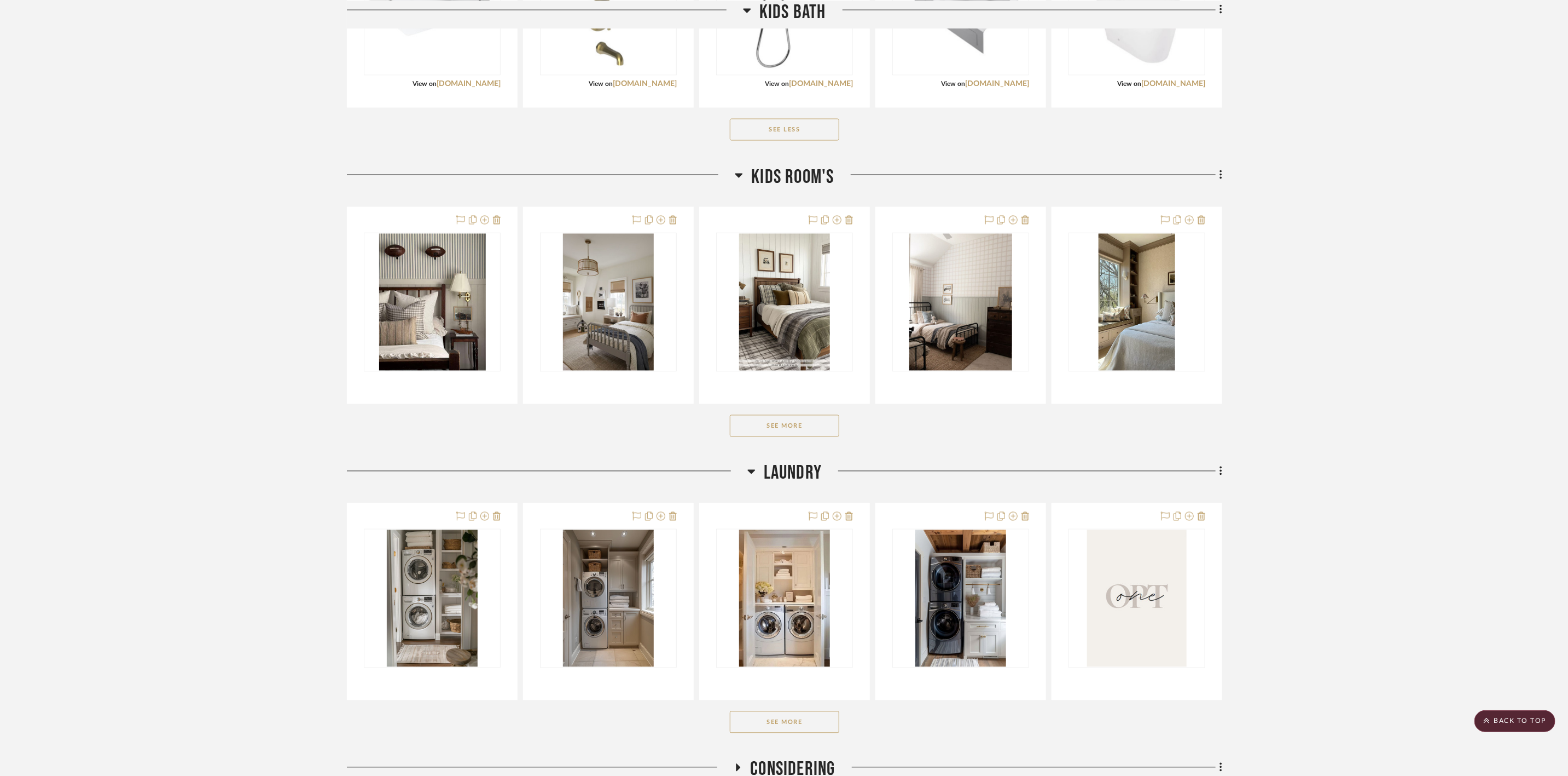
scroll to position [1396, 0]
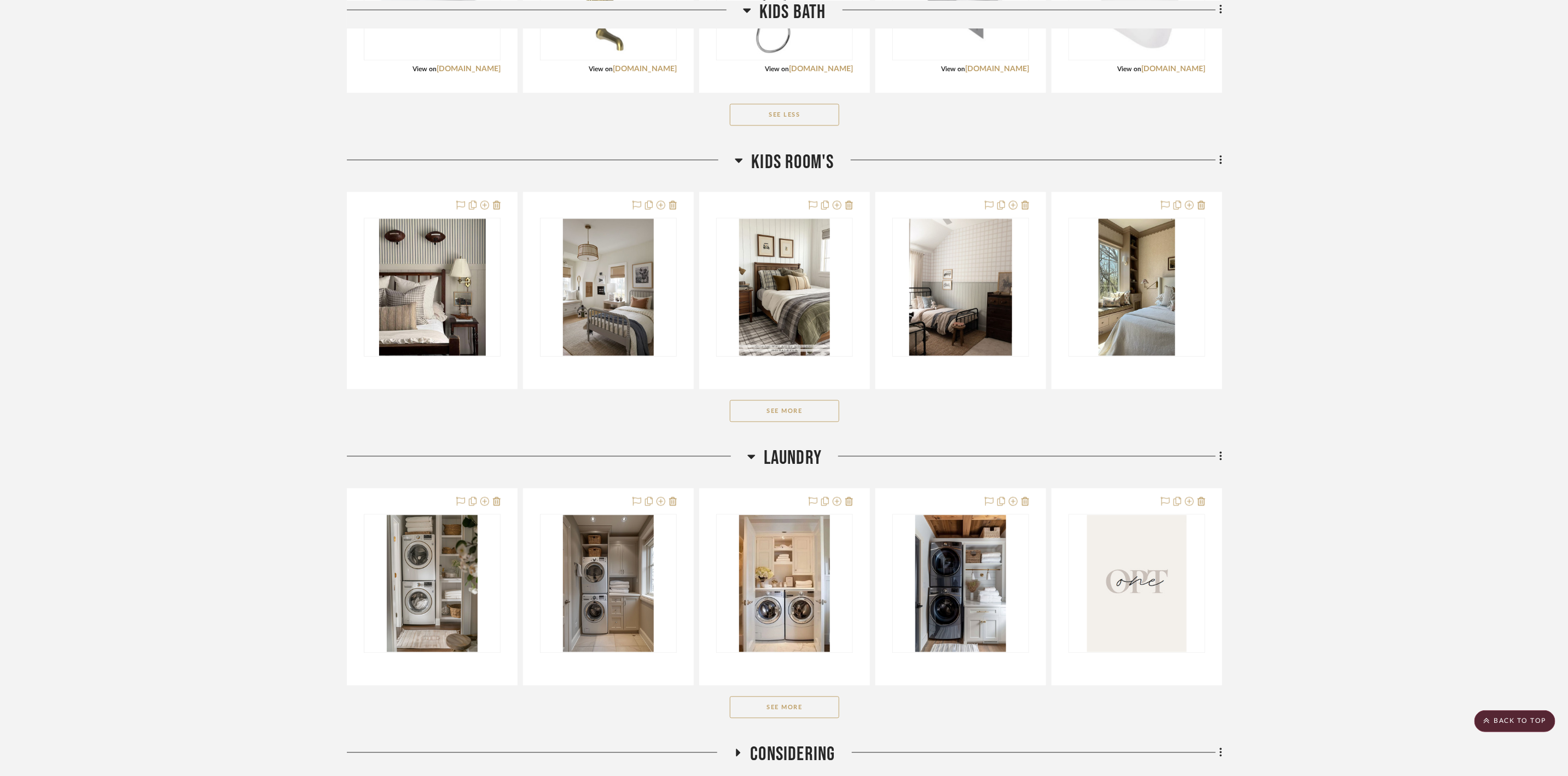
click at [752, 416] on button "See More" at bounding box center [784, 411] width 110 height 22
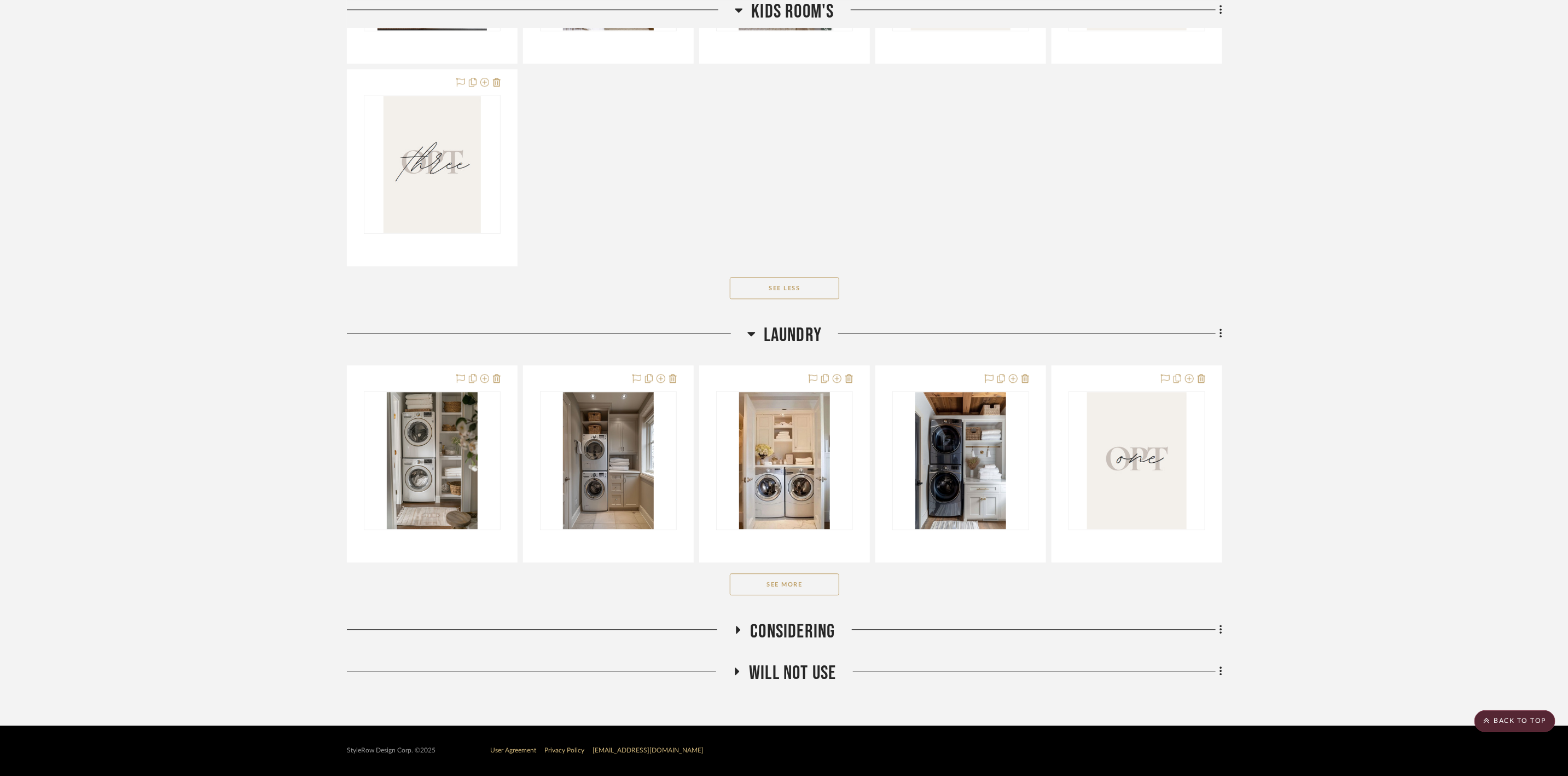
scroll to position [1929, 0]
click at [819, 584] on button "See More" at bounding box center [784, 583] width 110 height 22
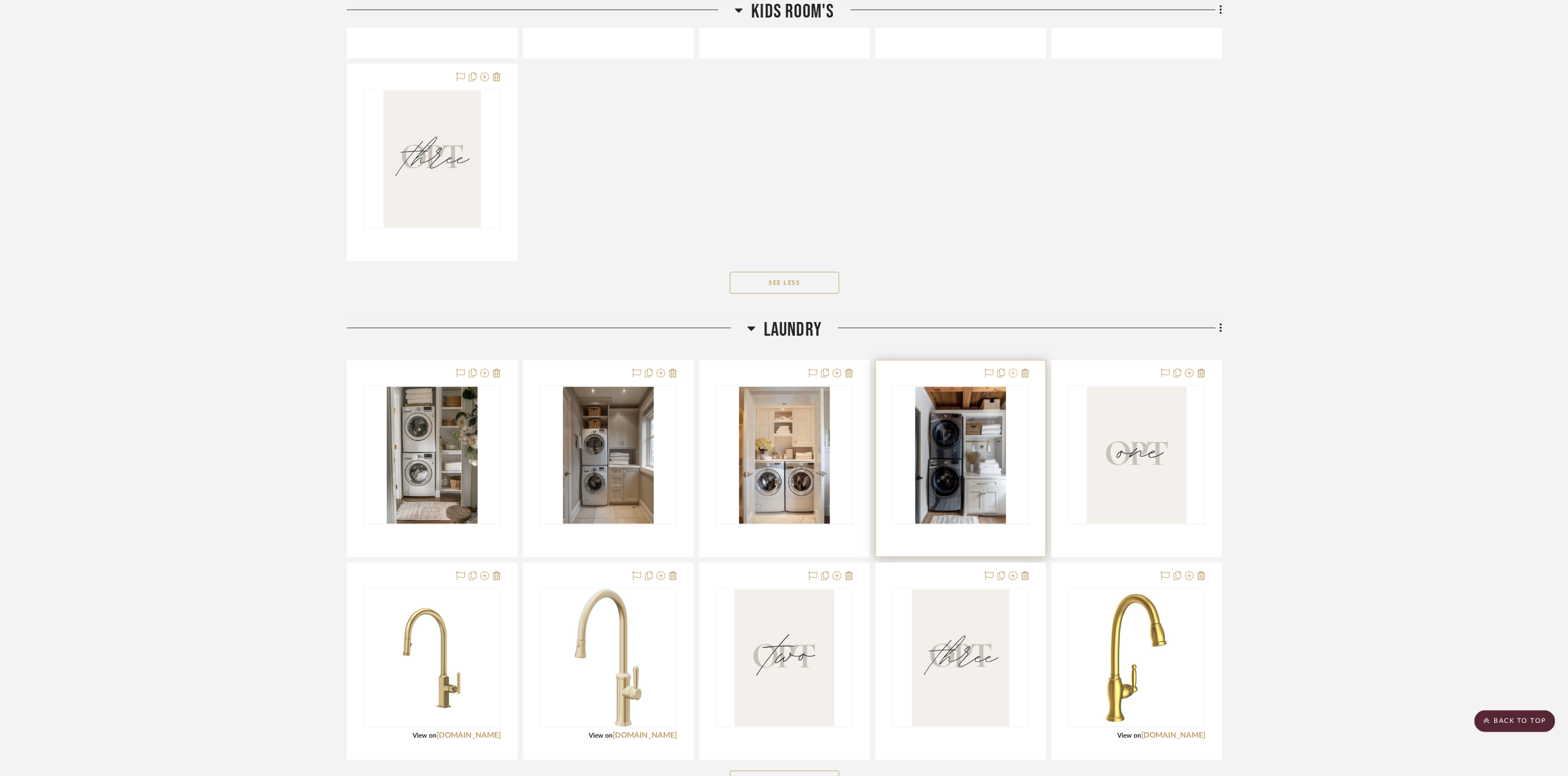
click at [1012, 374] on icon at bounding box center [1013, 373] width 9 height 9
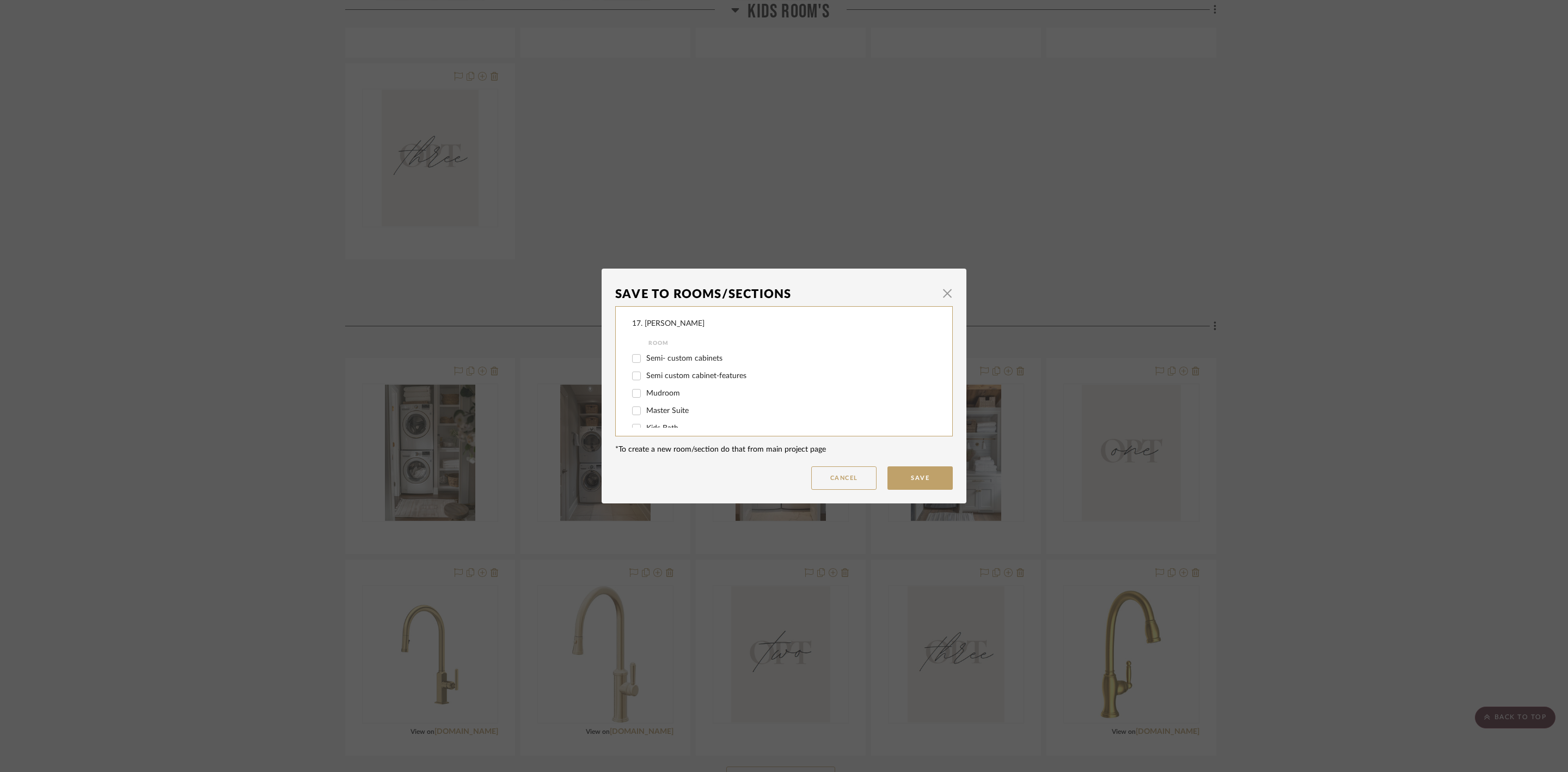
scroll to position [81, 0]
click at [653, 379] on span "Laundry" at bounding box center [660, 381] width 27 height 8
click at [646, 379] on input "Laundry" at bounding box center [637, 381] width 17 height 17
checkbox input "false"
click at [662, 419] on span "Will Not Use" at bounding box center [668, 416] width 43 height 8
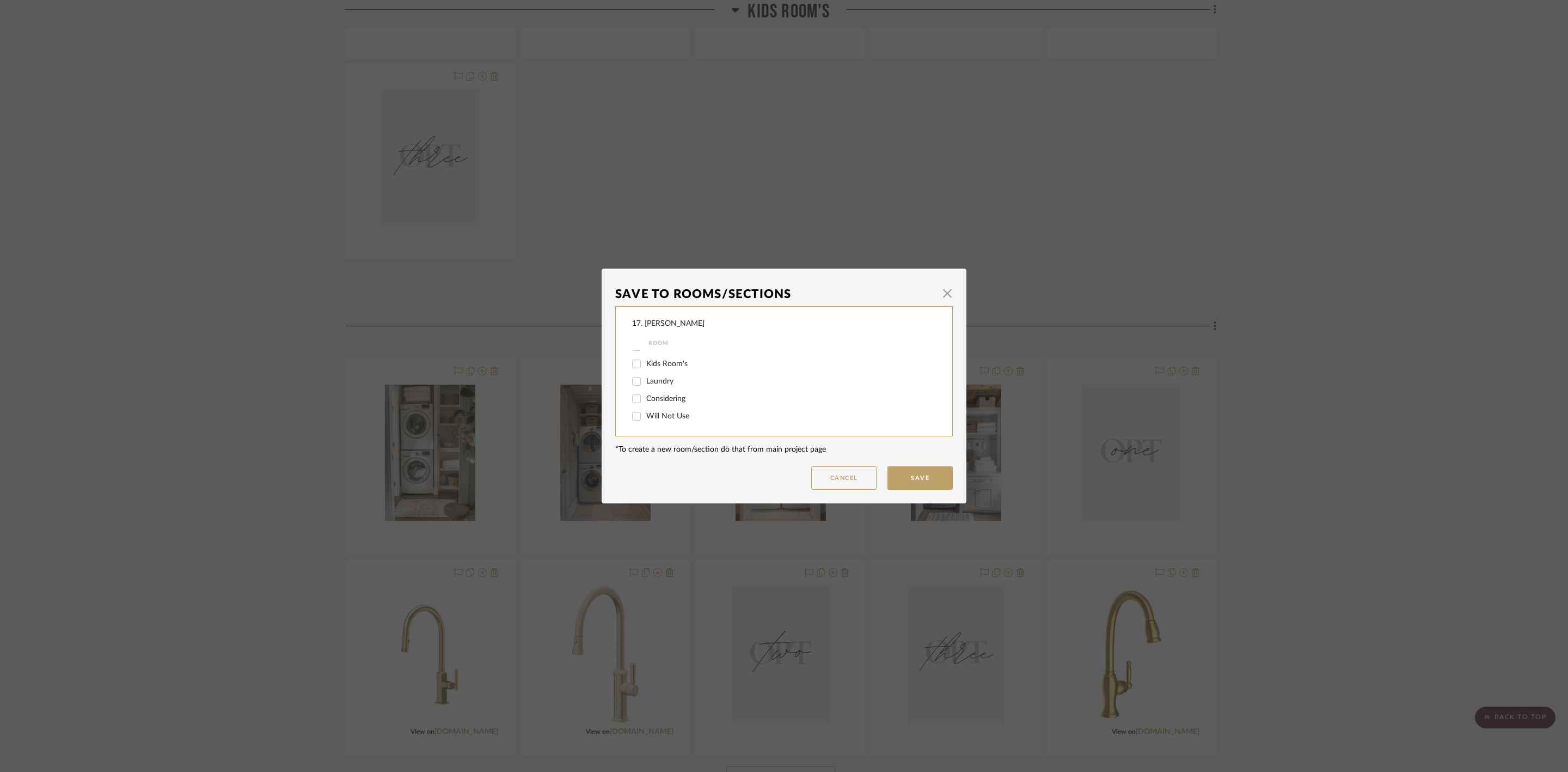
click at [646, 419] on input "Will Not Use" at bounding box center [637, 416] width 17 height 17
checkbox input "true"
click at [932, 467] on button "Save" at bounding box center [920, 478] width 65 height 23
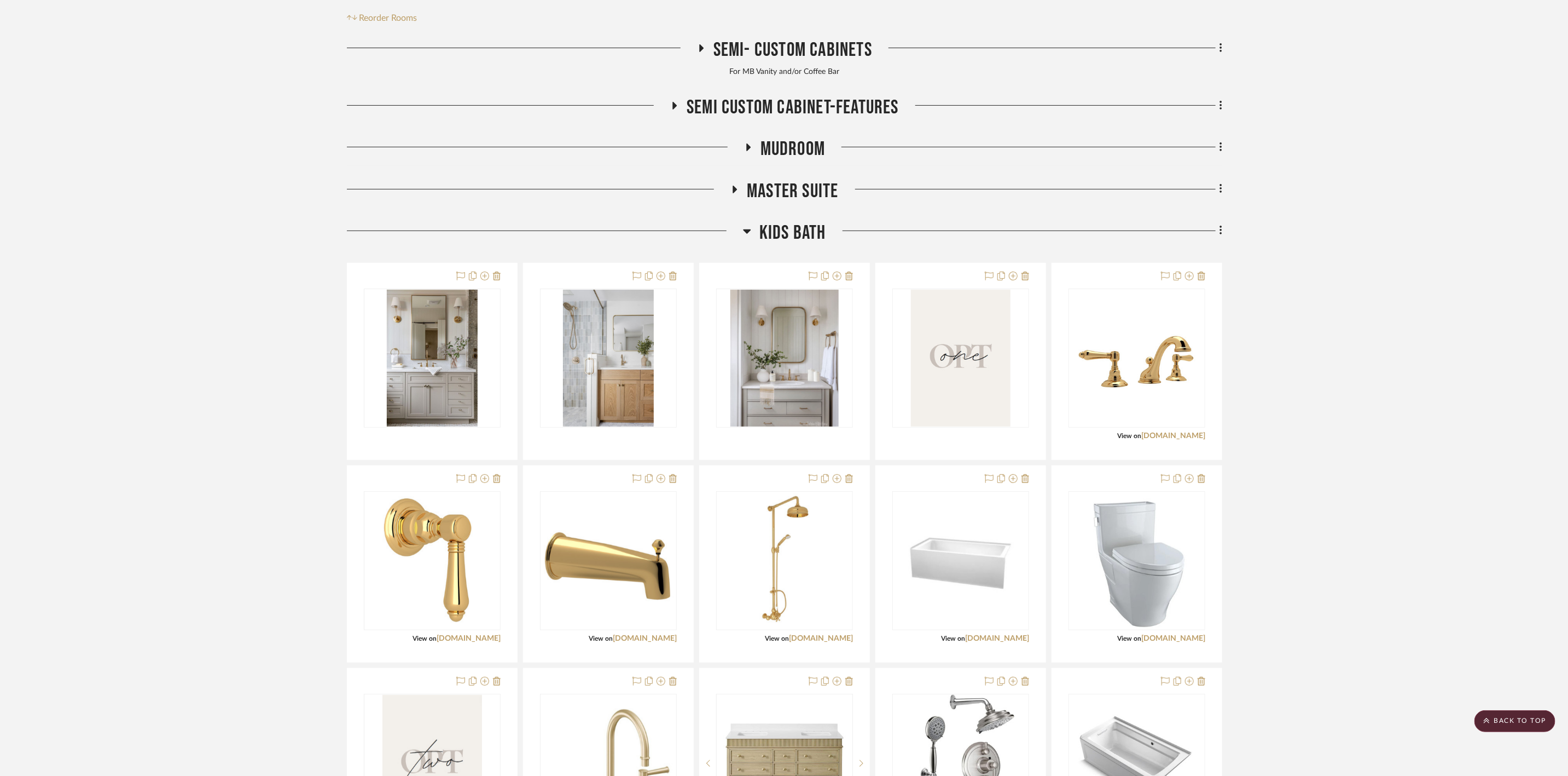
scroll to position [205, 0]
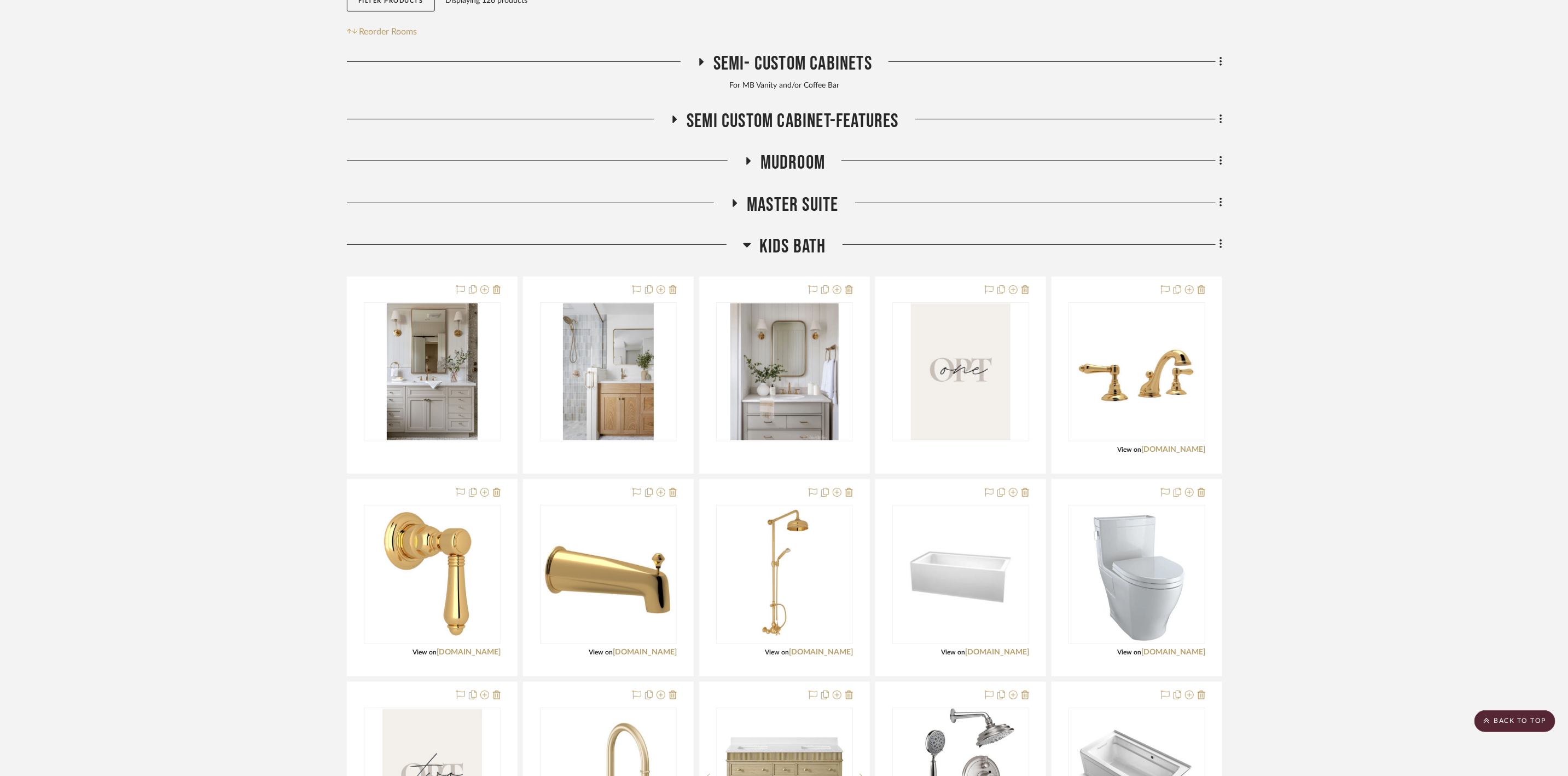
click at [825, 206] on span "Master Suite" at bounding box center [792, 205] width 91 height 23
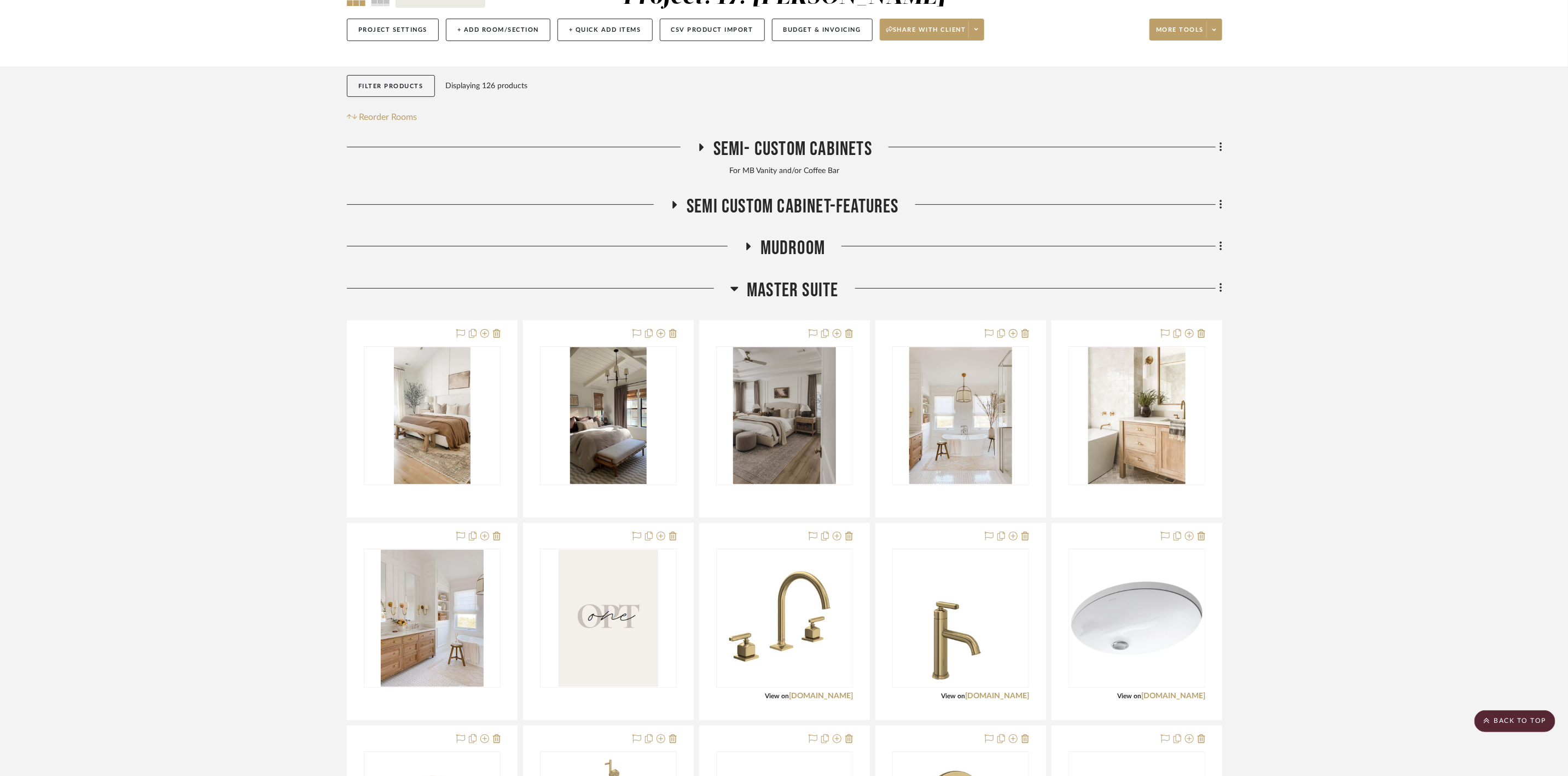
scroll to position [82, 0]
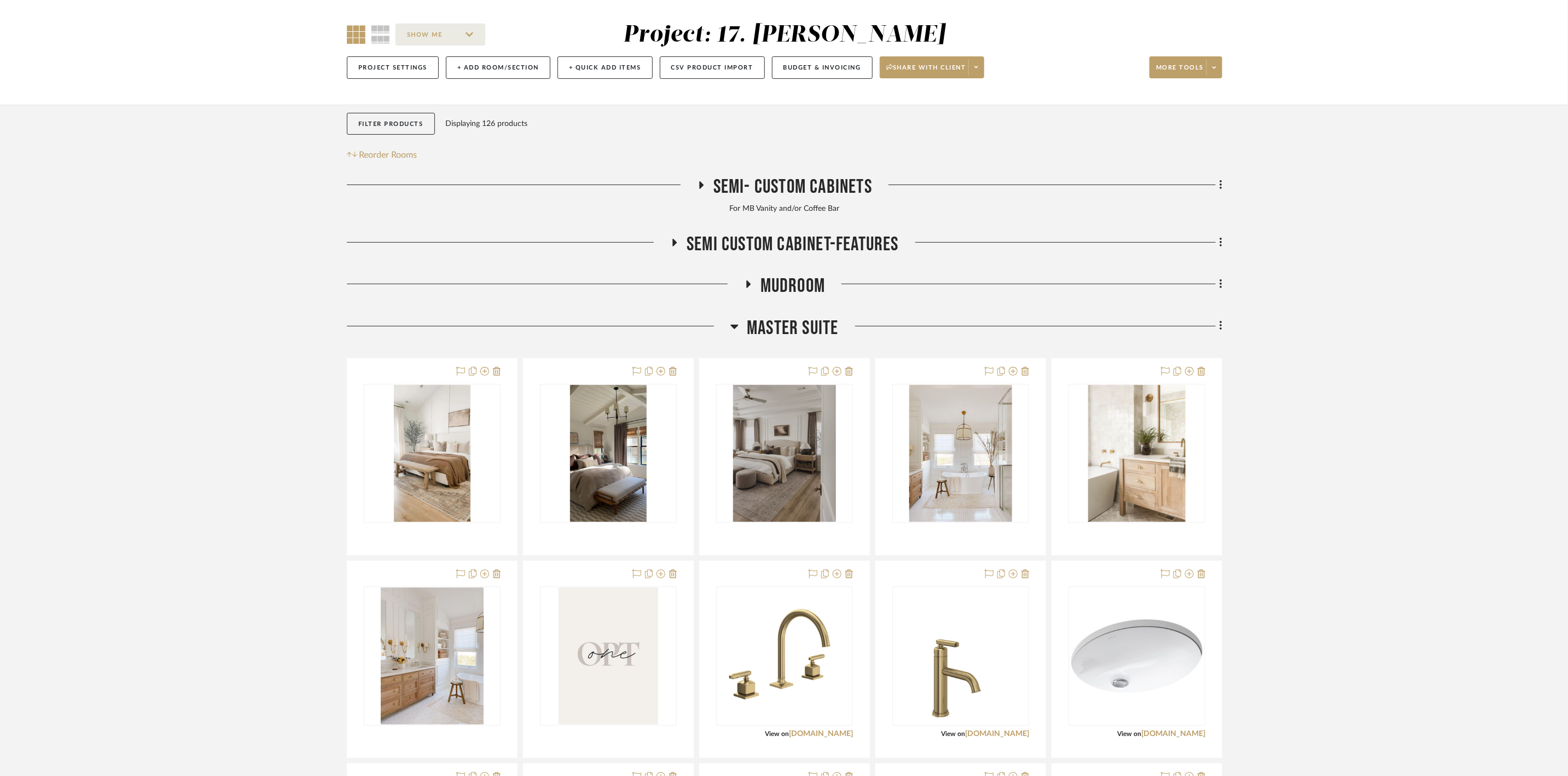
click at [803, 327] on span "Master Suite" at bounding box center [792, 328] width 91 height 23
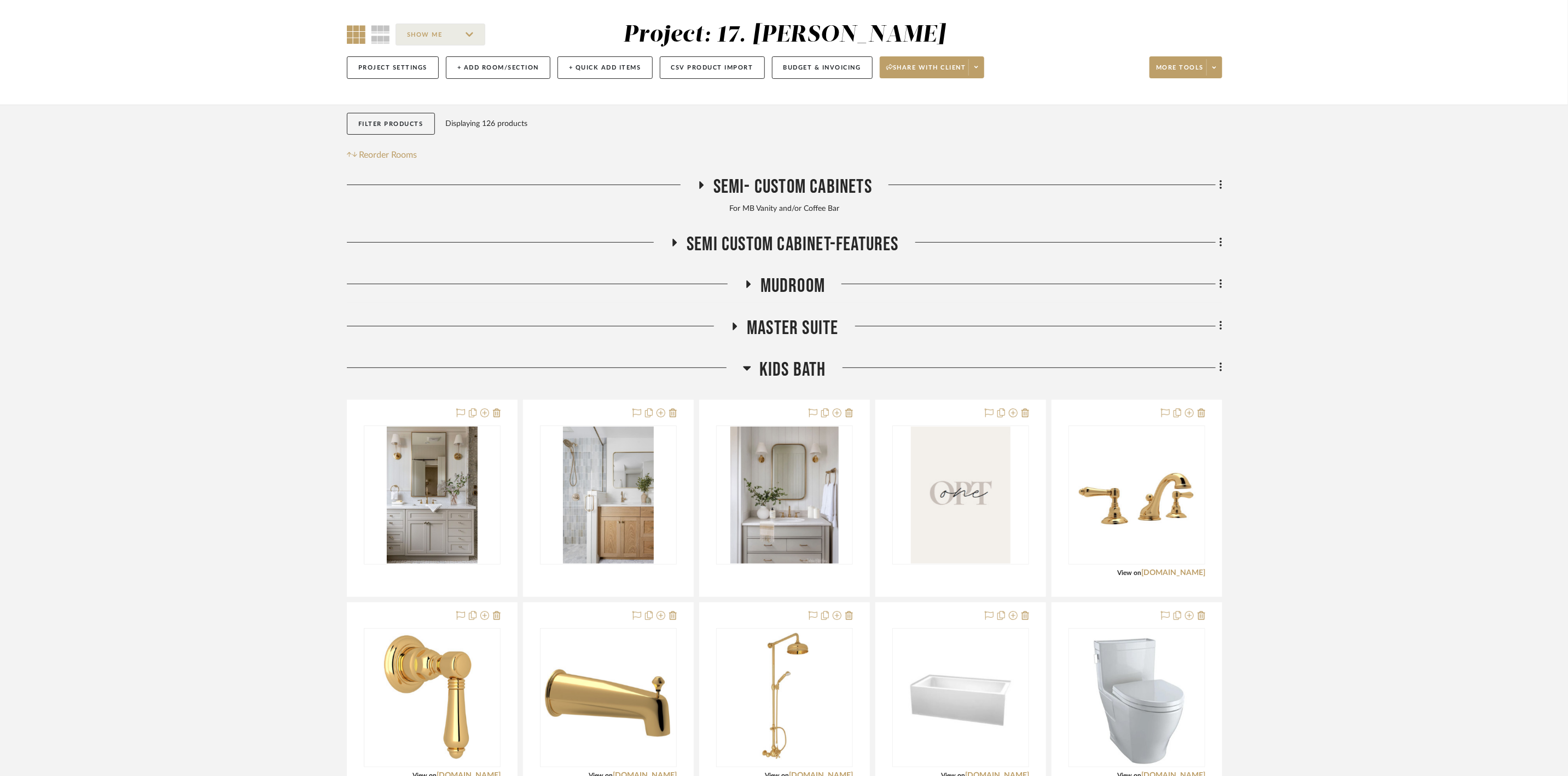
click at [801, 369] on span "Kids Bath" at bounding box center [792, 370] width 66 height 23
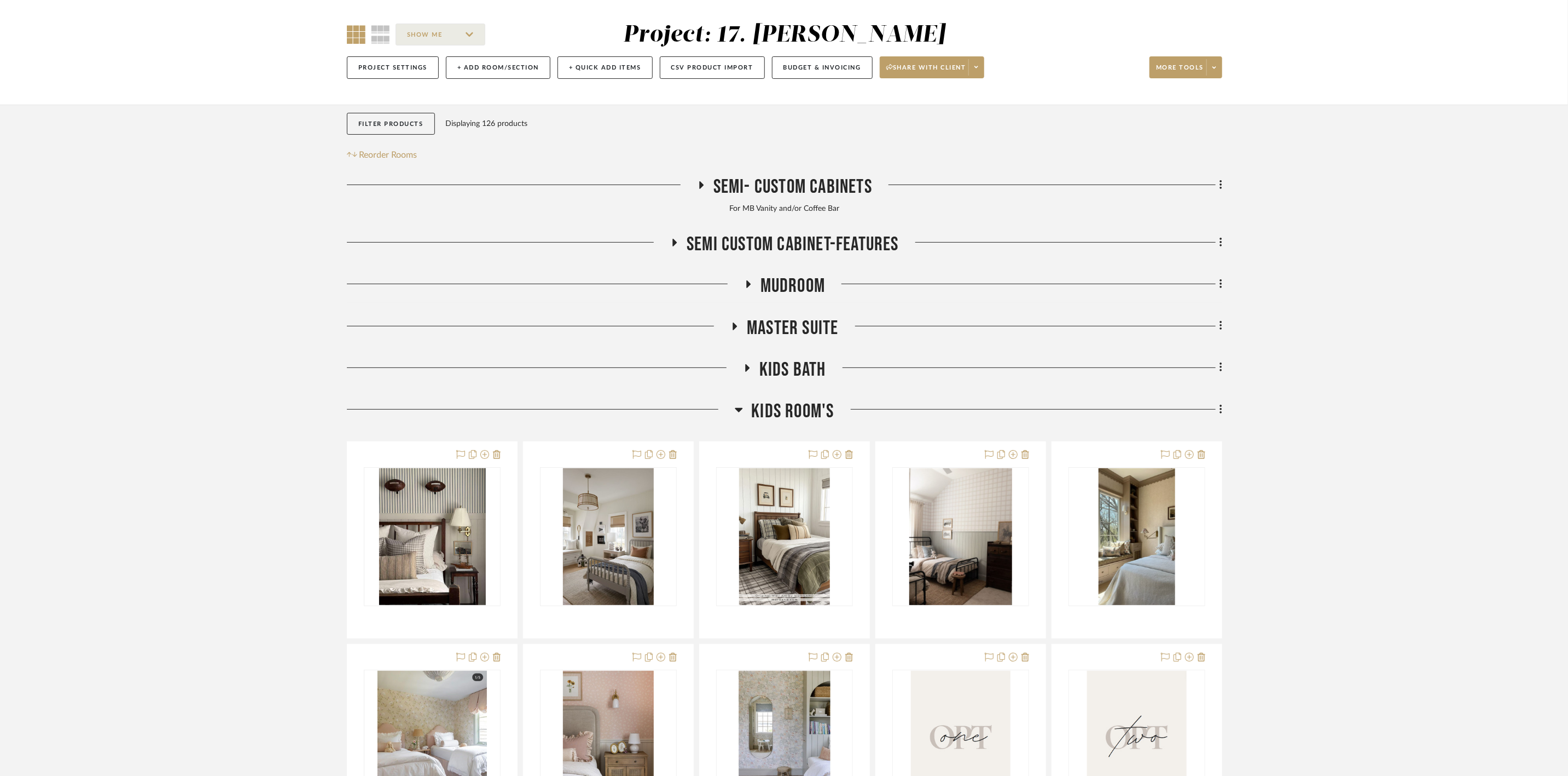
click at [815, 406] on span "Kids Room's" at bounding box center [793, 411] width 83 height 23
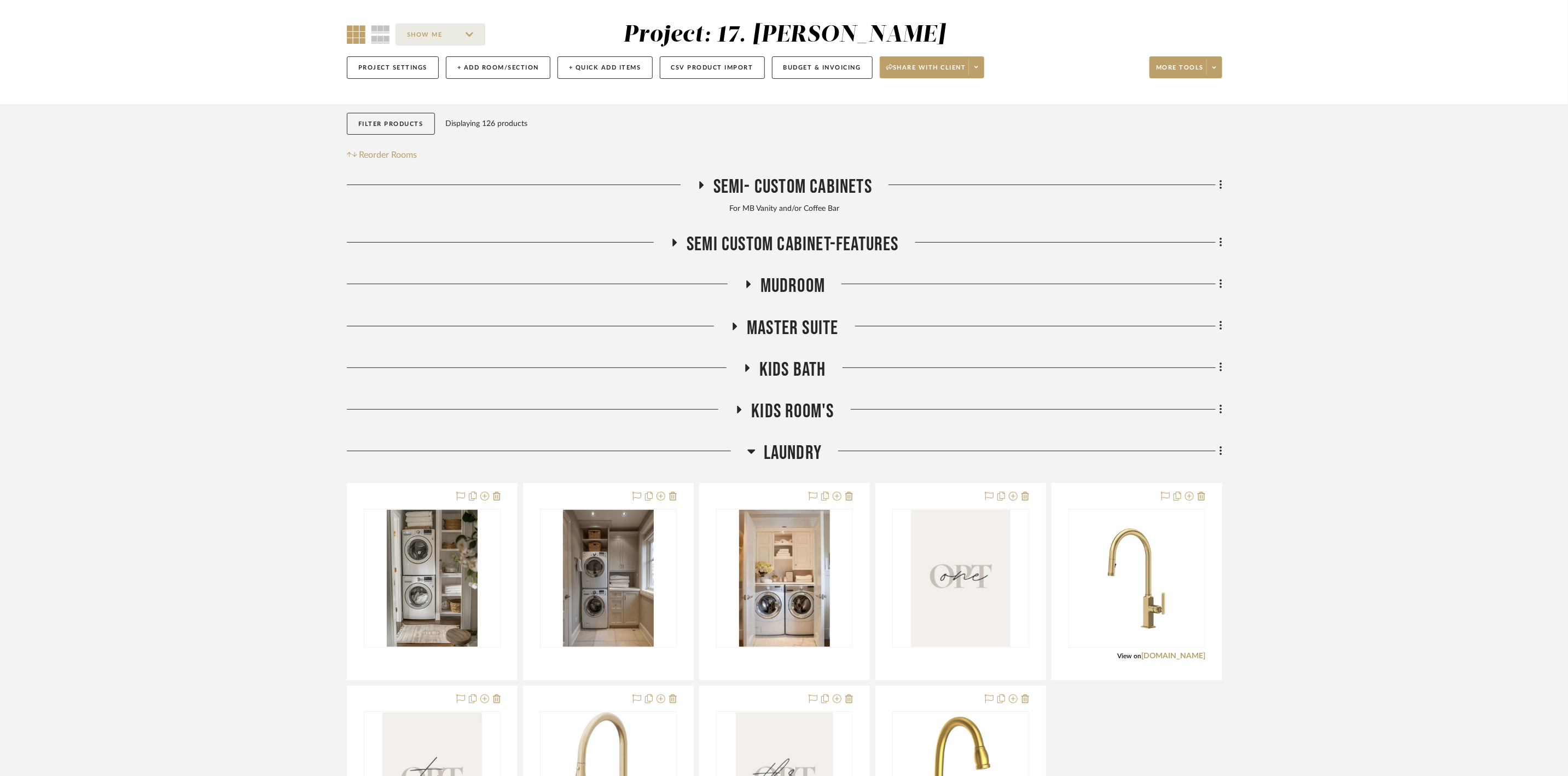
click at [1224, 186] on div "Filter by keyword, category or name prior to exporting to Excel or Bulk Actions…" at bounding box center [784, 575] width 908 height 941
click at [1221, 186] on icon at bounding box center [1221, 185] width 2 height 10
click at [1184, 293] on span "Rename Room" at bounding box center [1165, 292] width 49 height 10
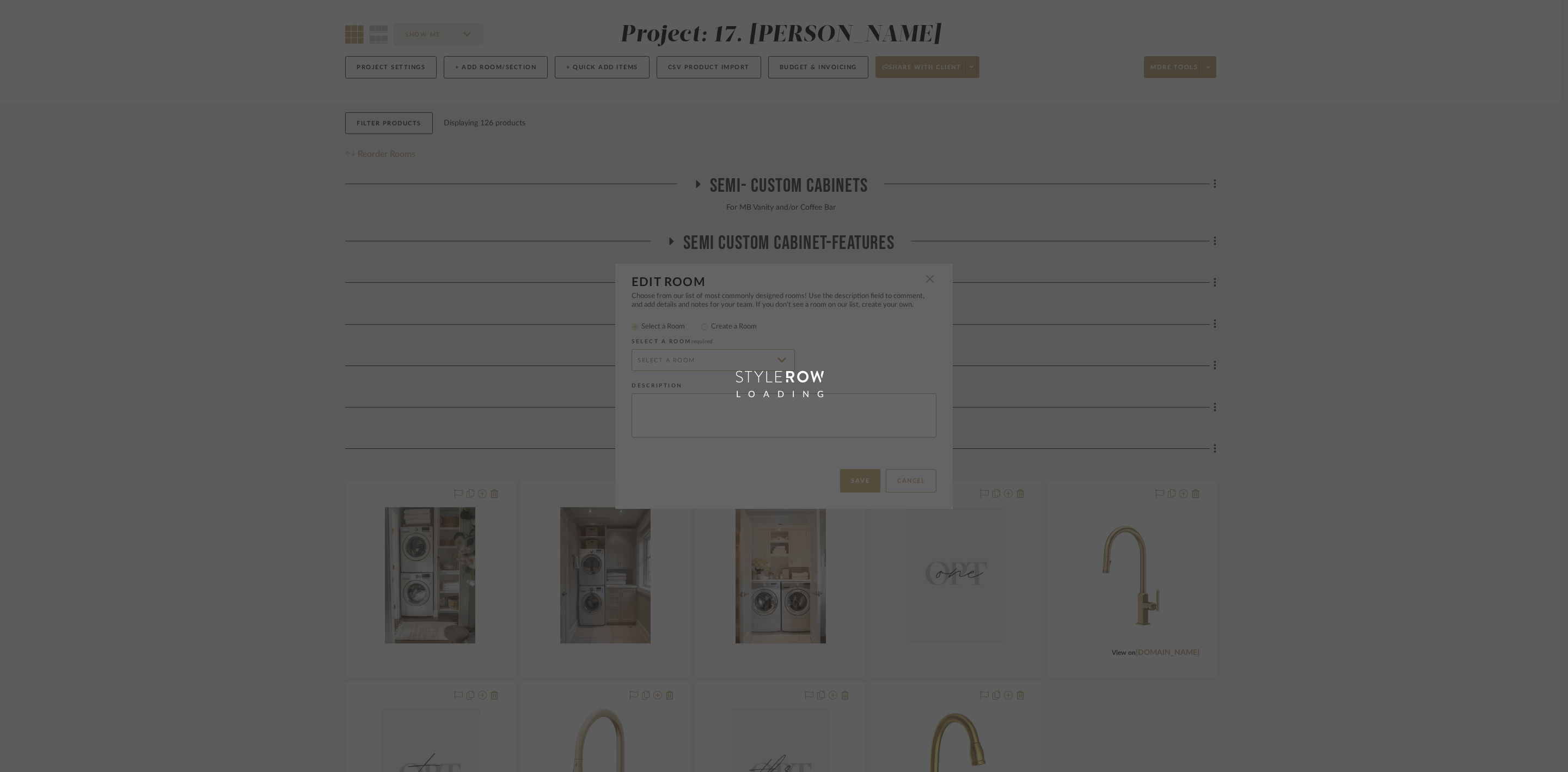
type textarea "For MB Vanity and/or Coffee Bar"
radio input "false"
radio input "true"
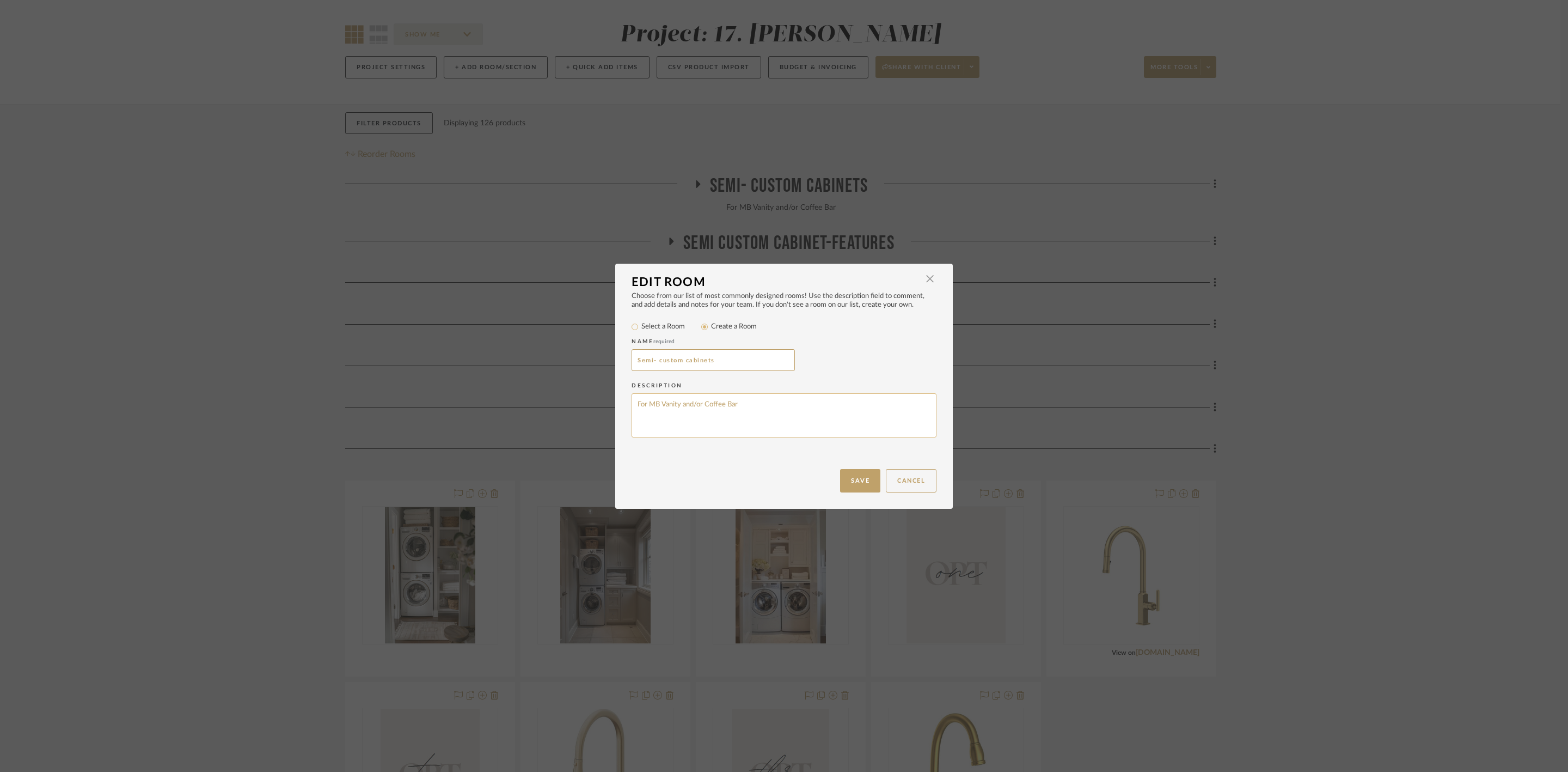
click at [752, 407] on textarea "For MB Vanity and/or Coffee Bar" at bounding box center [784, 415] width 305 height 44
click at [701, 405] on textarea "For MB Vanity and/or Coffee Bar" at bounding box center [784, 415] width 305 height 44
click at [822, 415] on textarea "For MB Vanity, Coffee Bar" at bounding box center [784, 415] width 305 height 44
type textarea "For MB Vanity, Coffee Bar and Laundry"
click at [847, 482] on button "Save" at bounding box center [860, 480] width 40 height 23
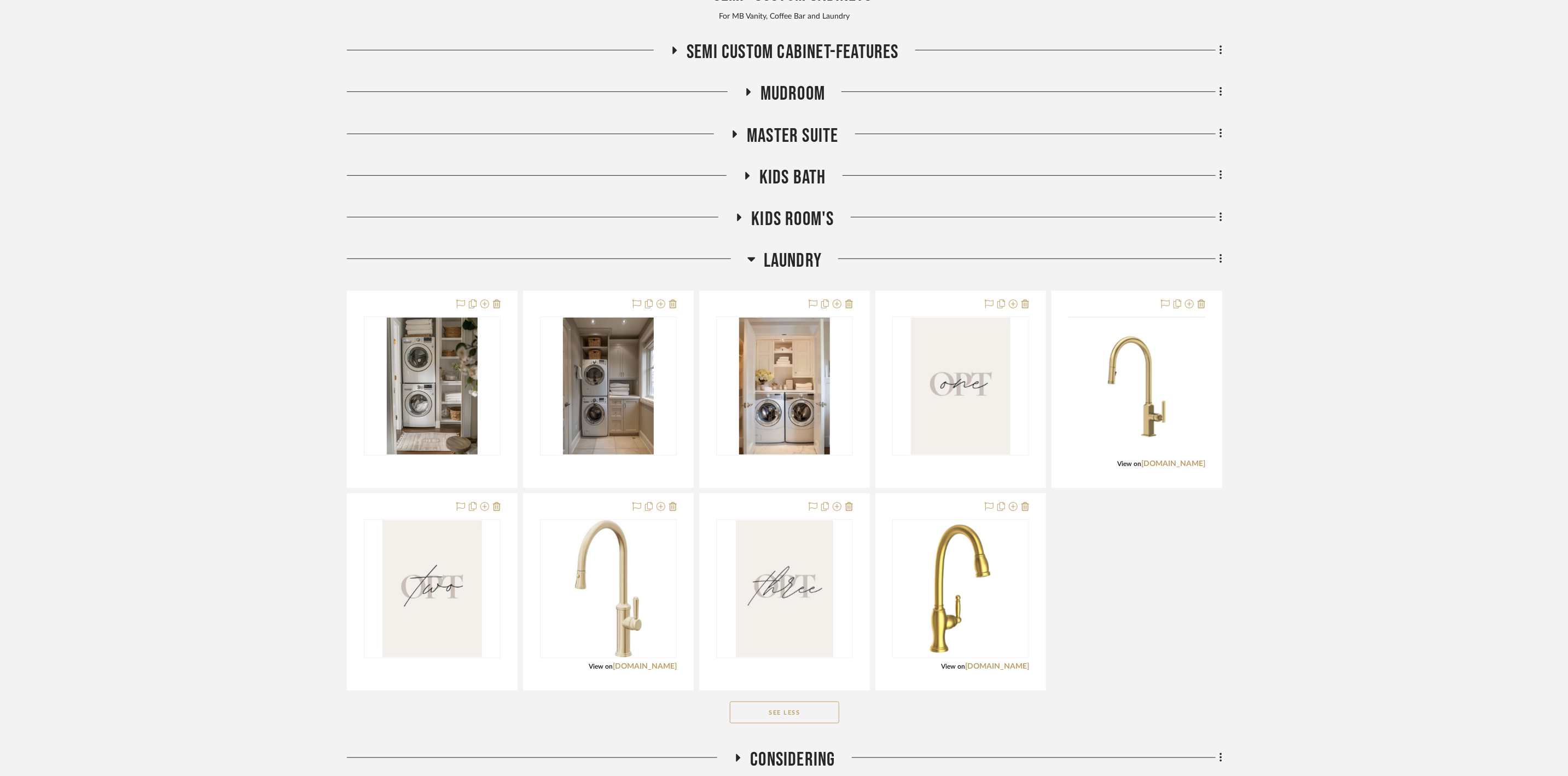
scroll to position [328, 0]
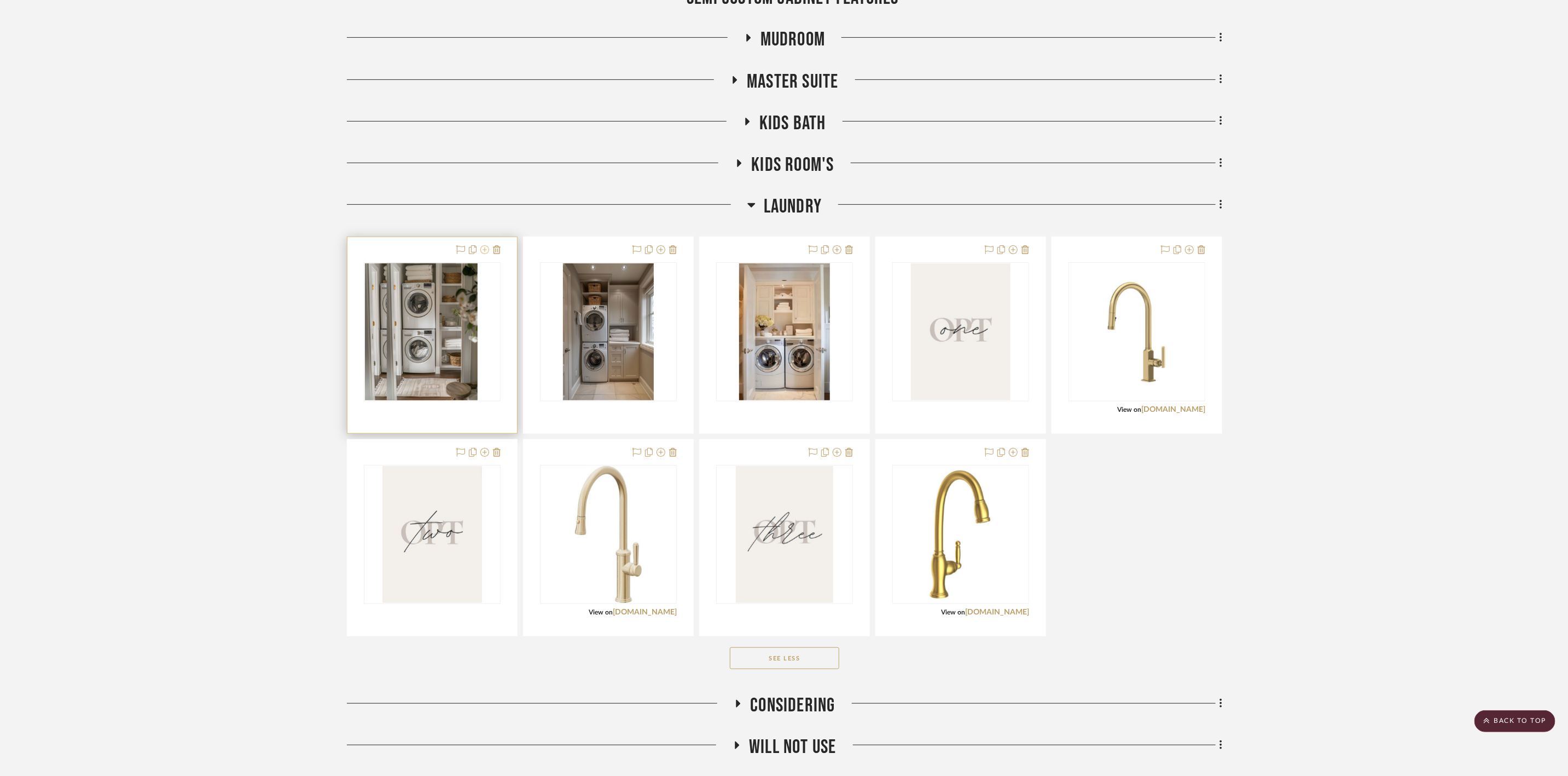
click at [484, 248] on icon at bounding box center [484, 249] width 9 height 9
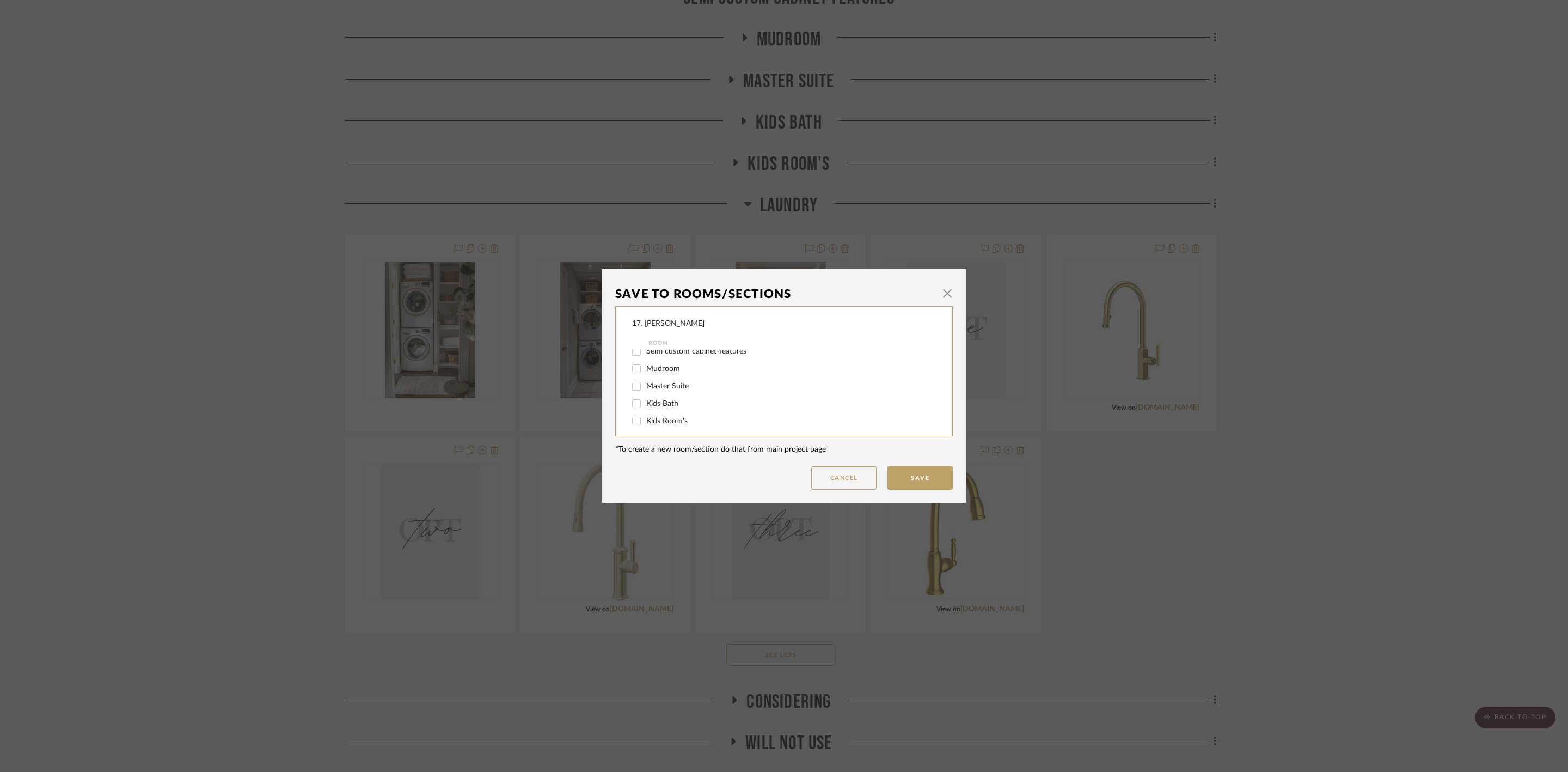
scroll to position [81, 0]
click at [649, 383] on span "Laundry" at bounding box center [660, 381] width 27 height 8
click at [646, 383] on input "Laundry" at bounding box center [637, 381] width 17 height 17
checkbox input "false"
click at [654, 397] on span "Considering" at bounding box center [666, 398] width 39 height 8
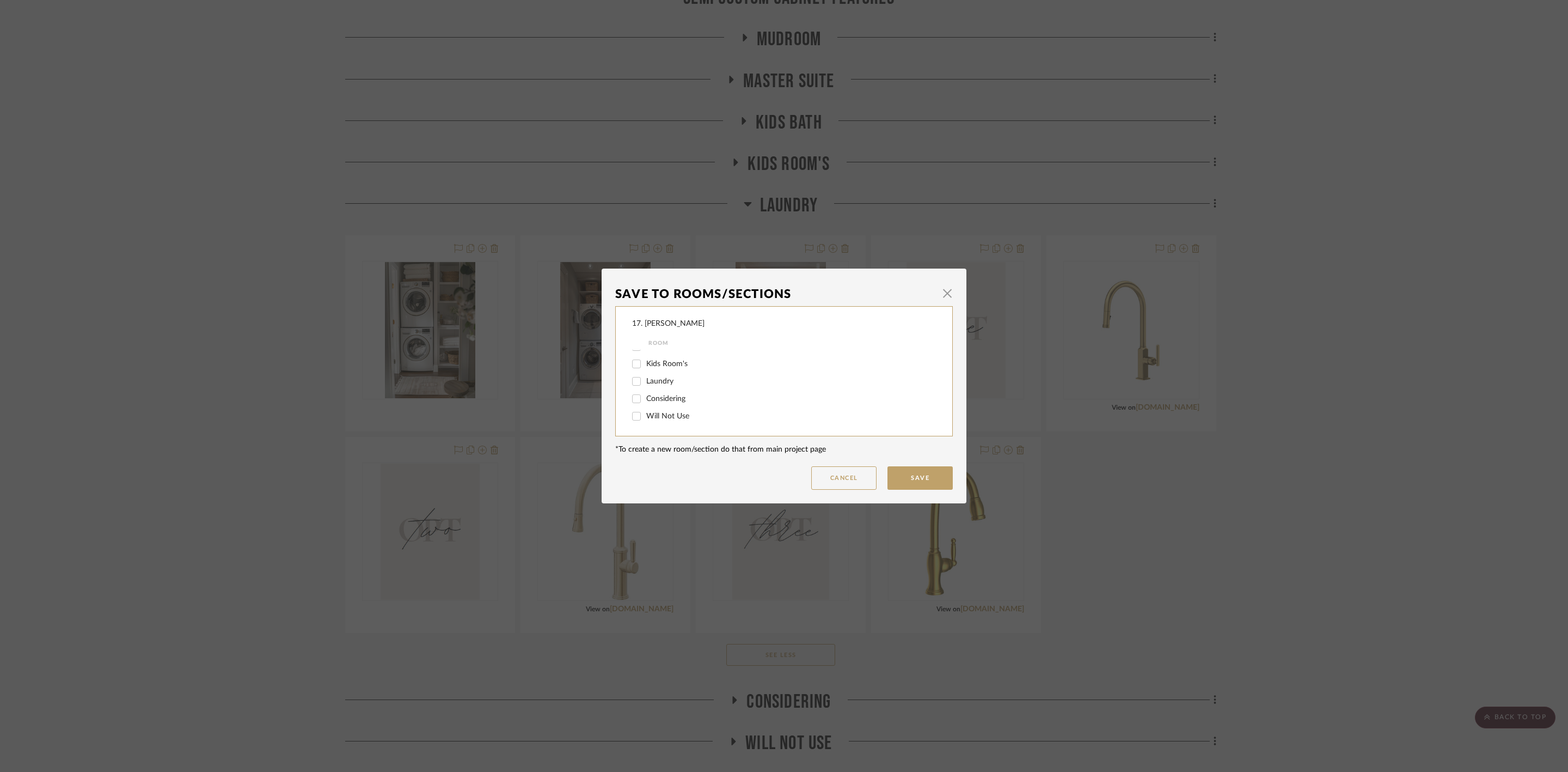
click at [646, 397] on input "Considering" at bounding box center [637, 398] width 17 height 17
checkbox input "true"
click at [928, 478] on button "Save" at bounding box center [920, 478] width 65 height 23
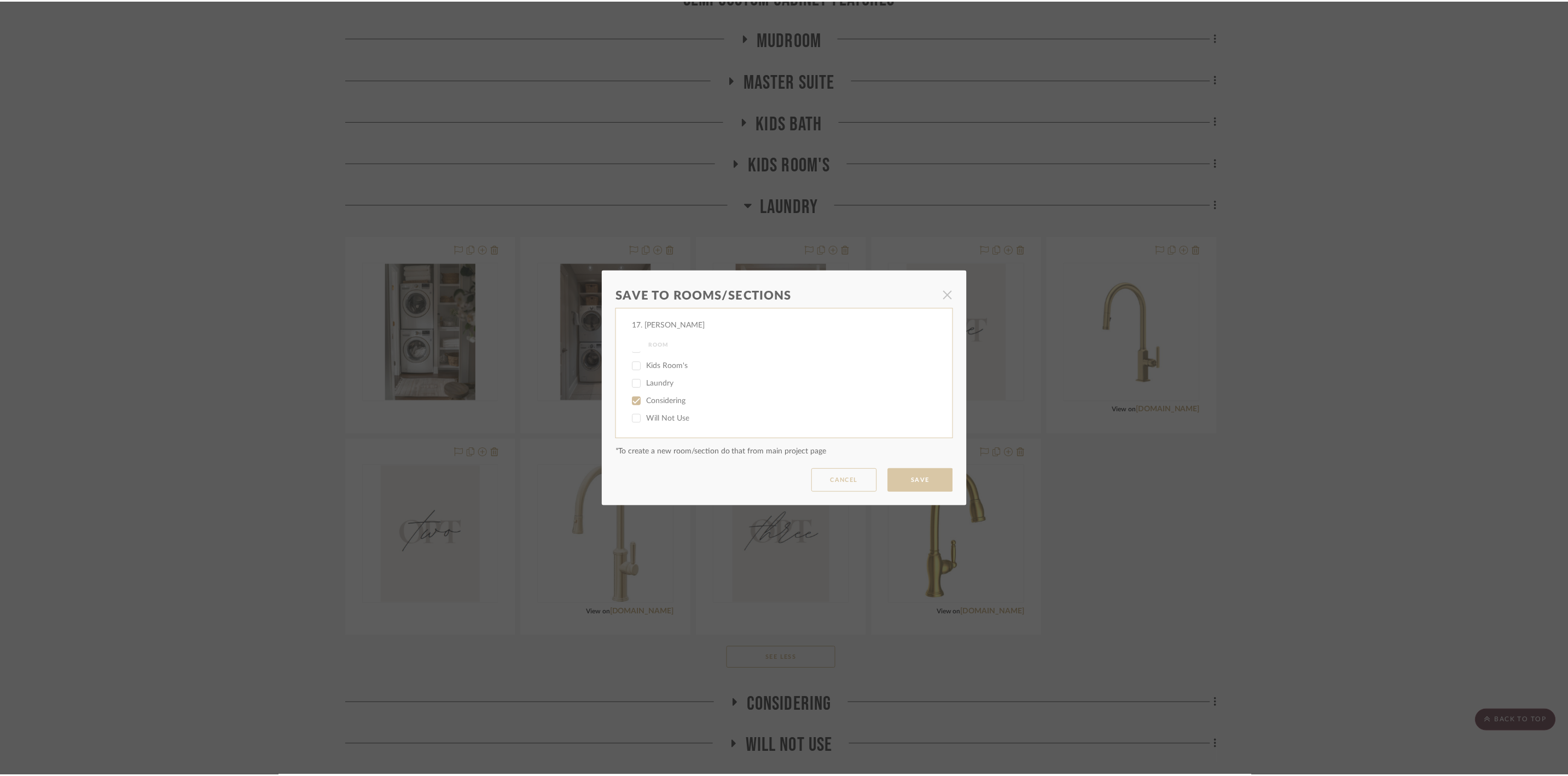
scroll to position [328, 0]
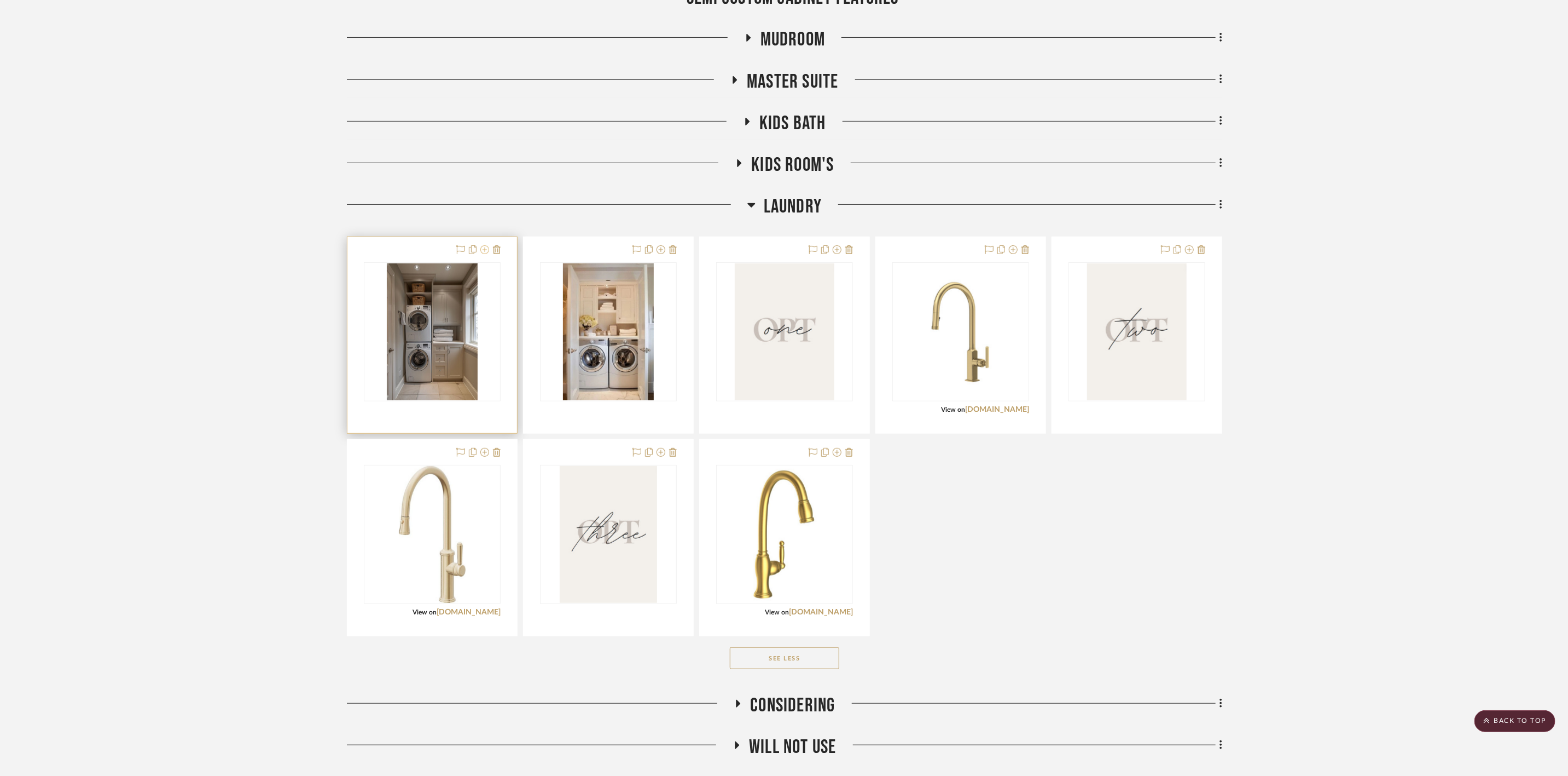
click at [481, 251] on icon at bounding box center [484, 249] width 9 height 9
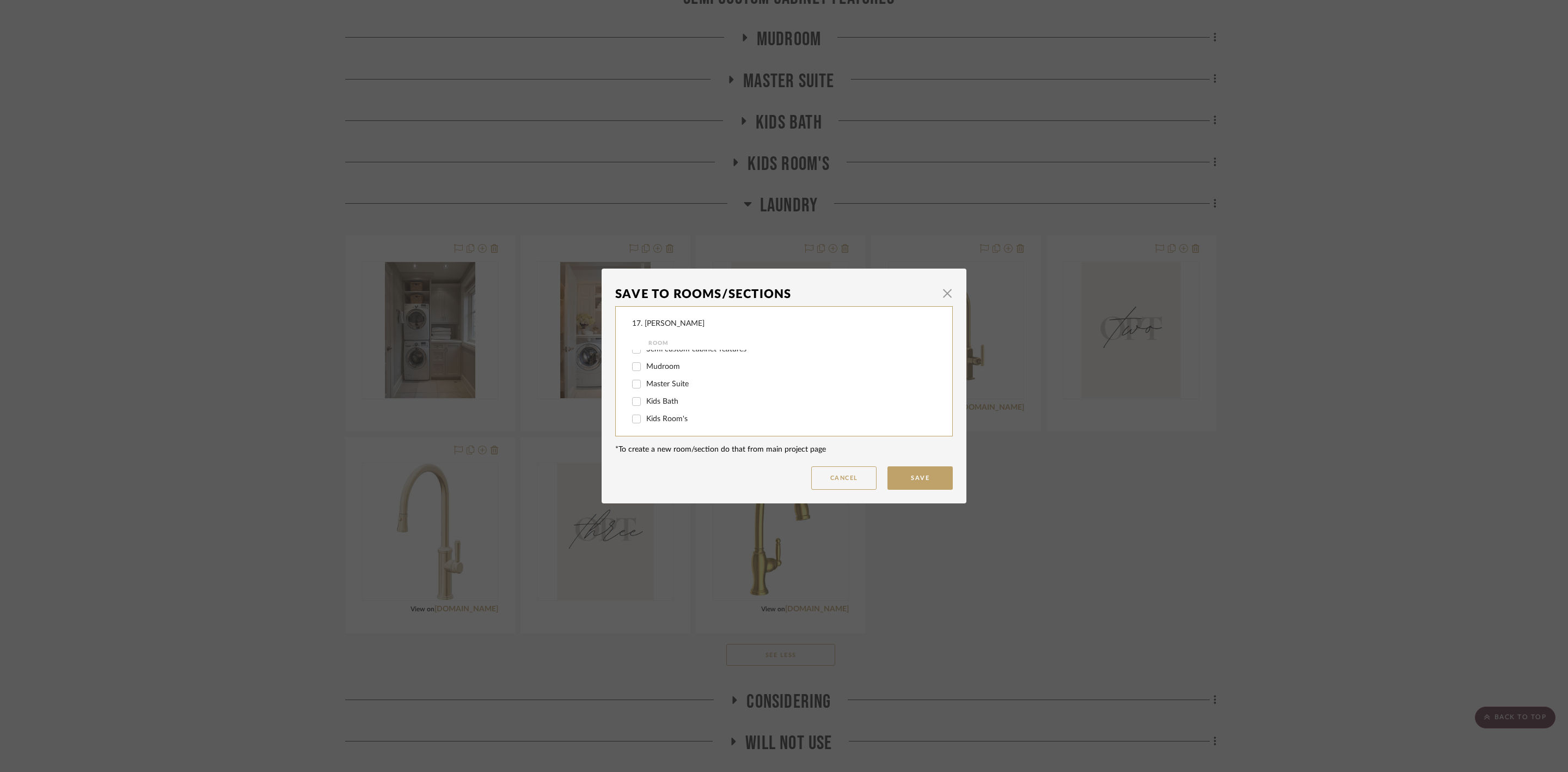
scroll to position [81, 0]
click at [666, 379] on span "Laundry" at bounding box center [660, 381] width 27 height 8
click at [646, 379] on input "Laundry" at bounding box center [637, 381] width 17 height 17
checkbox input "false"
click at [676, 398] on span "Considering" at bounding box center [666, 398] width 39 height 8
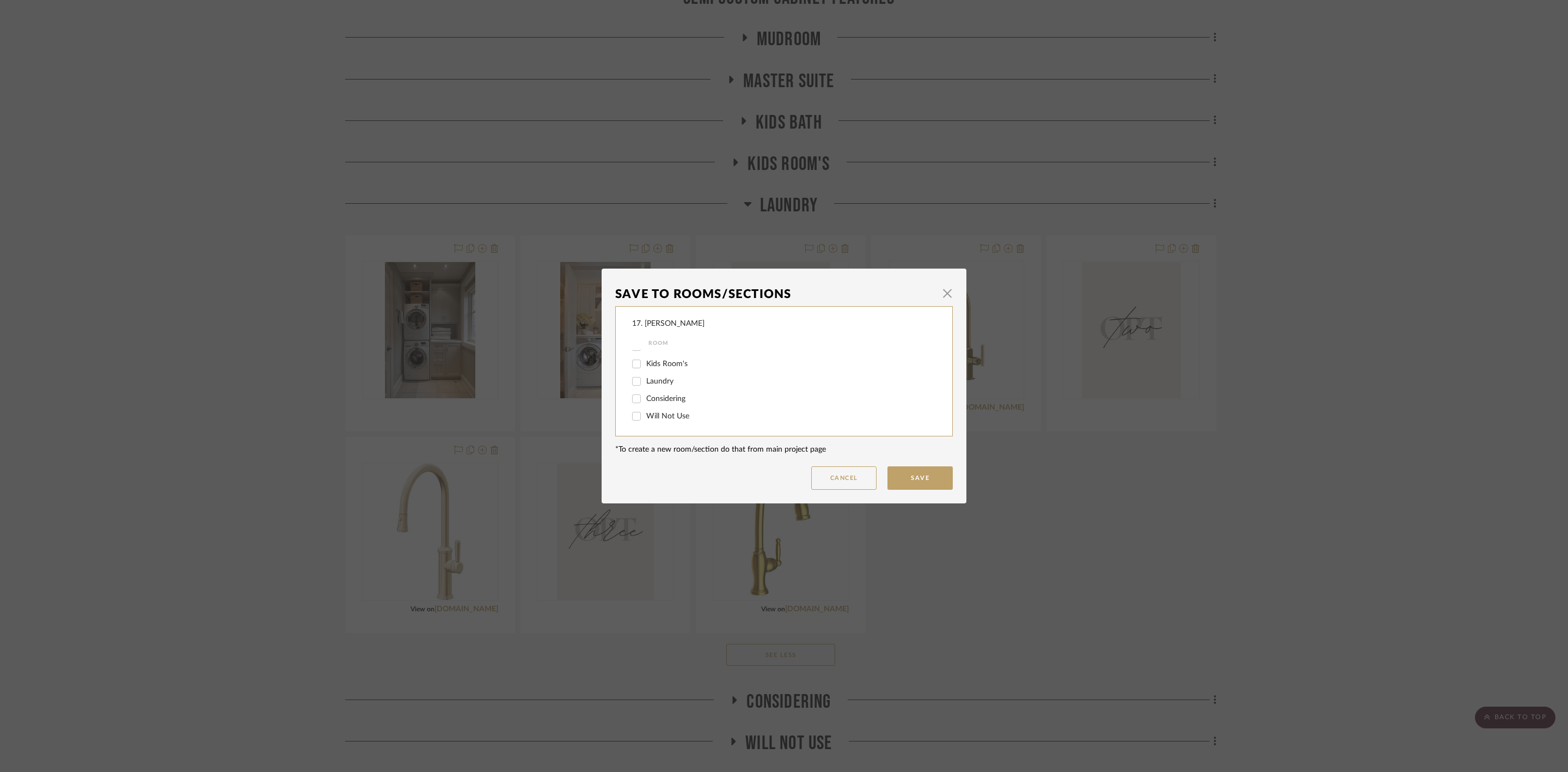
click at [646, 398] on input "Considering" at bounding box center [637, 398] width 17 height 17
checkbox input "true"
click at [913, 467] on button "Save" at bounding box center [920, 478] width 65 height 23
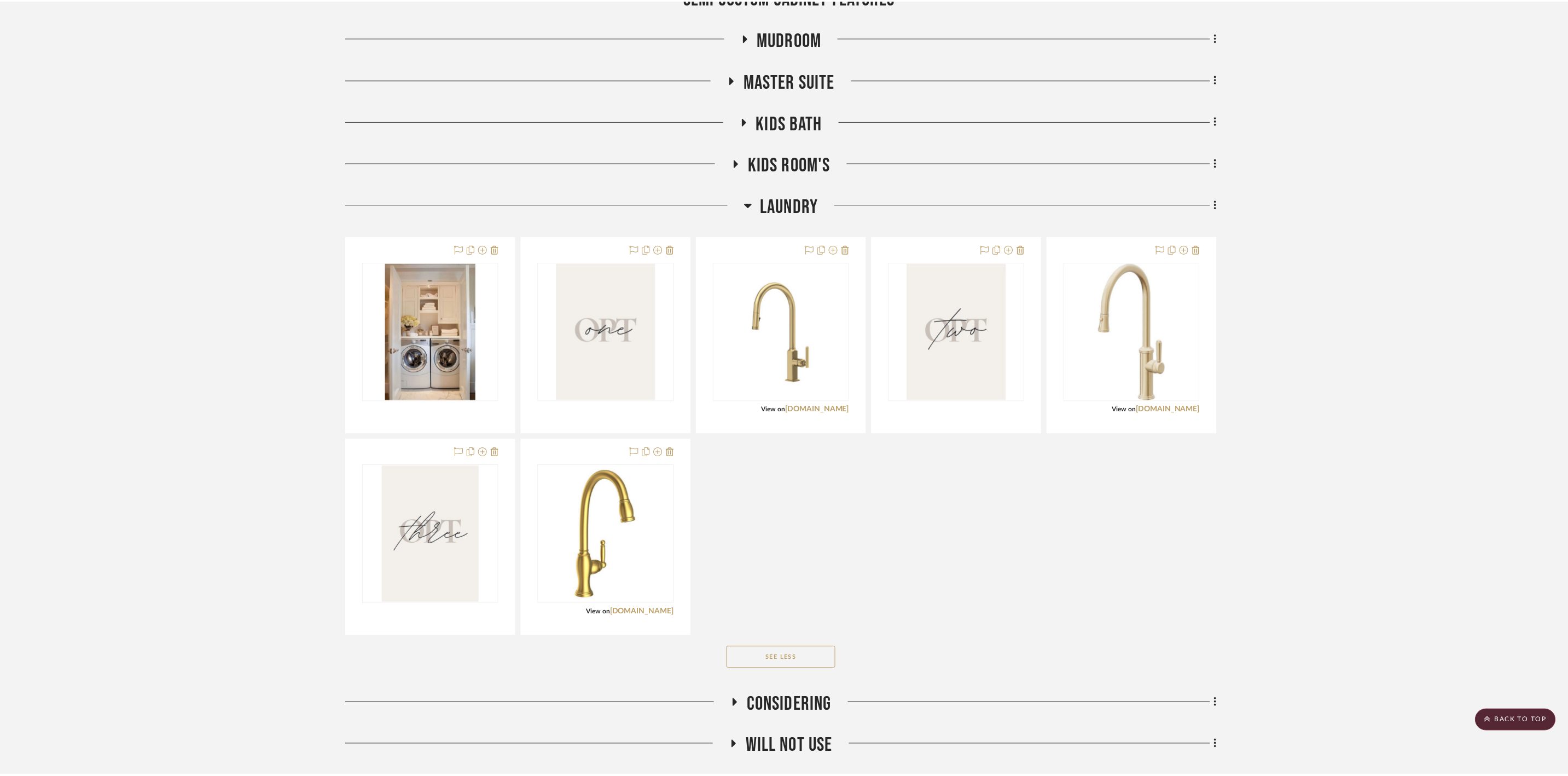
scroll to position [328, 0]
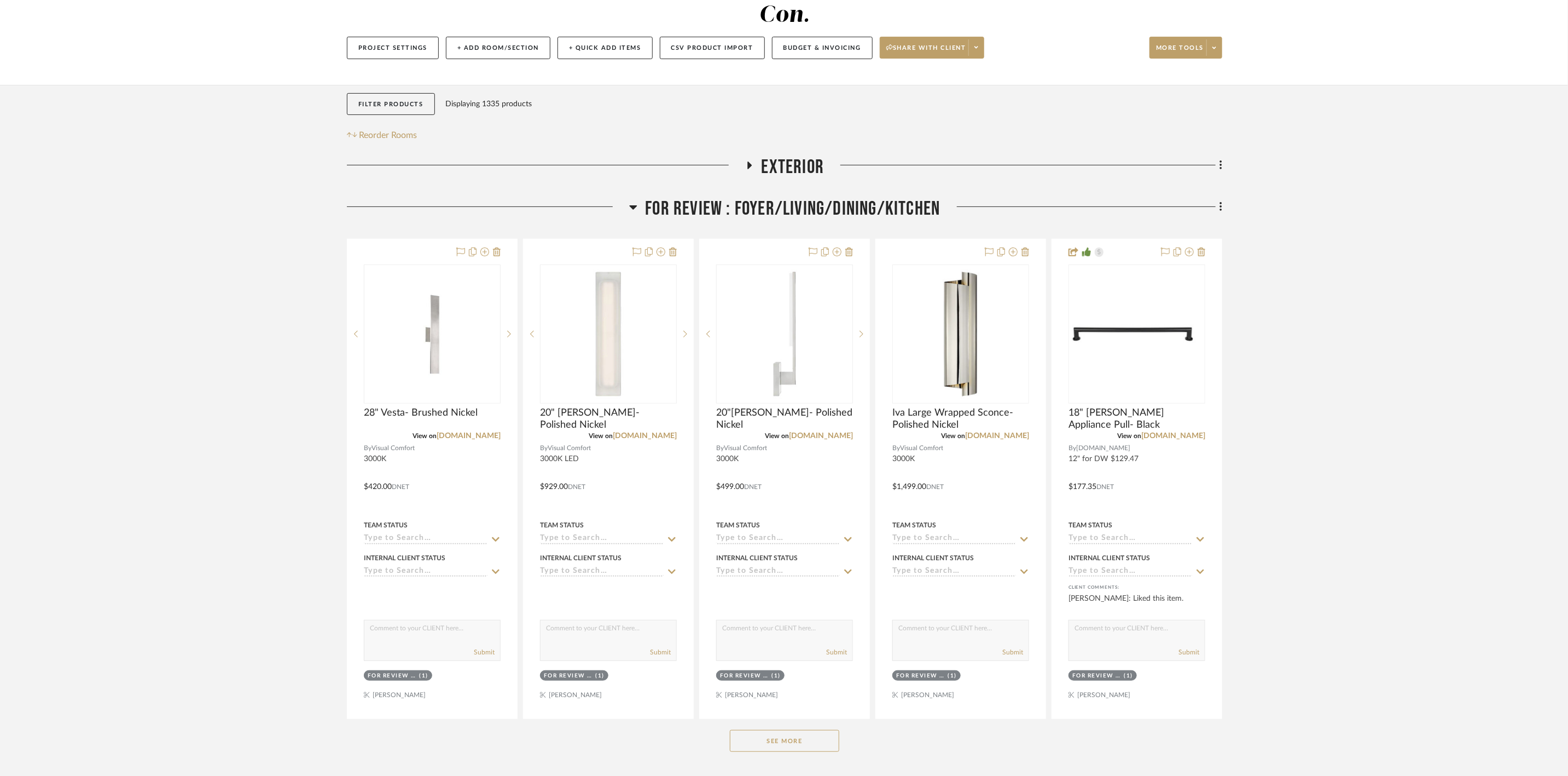
scroll to position [165, 0]
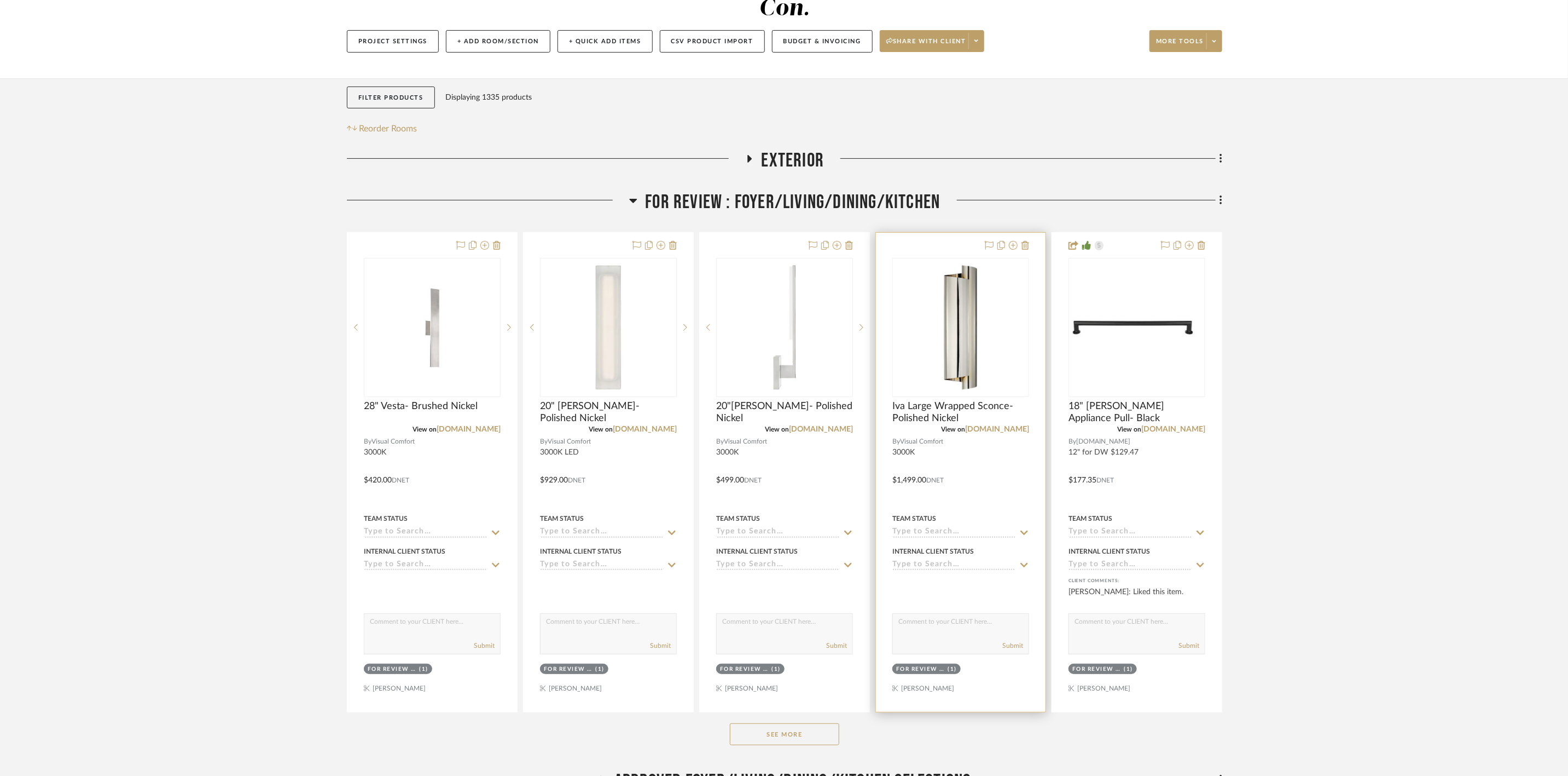
drag, startPoint x: 823, startPoint y: 704, endPoint x: 920, endPoint y: 673, distance: 101.8
click at [823, 723] on button "See More" at bounding box center [784, 734] width 110 height 22
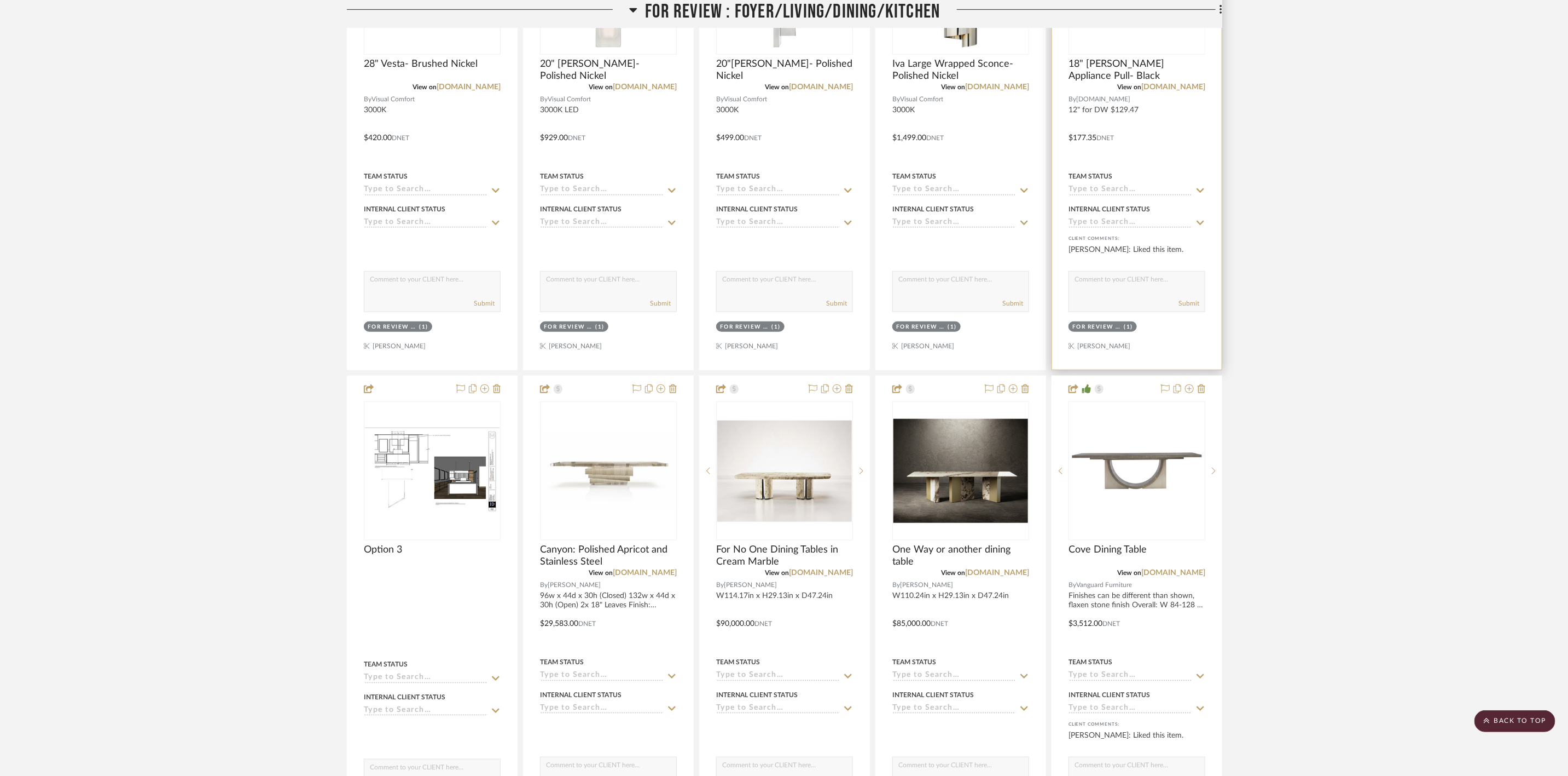
scroll to position [246, 0]
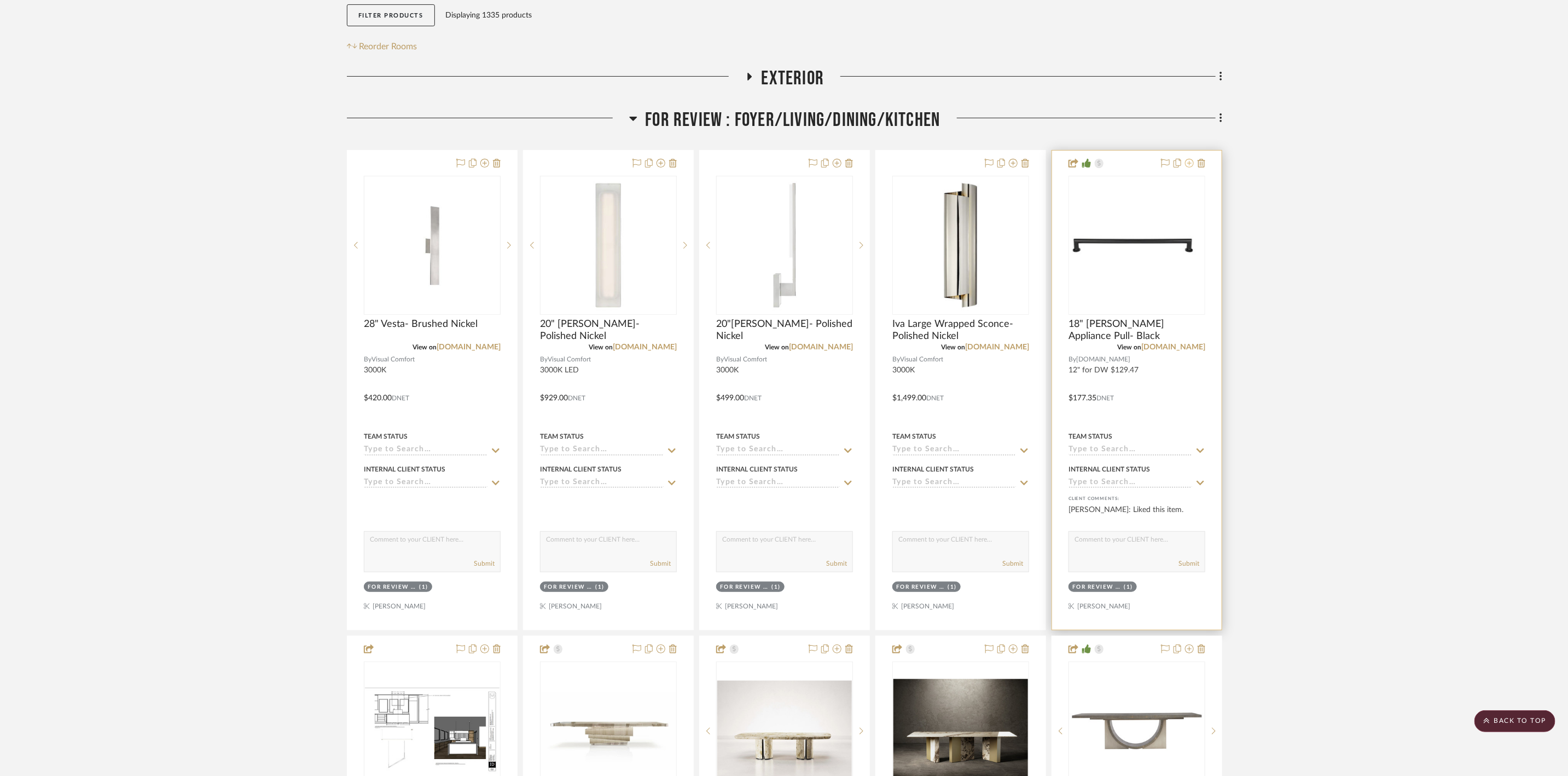
click at [1189, 159] on icon at bounding box center [1189, 163] width 9 height 9
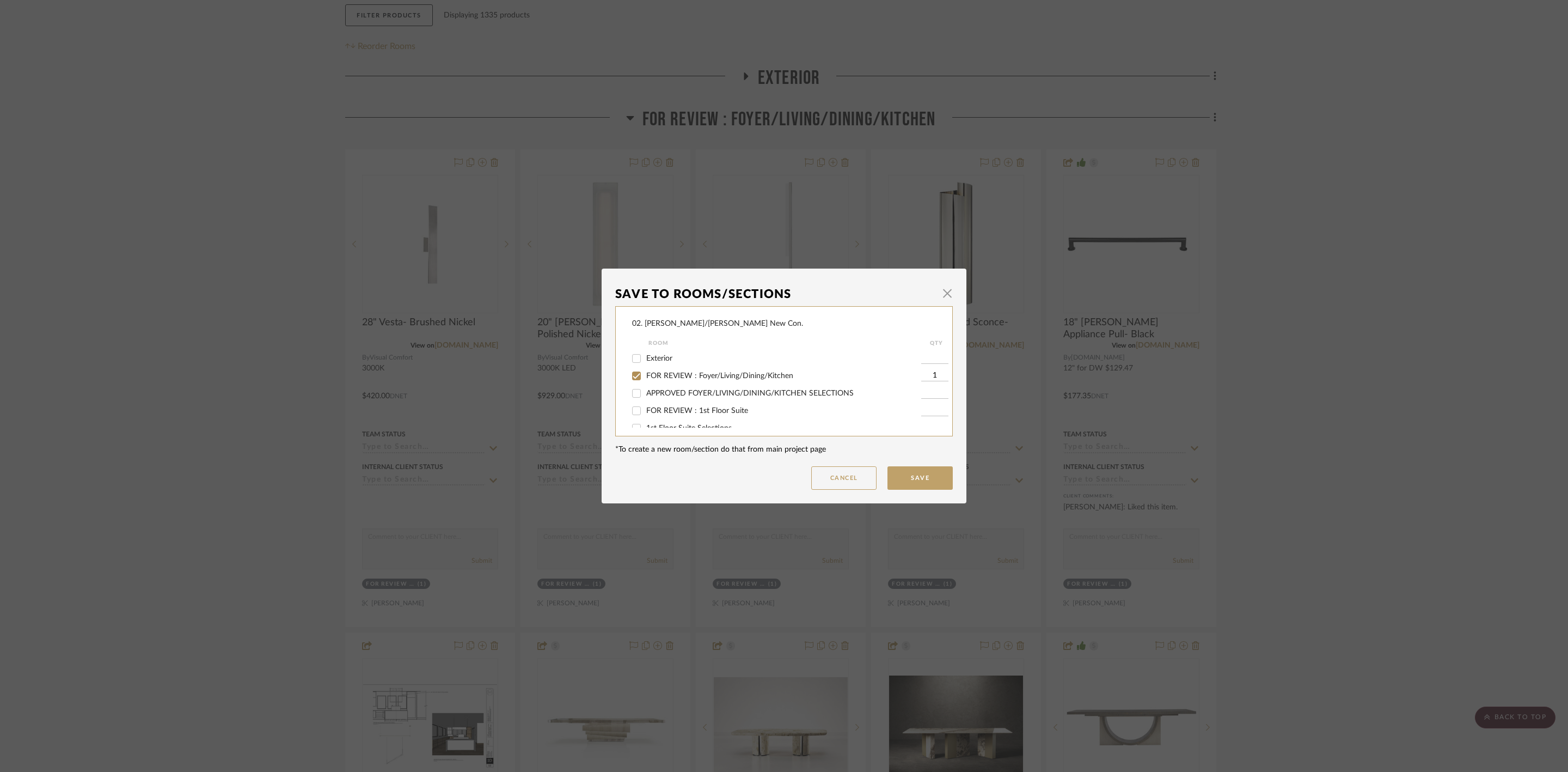
click at [740, 373] on span "FOR REVIEW : Foyer/Living/Dining/Kitchen" at bounding box center [719, 375] width 147 height 8
click at [646, 373] on input "FOR REVIEW : Foyer/Living/Dining/Kitchen" at bounding box center [637, 375] width 17 height 17
checkbox input "false"
click at [782, 392] on span "APPROVED FOYER/LIVING/DINING/KITCHEN SELECTIONS" at bounding box center [750, 393] width 208 height 8
click at [646, 392] on input "APPROVED FOYER/LIVING/DINING/KITCHEN SELECTIONS" at bounding box center [637, 393] width 17 height 17
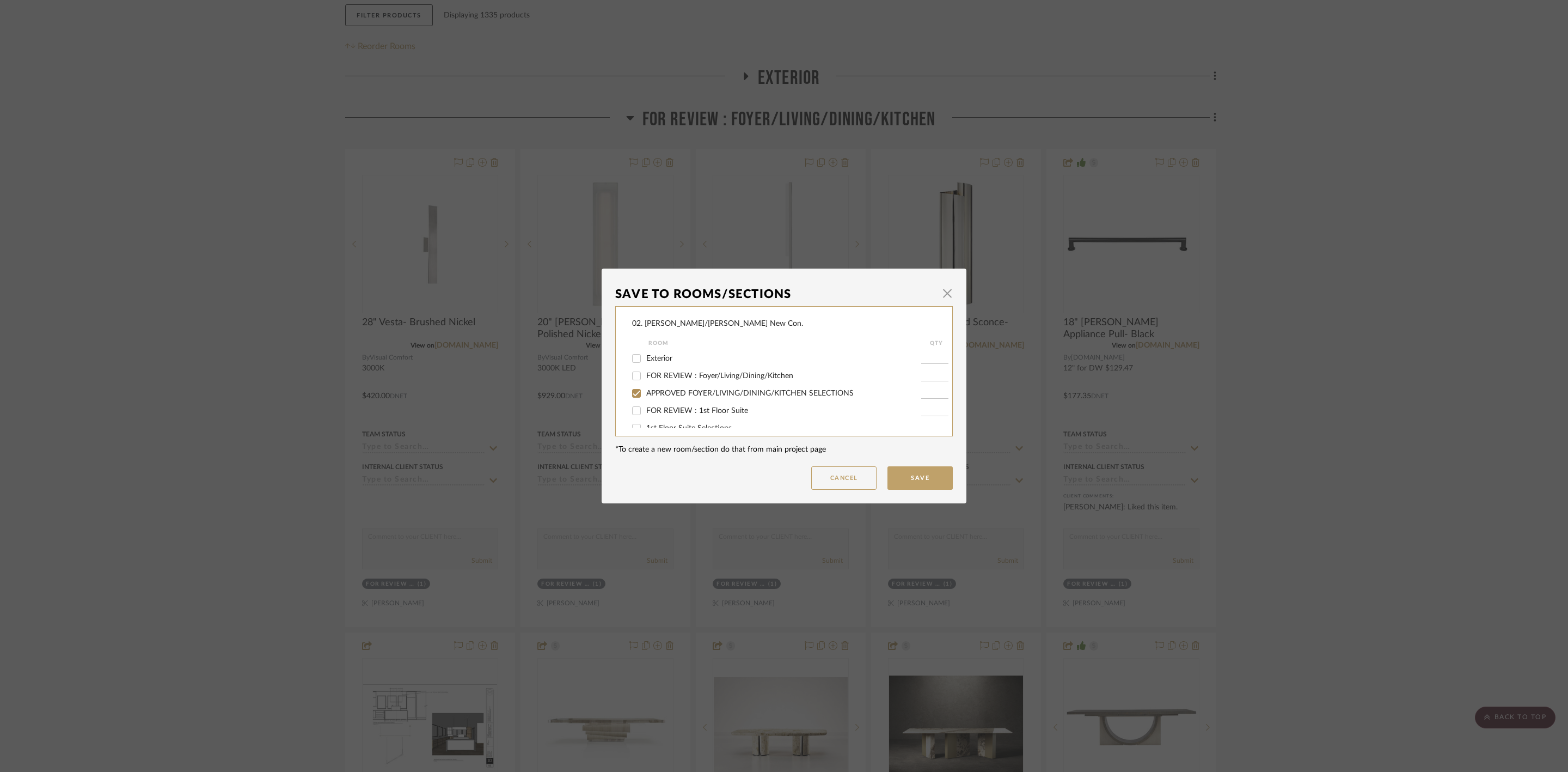
checkbox input "true"
type input "1"
click at [932, 474] on button "Save" at bounding box center [920, 478] width 65 height 23
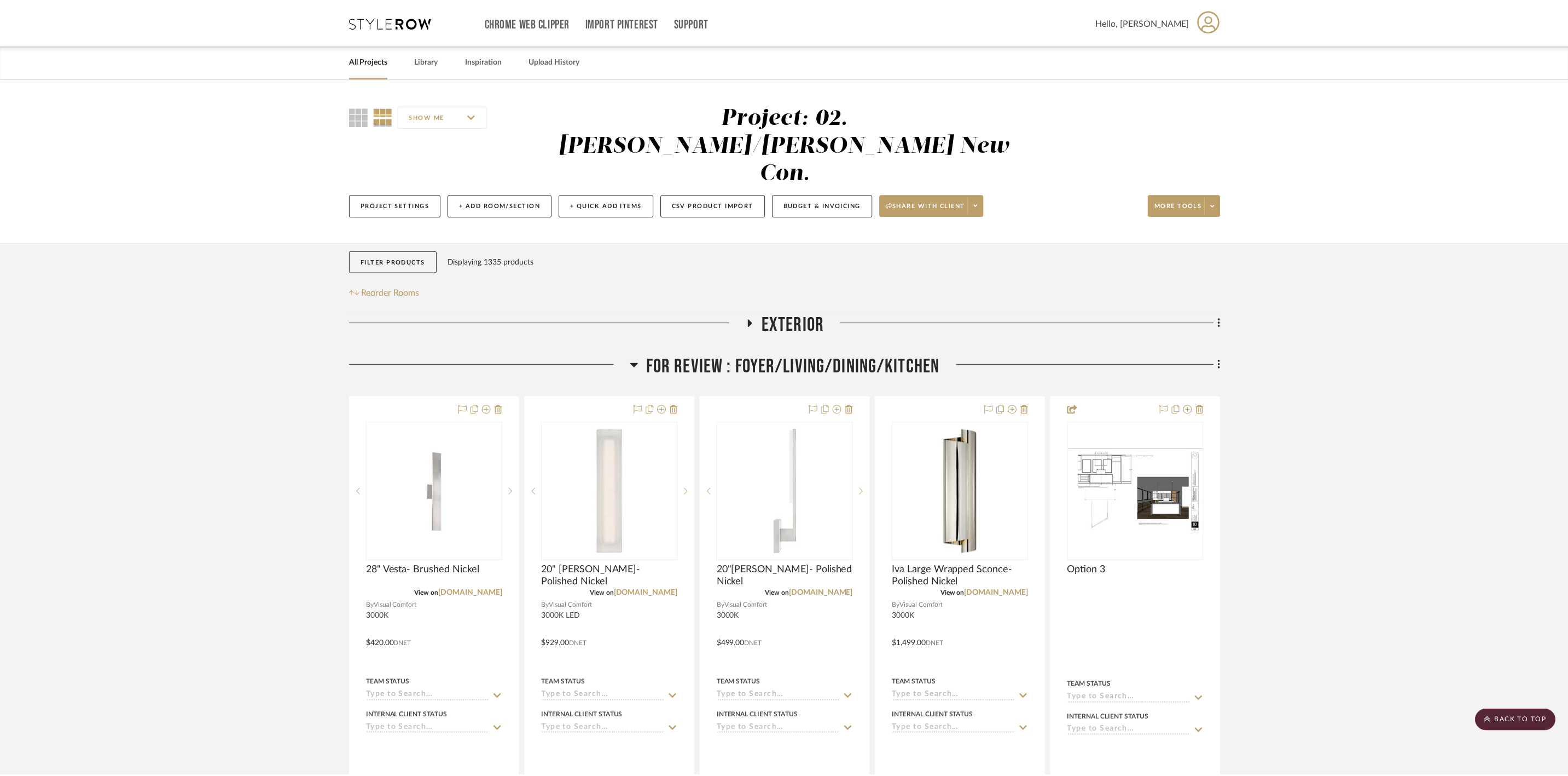
scroll to position [246, 0]
